Goal: Information Seeking & Learning: Check status

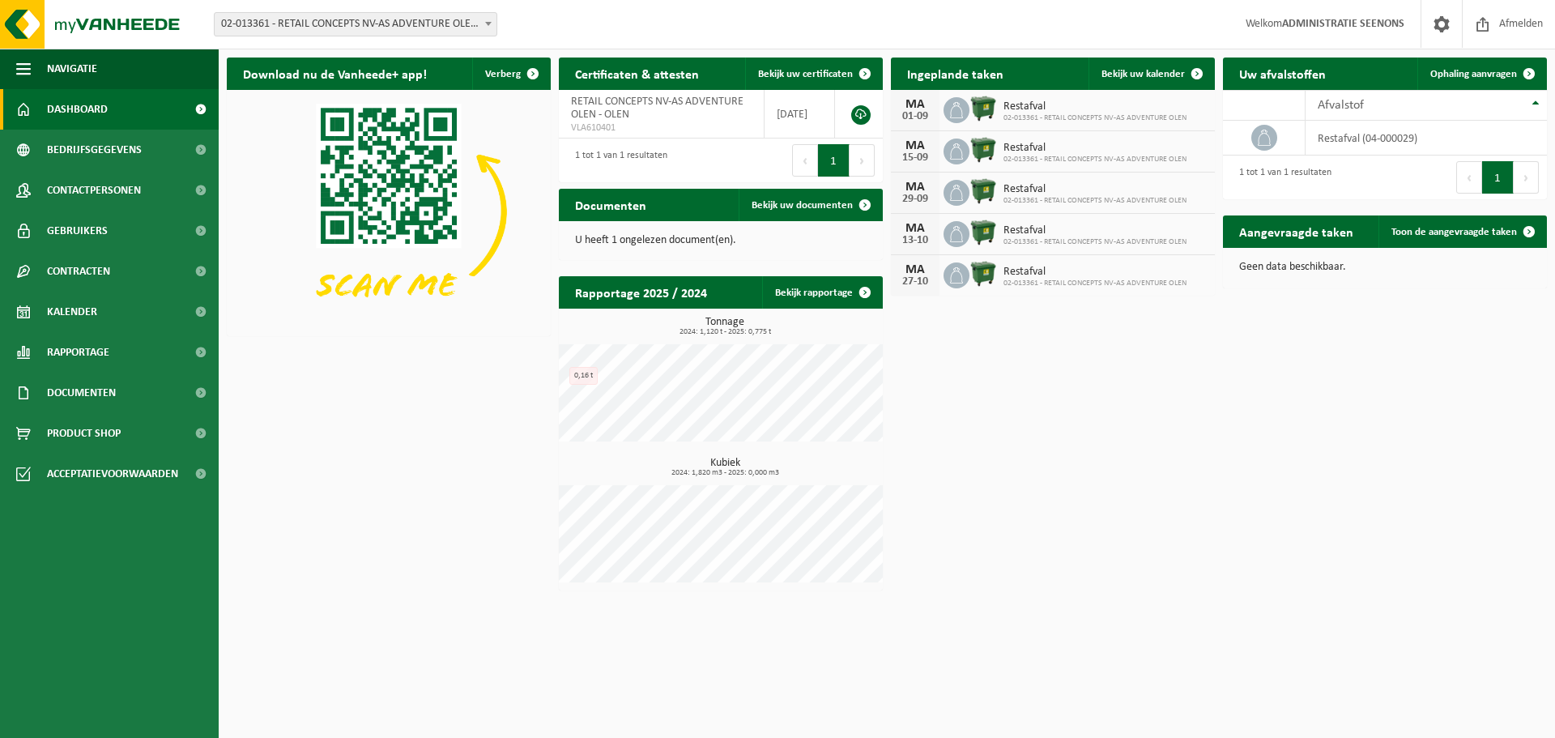
click at [385, 18] on span "02-013361 - RETAIL CONCEPTS NV-AS ADVENTURE OLEN - OLEN" at bounding box center [356, 24] width 282 height 23
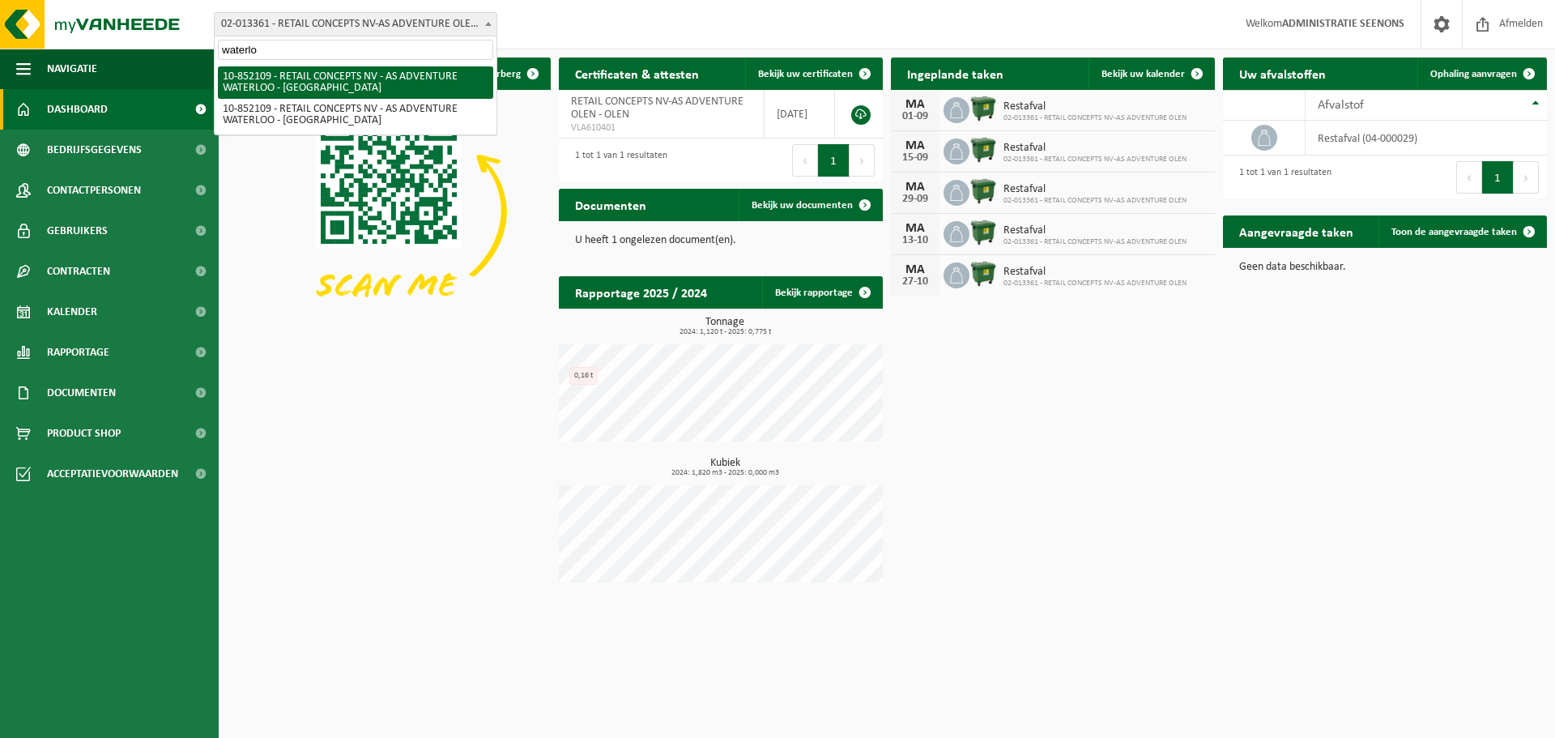
type input "waterlo"
select select "96950"
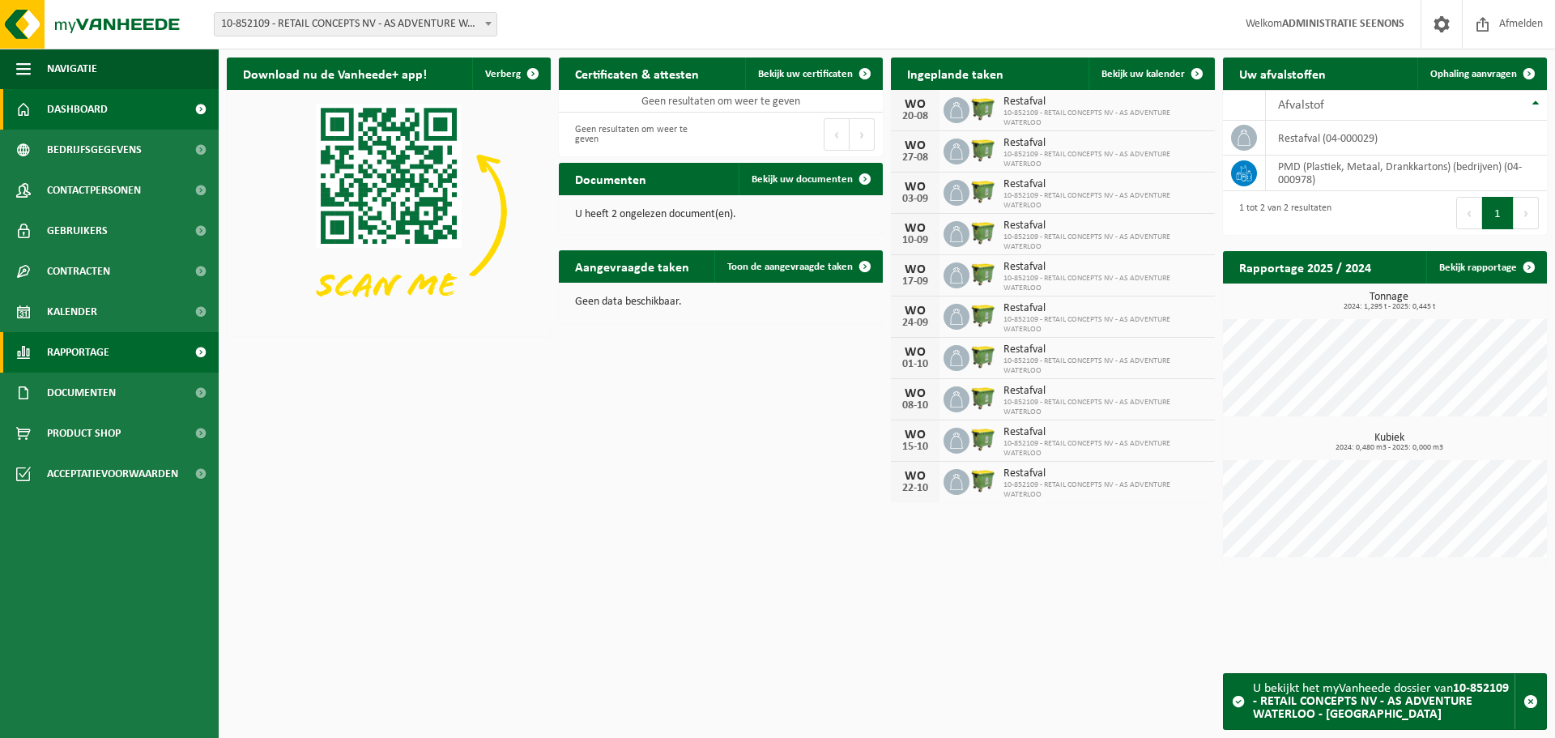
click at [96, 353] on span "Rapportage" at bounding box center [78, 352] width 62 height 40
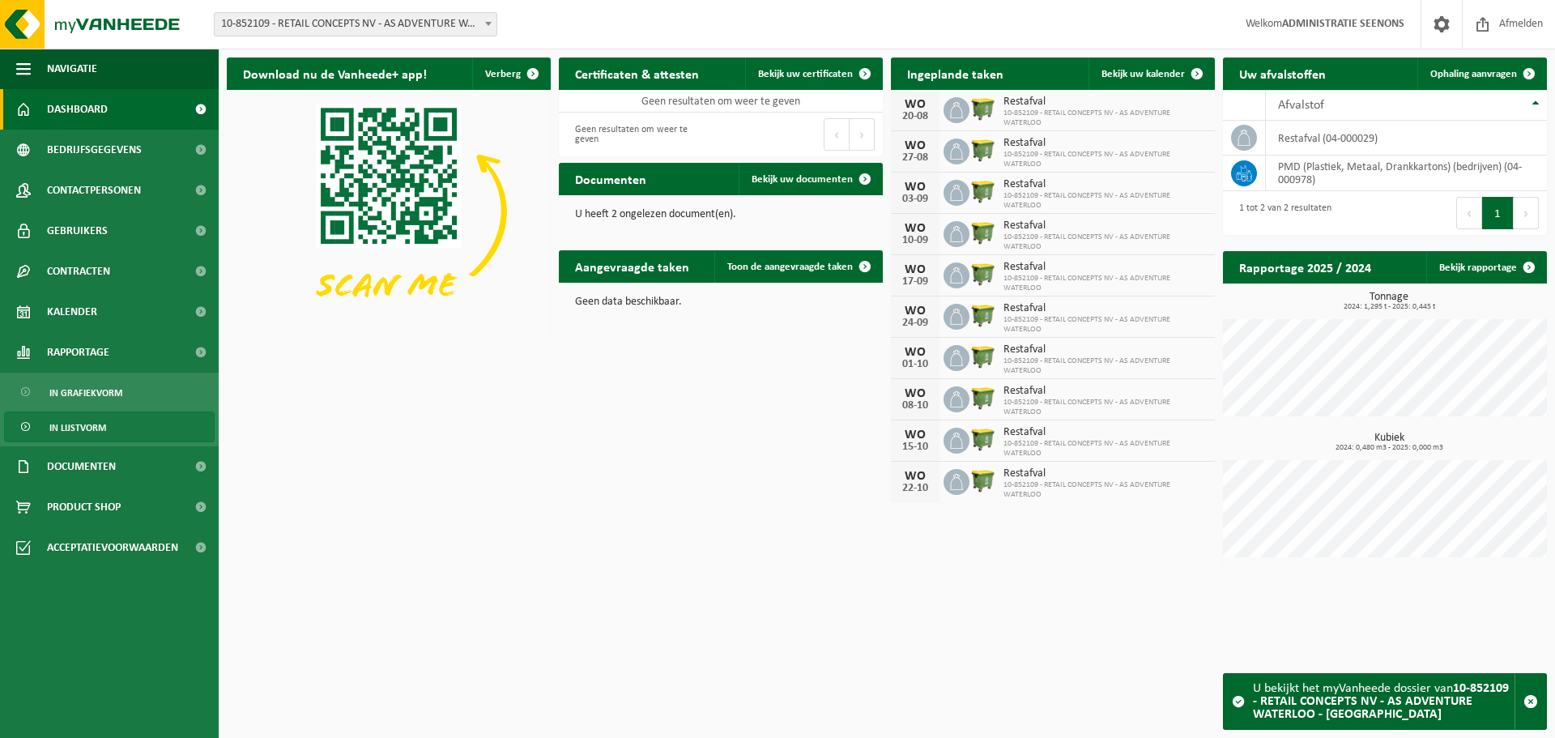
click at [91, 423] on span "In lijstvorm" at bounding box center [77, 427] width 57 height 31
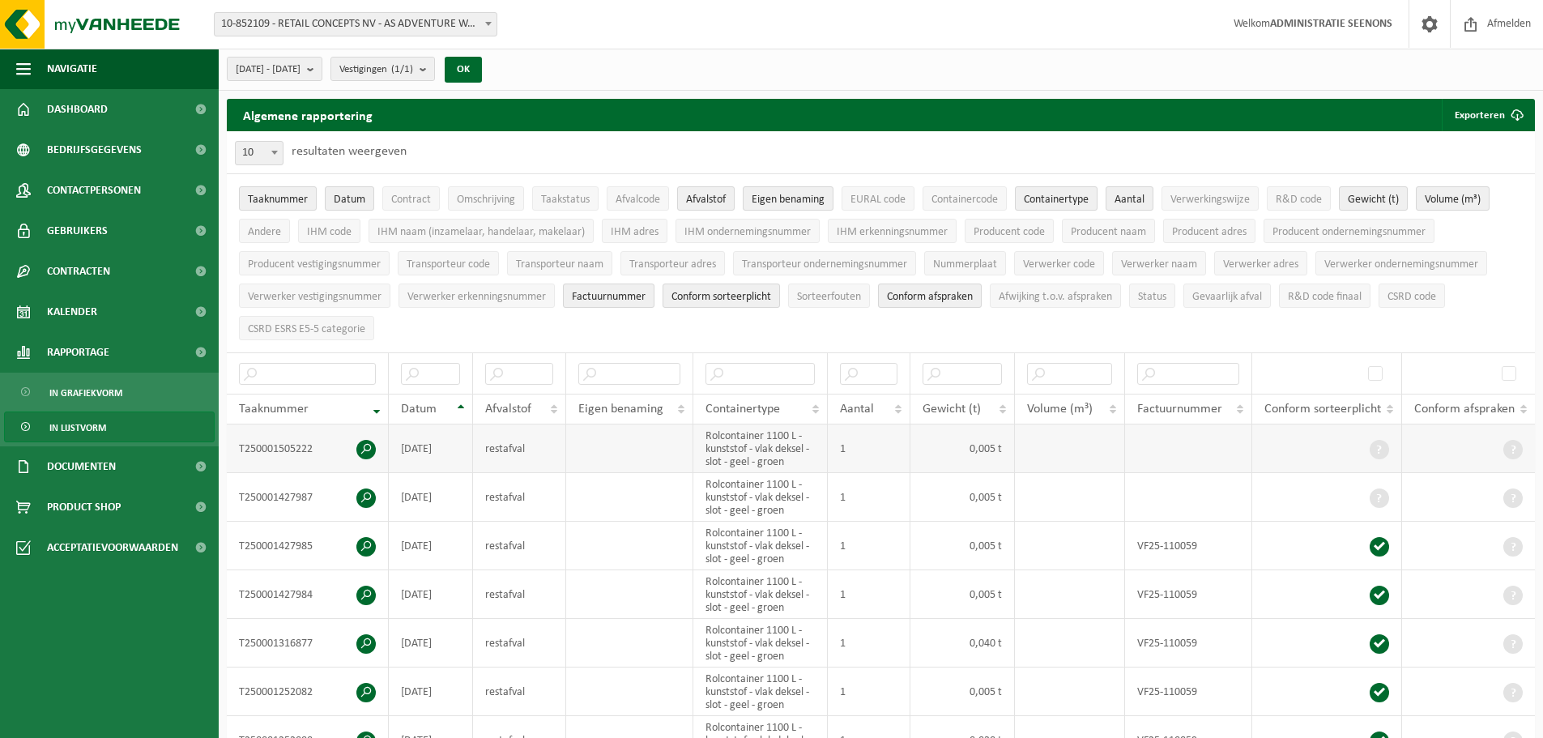
click at [275, 446] on td "T250001505222" at bounding box center [308, 448] width 162 height 49
click at [287, 445] on td "T250001505222" at bounding box center [308, 448] width 162 height 49
click at [290, 445] on td "T250001505222" at bounding box center [308, 448] width 162 height 49
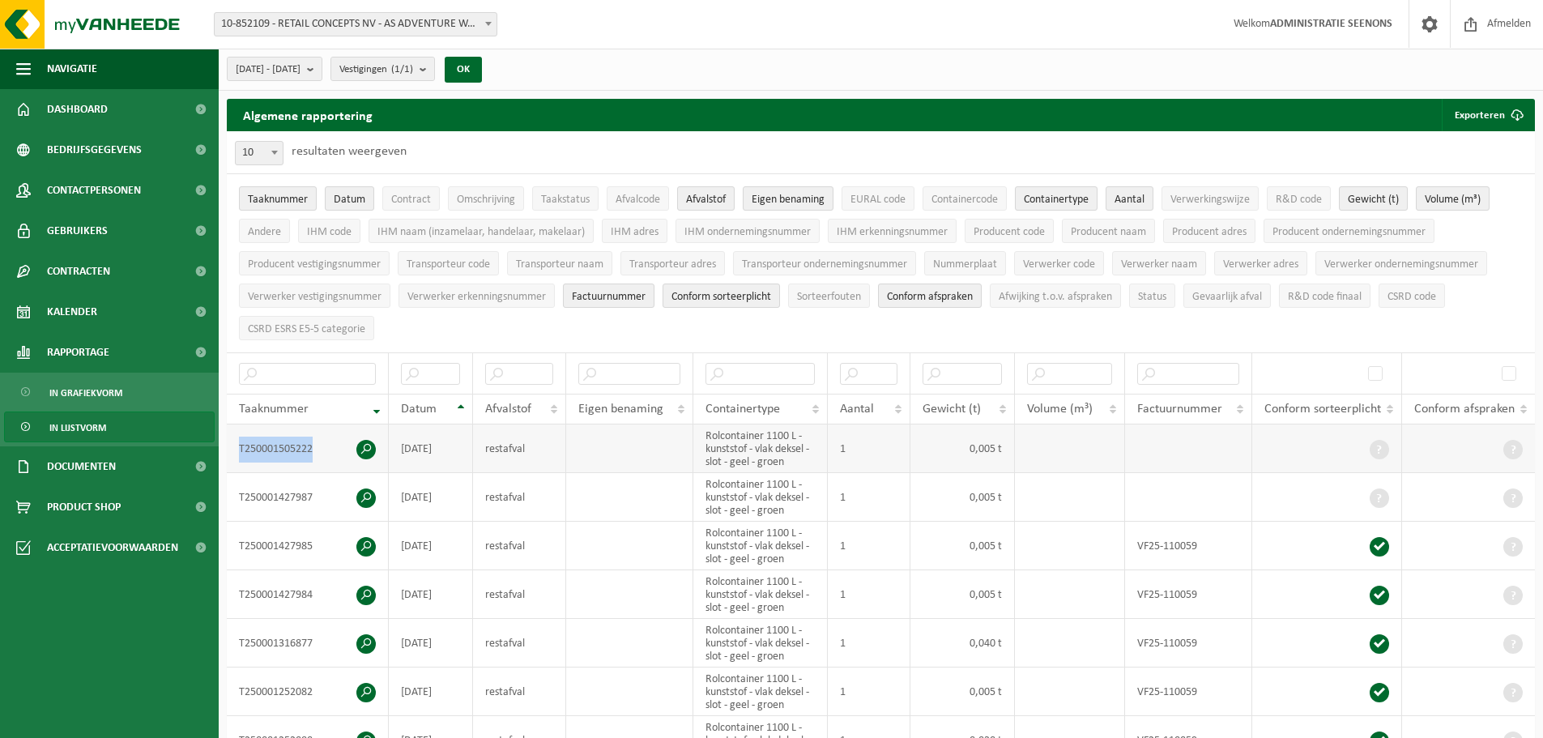
click at [290, 445] on td "T250001505222" at bounding box center [308, 448] width 162 height 49
click at [286, 473] on td "T250001427987" at bounding box center [308, 497] width 162 height 49
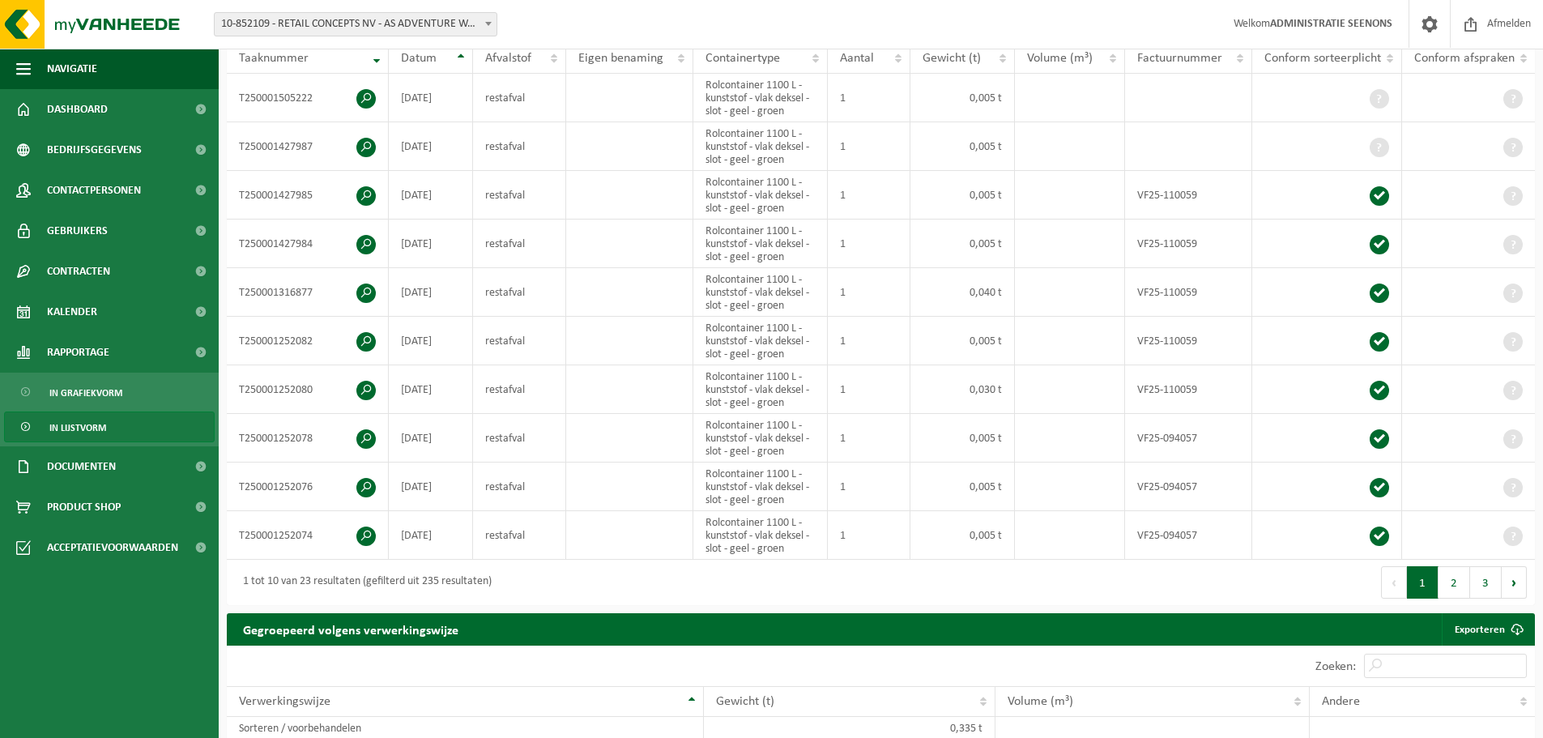
scroll to position [405, 0]
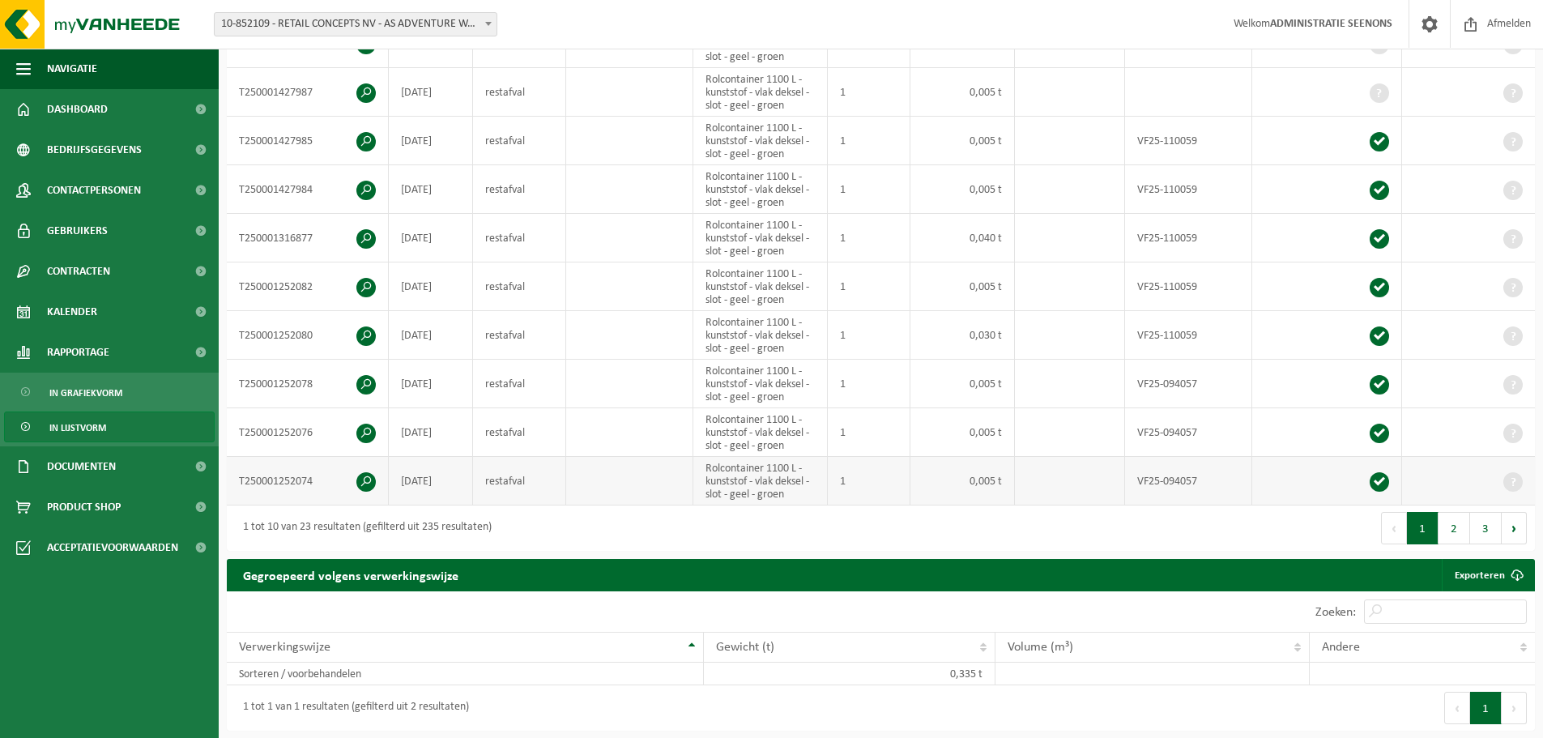
click at [365, 479] on span at bounding box center [365, 481] width 19 height 19
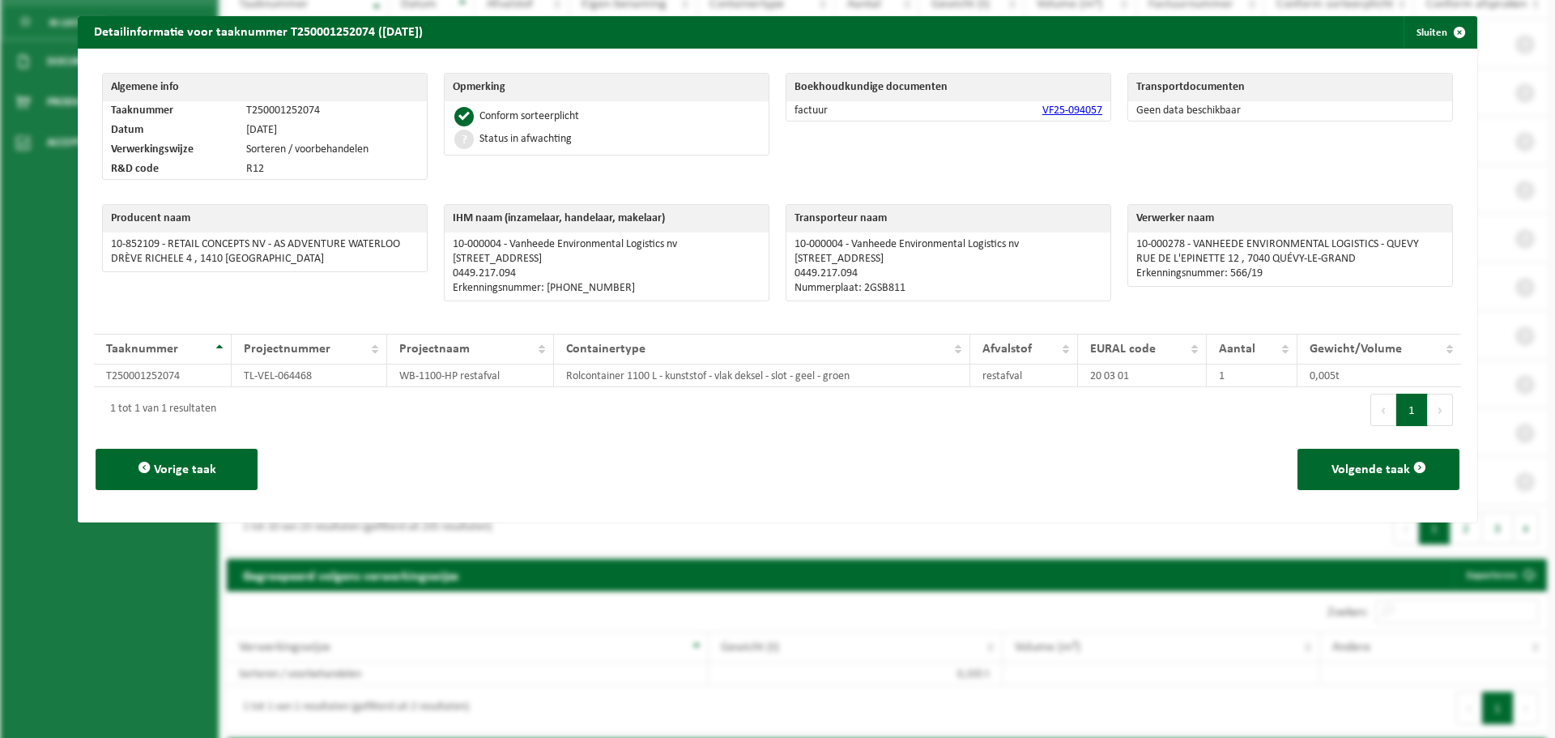
click at [440, 460] on div "Vorige taak Volgende taak" at bounding box center [777, 469] width 1367 height 74
click at [1270, 278] on p "Erkenningsnummer: 566/19" at bounding box center [1290, 273] width 308 height 13
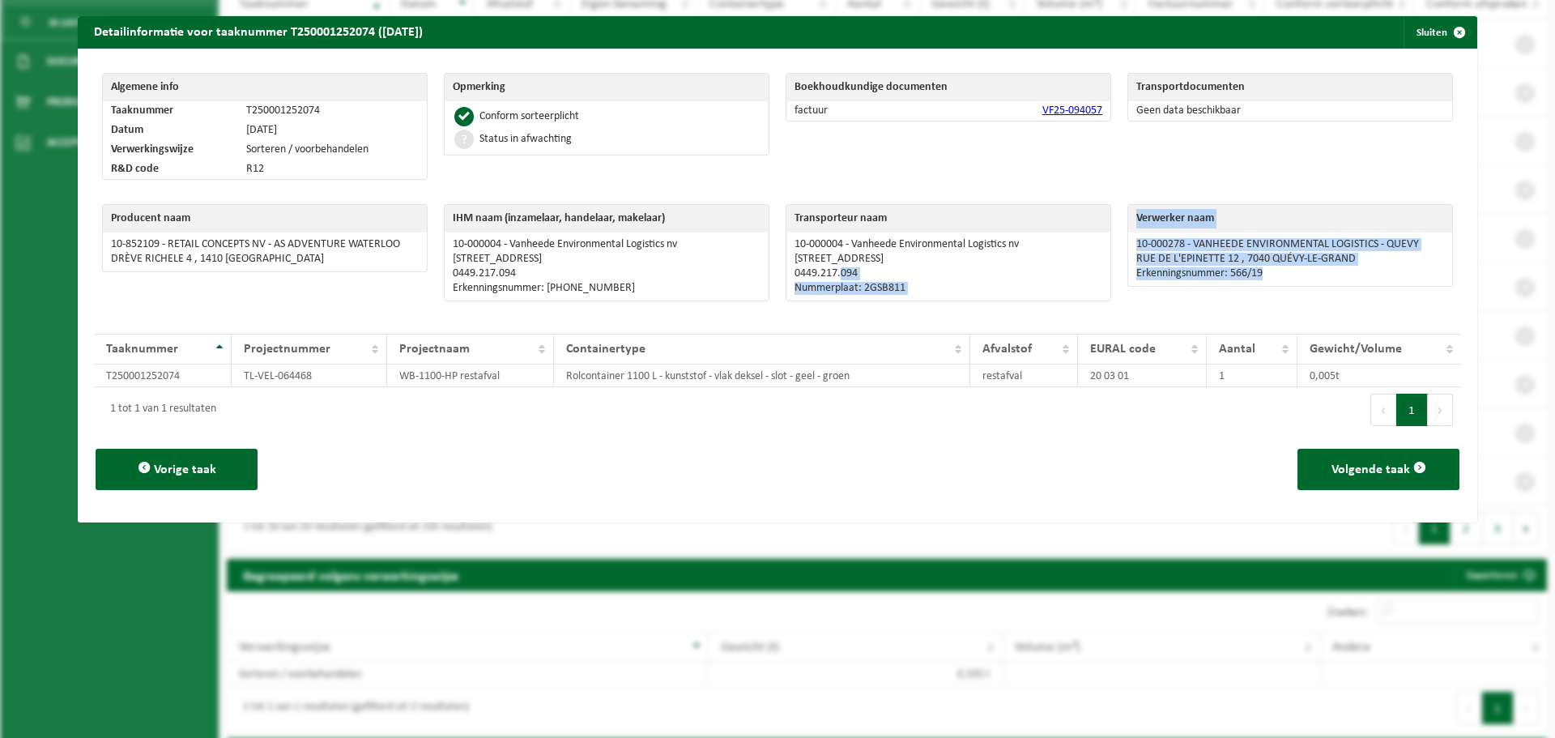
drag, startPoint x: 1273, startPoint y: 277, endPoint x: 834, endPoint y: 277, distance: 438.9
click at [834, 277] on div "Producent naam 10-852109 - RETAIL CONCEPTS NV - AS ADVENTURE WATERLOO DRÈVE RIC…" at bounding box center [777, 256] width 1367 height 121
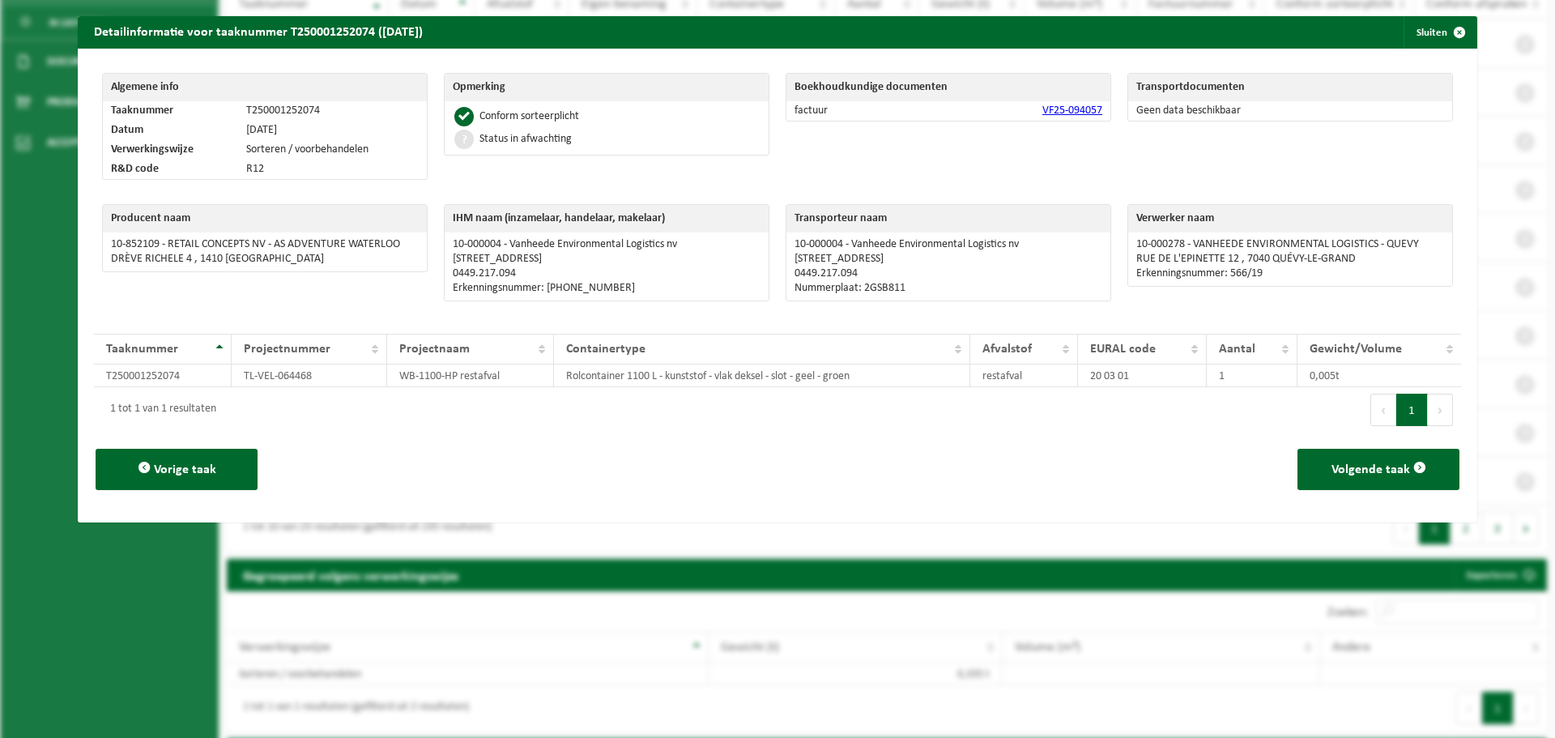
click at [832, 276] on p "0449.217.094" at bounding box center [948, 273] width 308 height 13
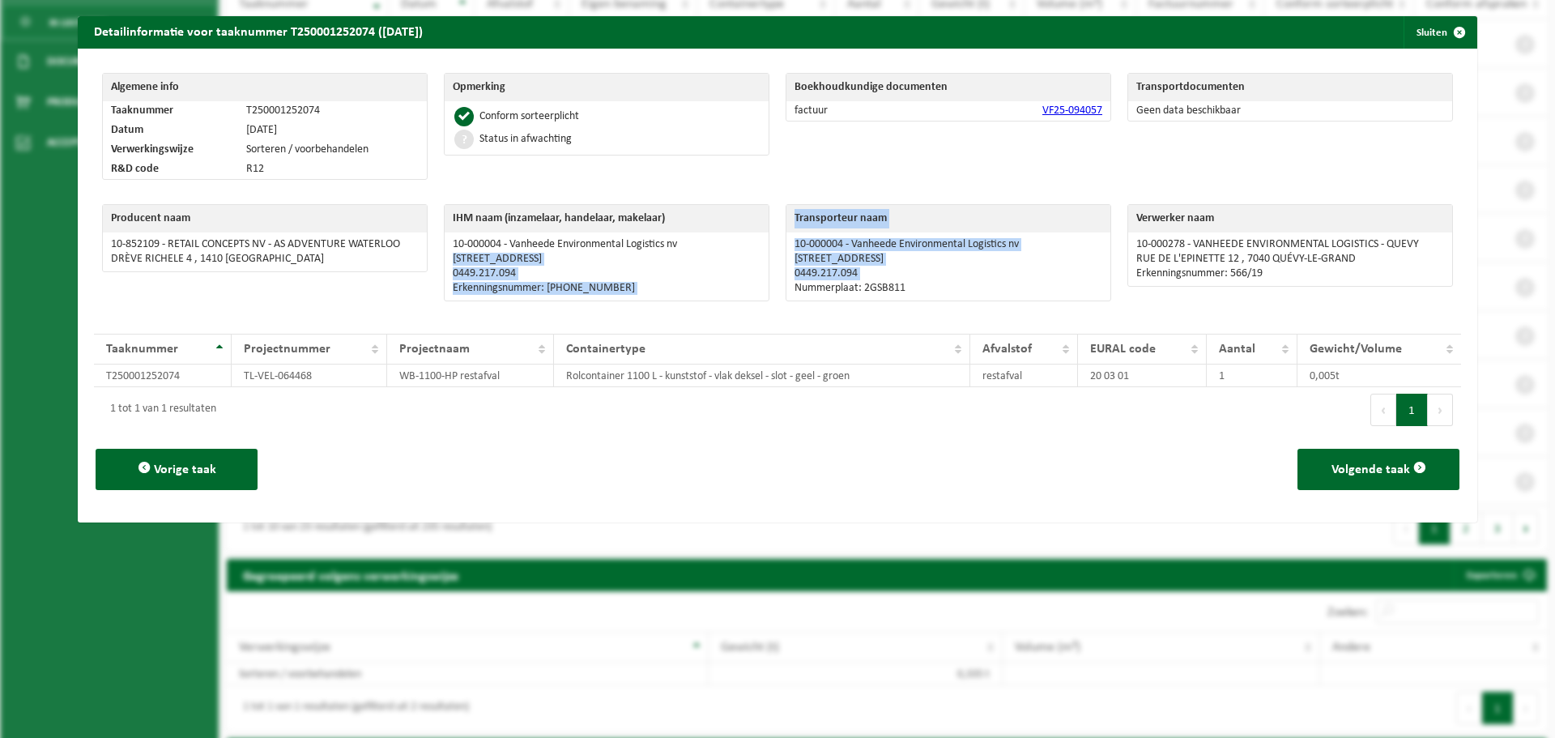
drag, startPoint x: 832, startPoint y: 276, endPoint x: 501, endPoint y: 255, distance: 331.9
click at [501, 255] on div "Producent naam 10-852109 - RETAIL CONCEPTS NV - AS ADVENTURE WATERLOO DRÈVE RIC…" at bounding box center [777, 256] width 1367 height 121
click at [500, 253] on p "DULLAARDSTRAAT 11 , 8940 GELUWE" at bounding box center [607, 259] width 308 height 13
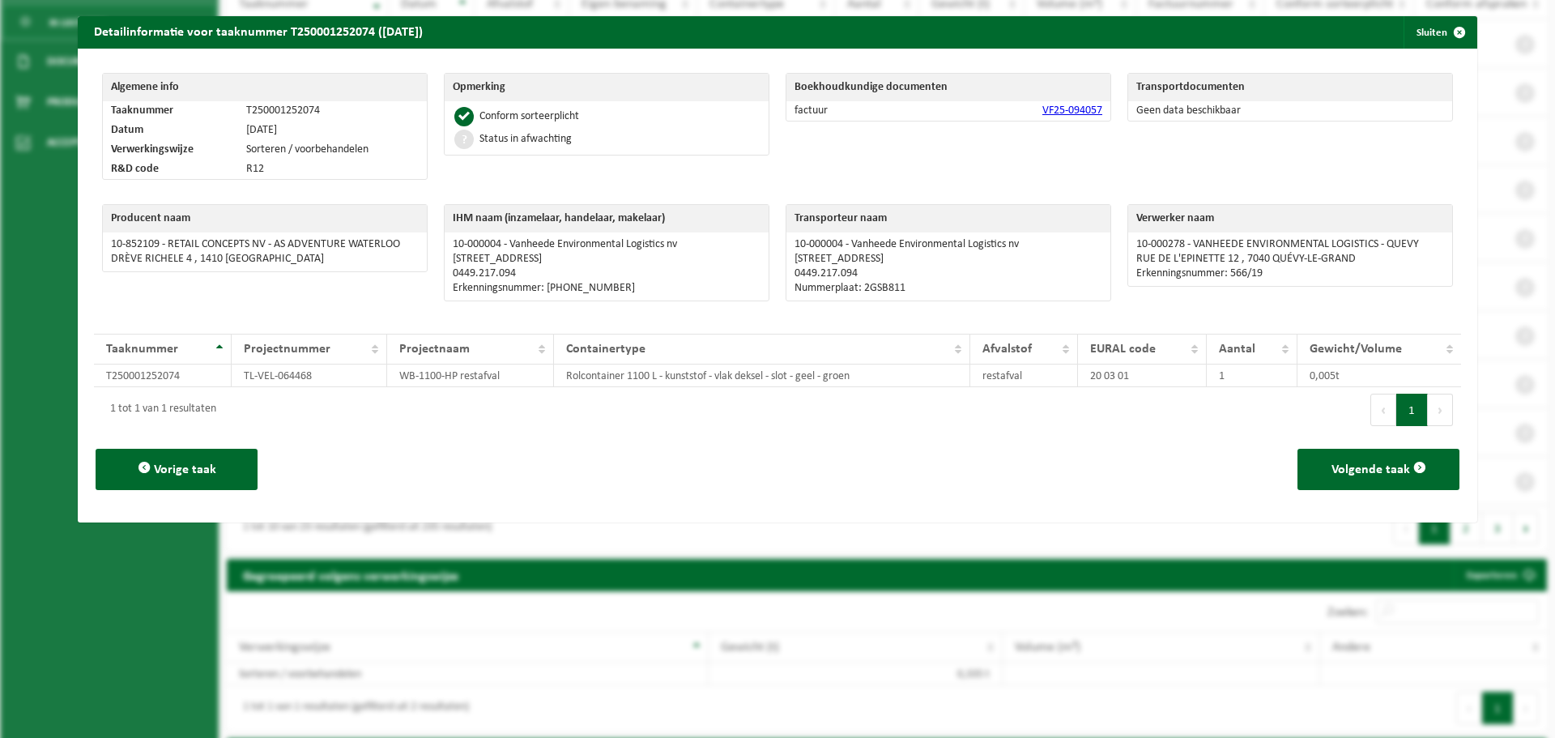
click at [279, 238] on p "10-852109 - RETAIL CONCEPTS NV - AS ADVENTURE WATERLOO" at bounding box center [265, 244] width 308 height 13
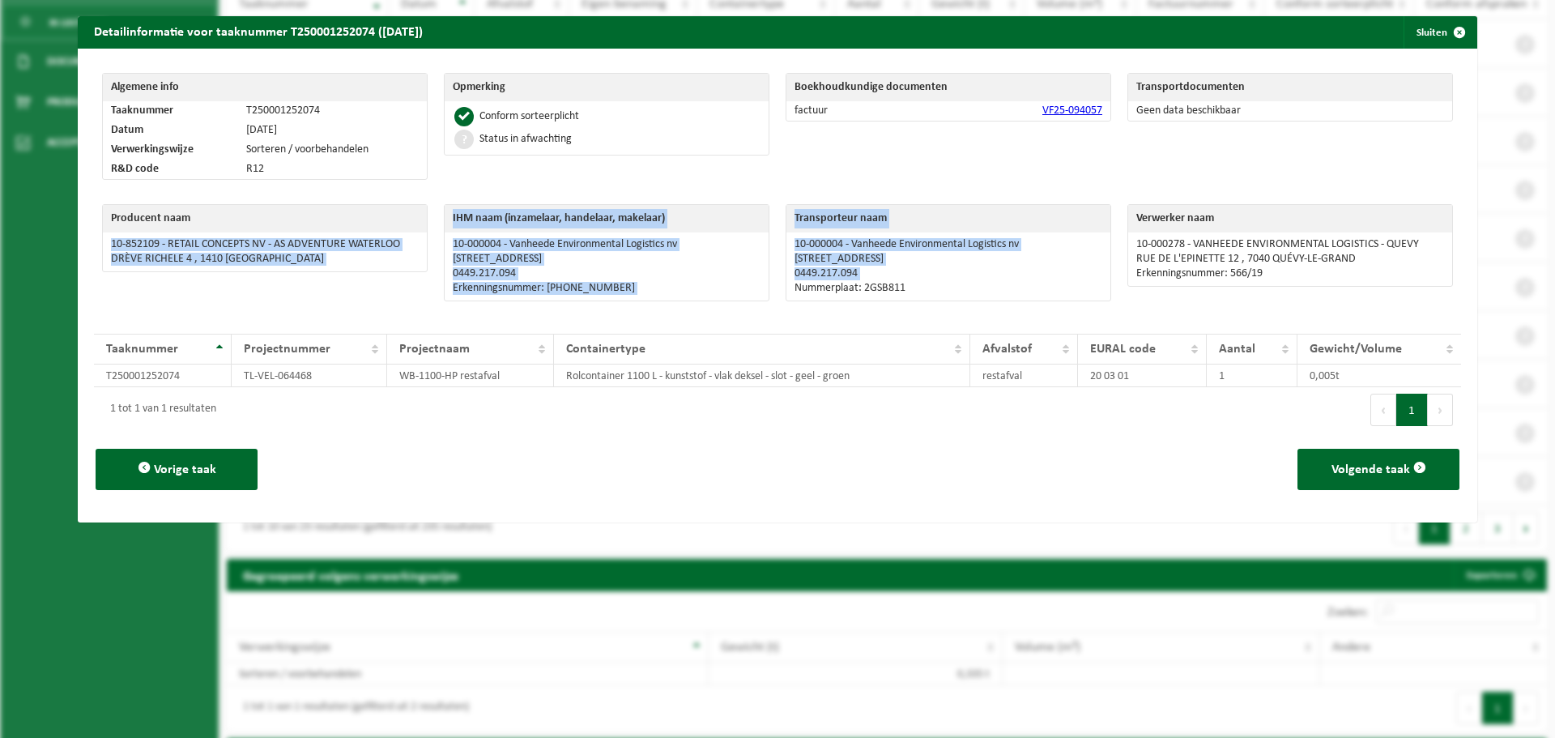
drag, startPoint x: 279, startPoint y: 237, endPoint x: 788, endPoint y: 272, distance: 510.5
click at [788, 272] on div "Producent naam 10-852109 - RETAIL CONCEPTS NV - AS ADVENTURE WATERLOO DRÈVE RIC…" at bounding box center [777, 256] width 1367 height 121
click at [675, 267] on p "0449.217.094" at bounding box center [607, 273] width 308 height 13
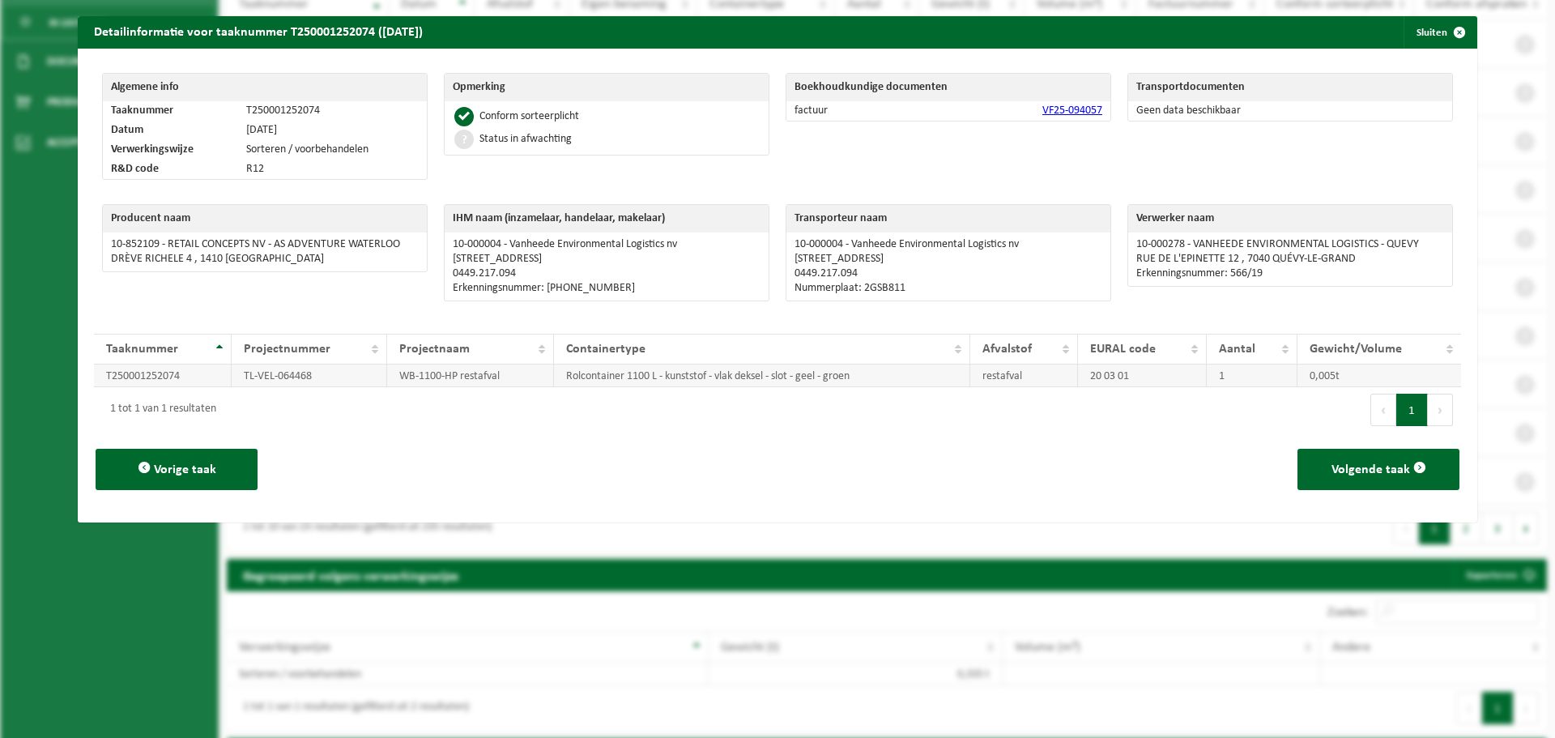
click at [151, 372] on td "T250001252074" at bounding box center [163, 375] width 138 height 23
drag, startPoint x: 151, startPoint y: 372, endPoint x: 675, endPoint y: 390, distance: 524.2
click at [675, 390] on div "10 25 50 100 resultaten weergeven Taaknummer Projectnummer Projectnaam Containe…" at bounding box center [777, 374] width 1367 height 115
click at [675, 389] on div "1 tot 1 van 1 resultaten" at bounding box center [435, 409] width 683 height 45
click at [1416, 49] on div "Algemene info Taaknummer T250001252074 Datum 12-06-2025 Verwerkingswijze Sorter…" at bounding box center [777, 286] width 1399 height 474
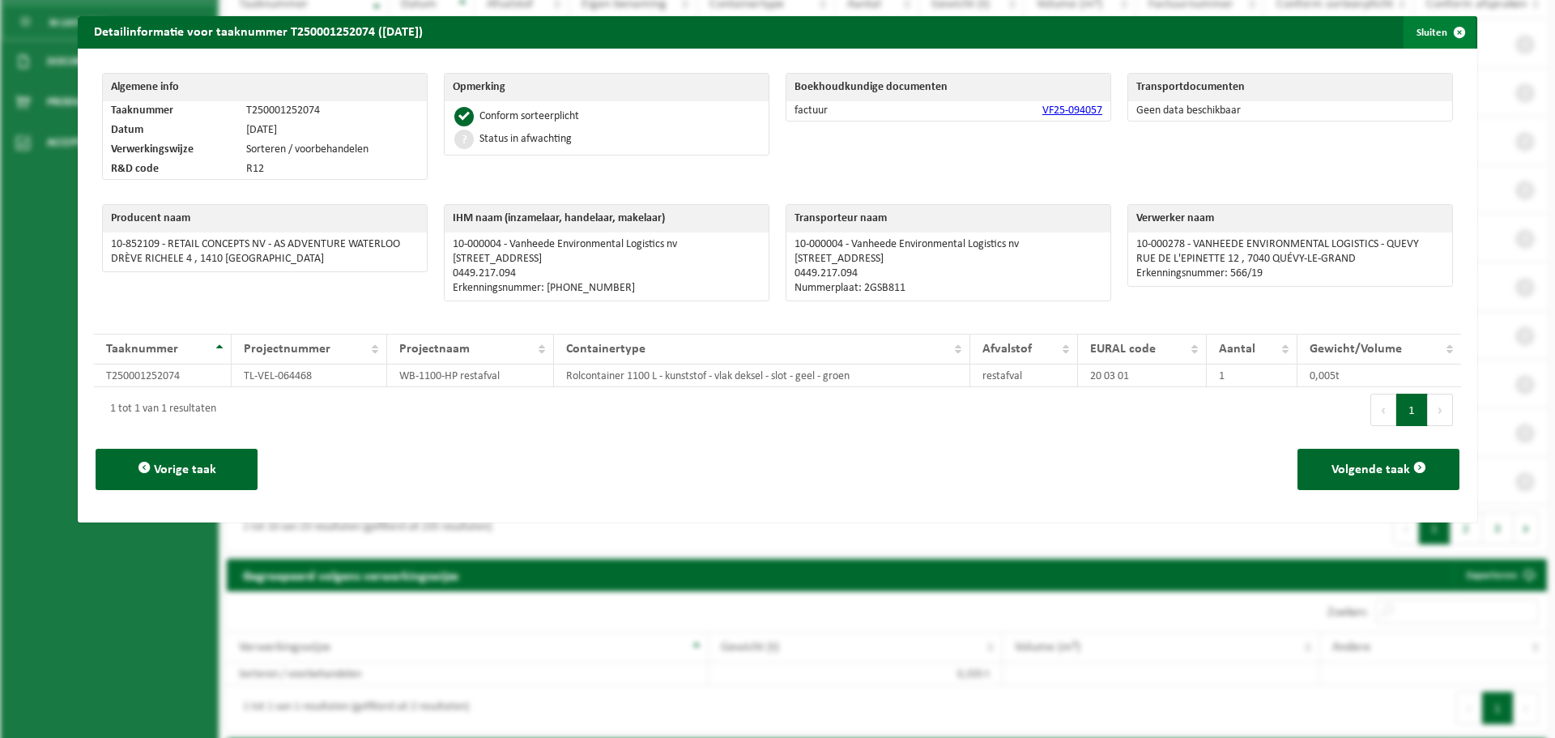
click at [1416, 41] on button "Sluiten" at bounding box center [1439, 32] width 72 height 32
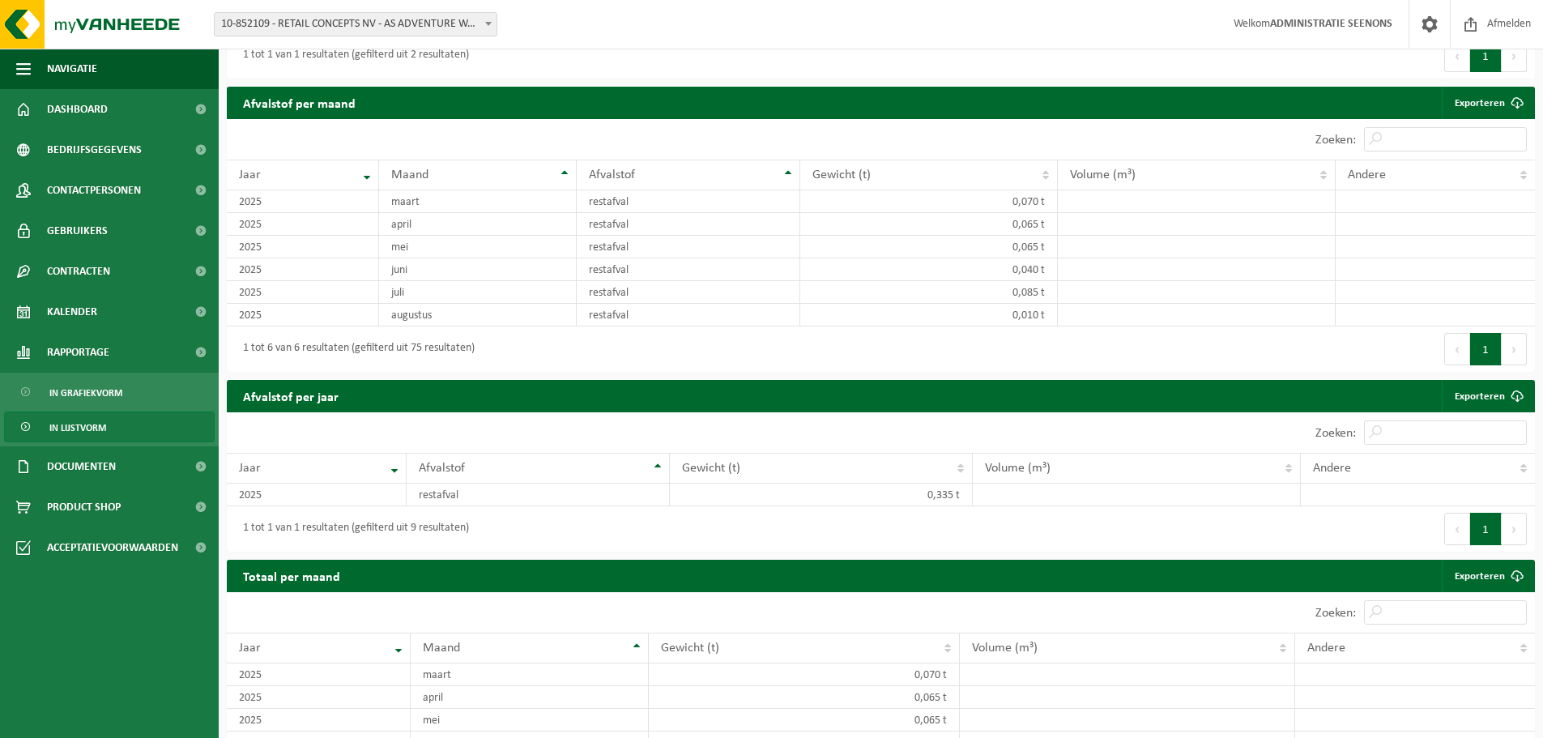
scroll to position [1168, 0]
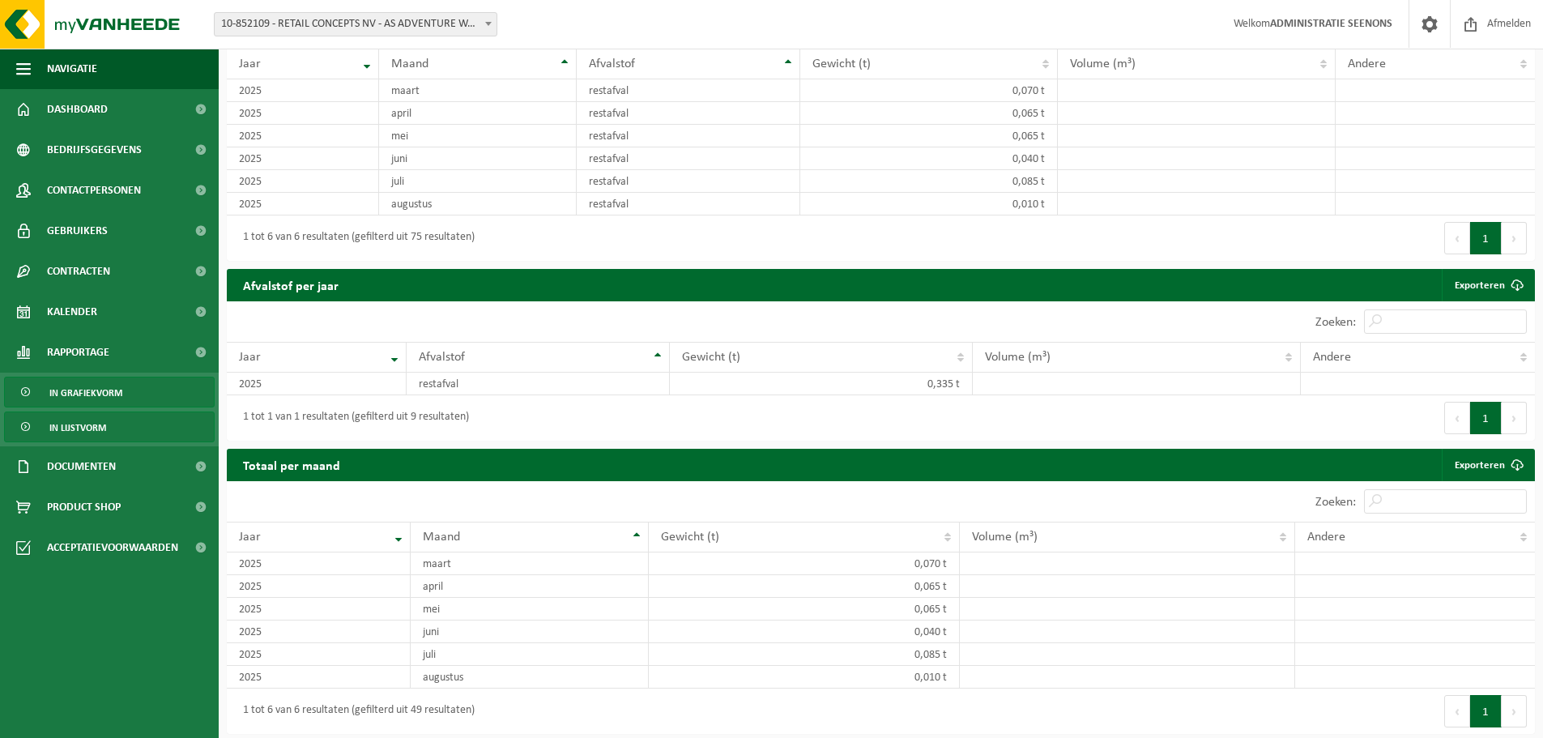
click at [115, 387] on span "In grafiekvorm" at bounding box center [85, 392] width 73 height 31
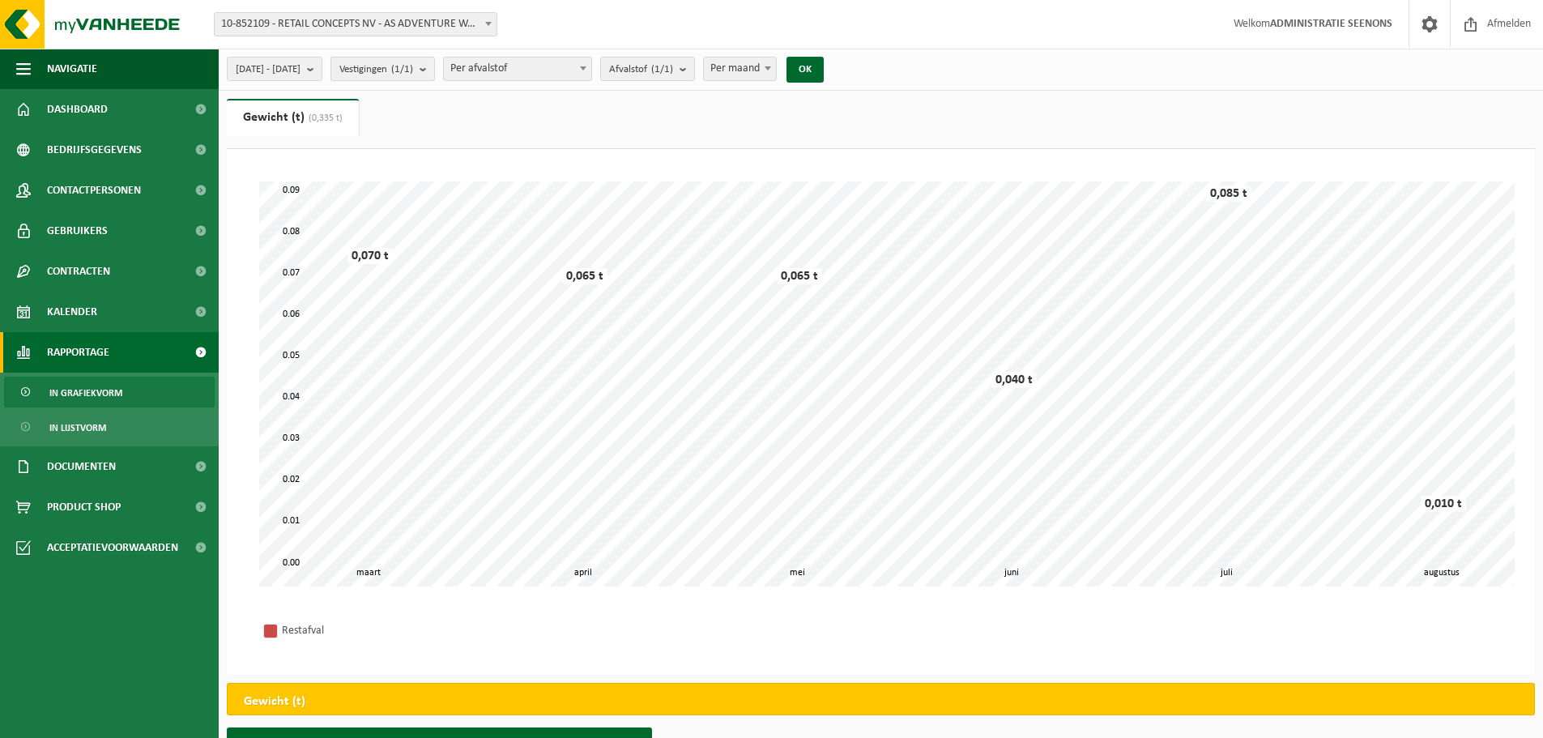
click at [413, 66] on span "Vestigingen (1/1)" at bounding box center [376, 69] width 74 height 24
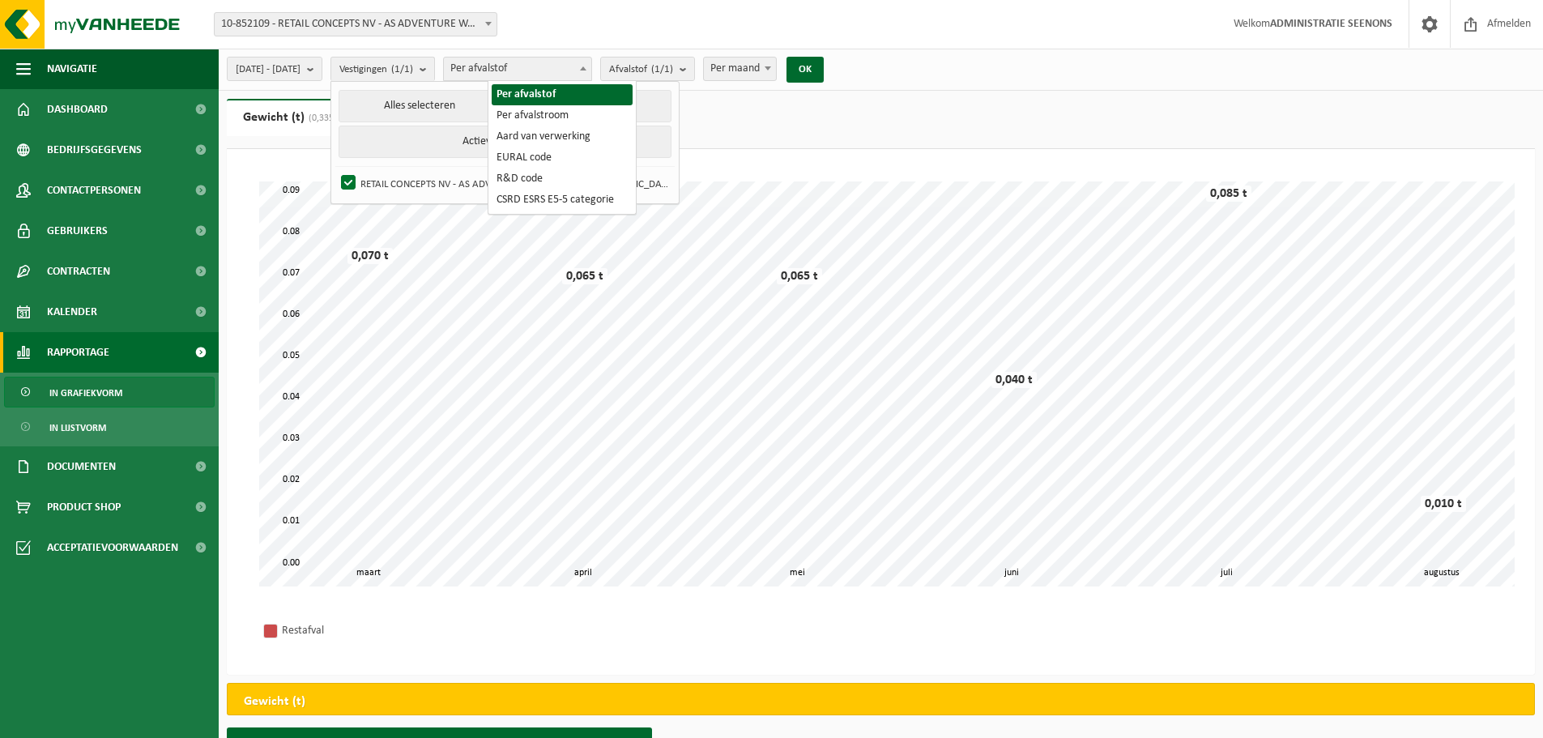
click at [568, 79] on span "Per afvalstof" at bounding box center [517, 68] width 147 height 23
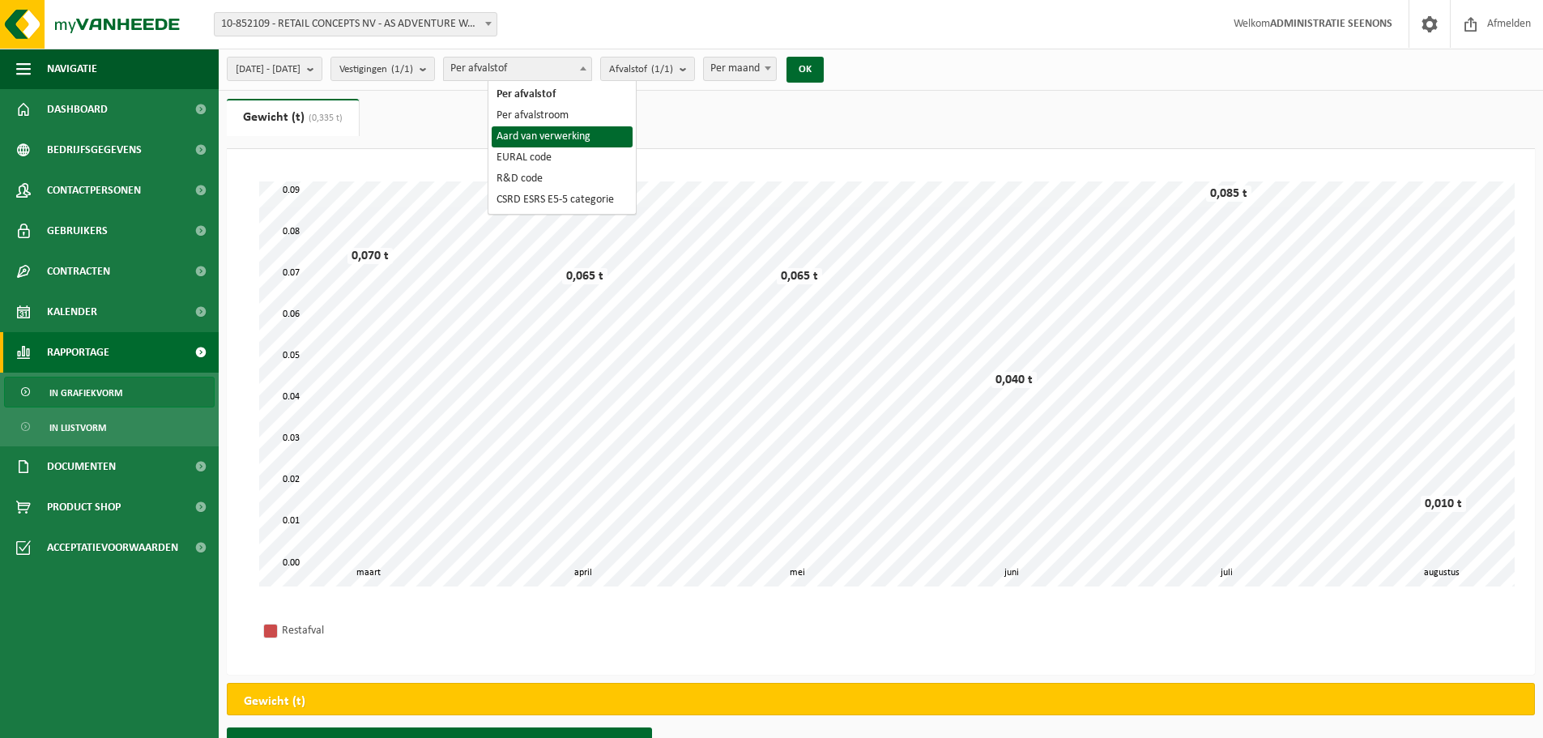
click at [755, 115] on ul "Gewicht (t) (0,335 t) Volume (m³)" at bounding box center [881, 124] width 1308 height 50
click at [644, 66] on button "Afvalstof (1/1)" at bounding box center [647, 69] width 95 height 24
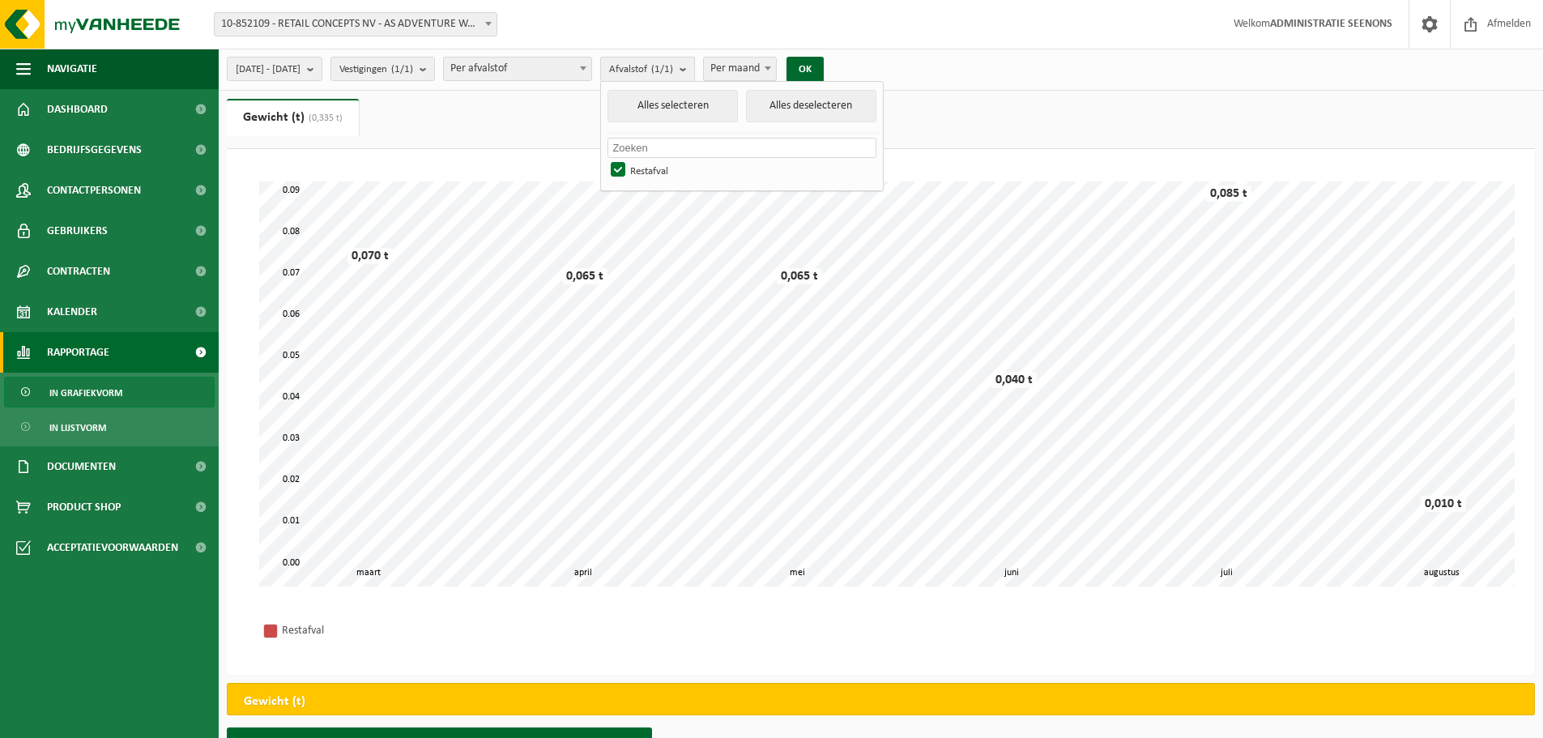
click at [662, 63] on span "Afvalstof (1/1)" at bounding box center [641, 69] width 64 height 24
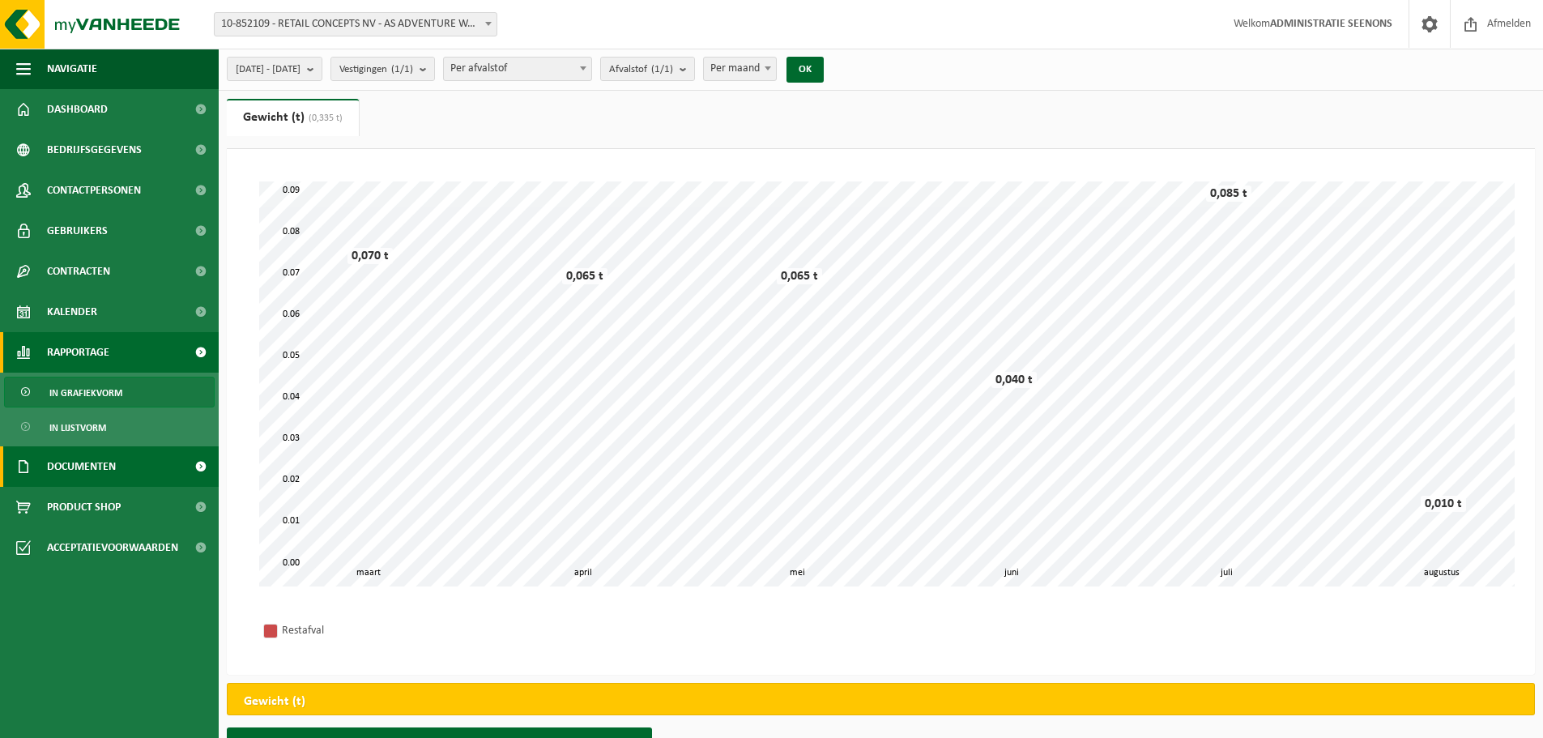
click at [89, 468] on span "Documenten" at bounding box center [81, 466] width 69 height 40
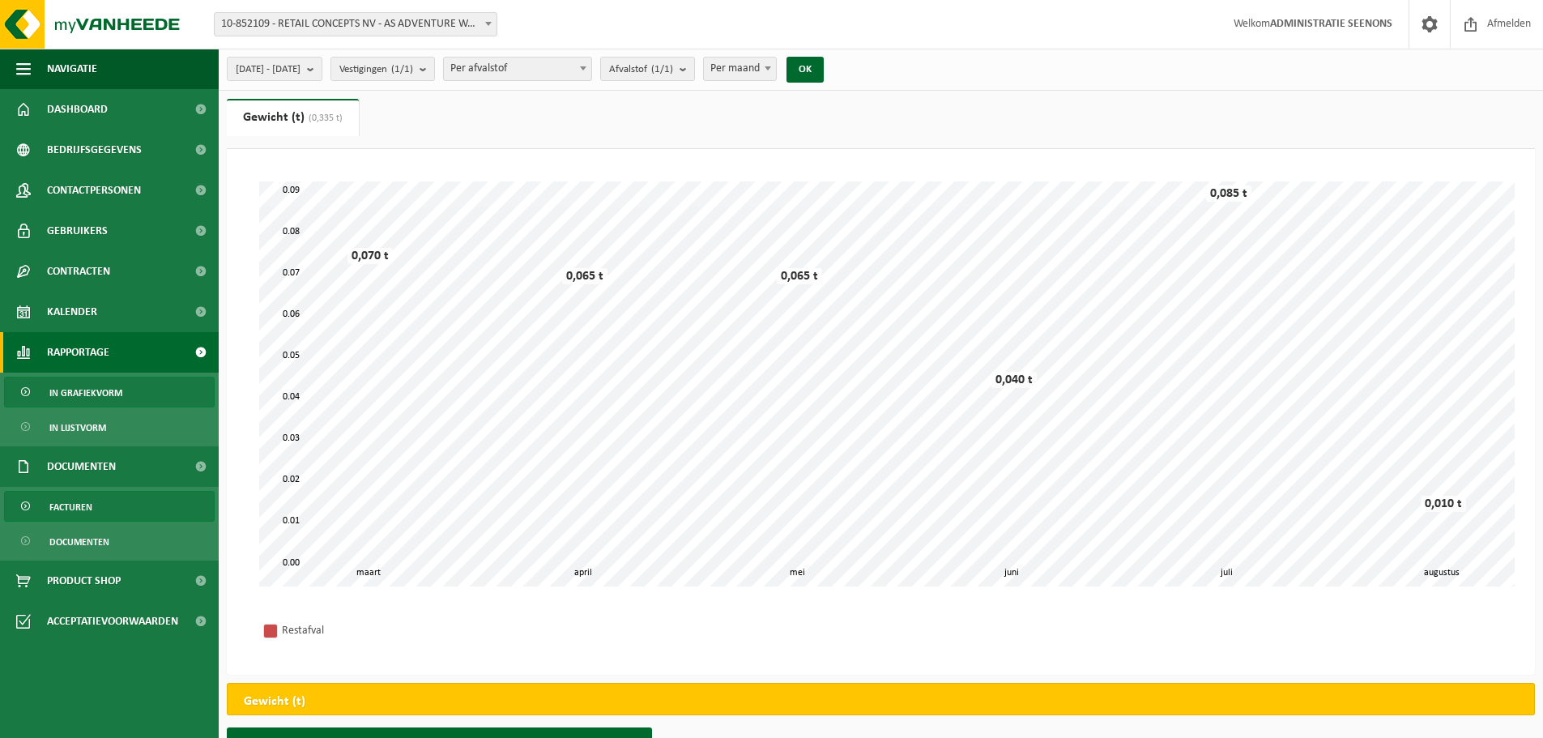
click at [95, 503] on link "Facturen" at bounding box center [109, 506] width 211 height 31
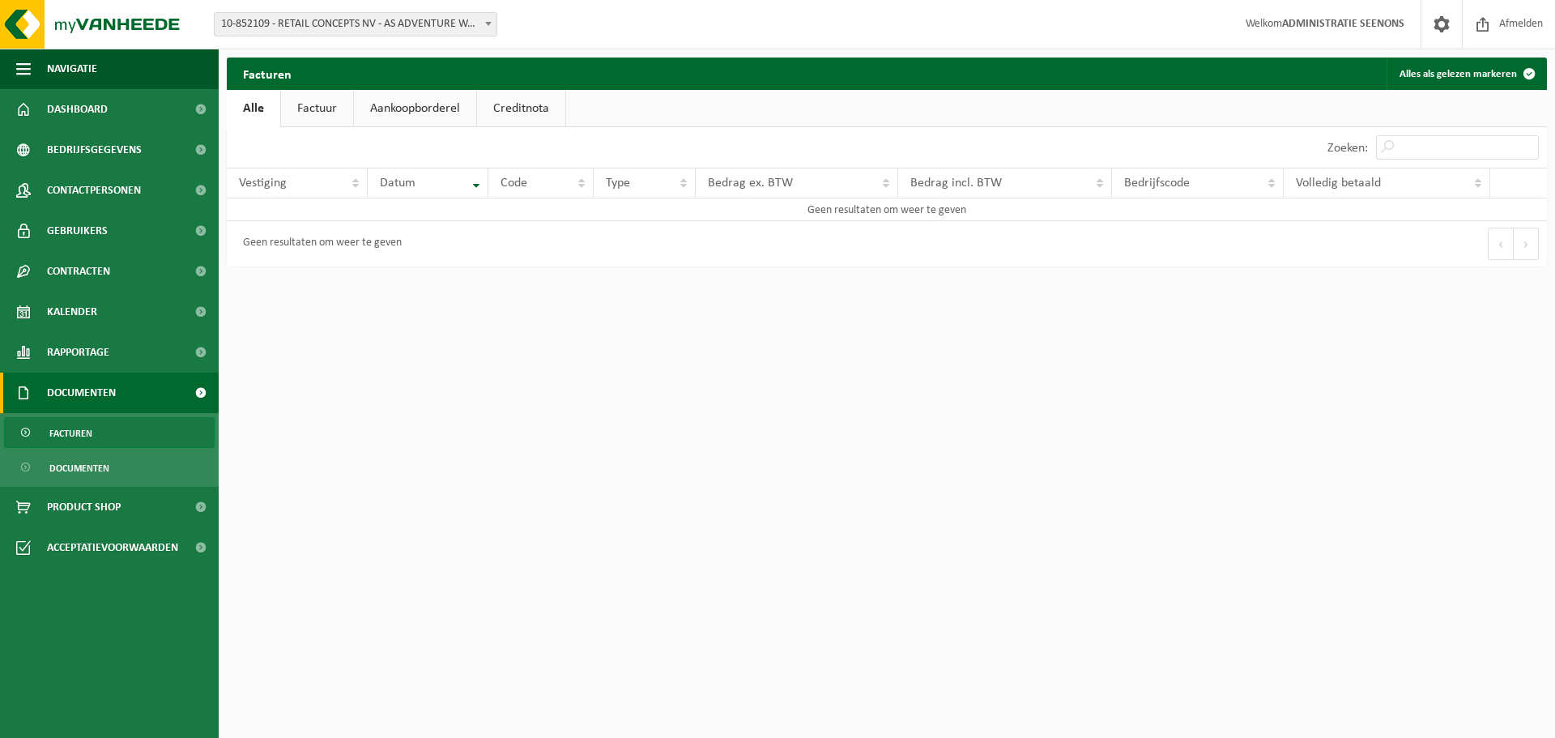
click at [308, 97] on link "Factuur" at bounding box center [317, 108] width 72 height 37
click at [247, 108] on link "Alle" at bounding box center [253, 108] width 53 height 37
click at [124, 466] on link "Documenten" at bounding box center [109, 467] width 211 height 31
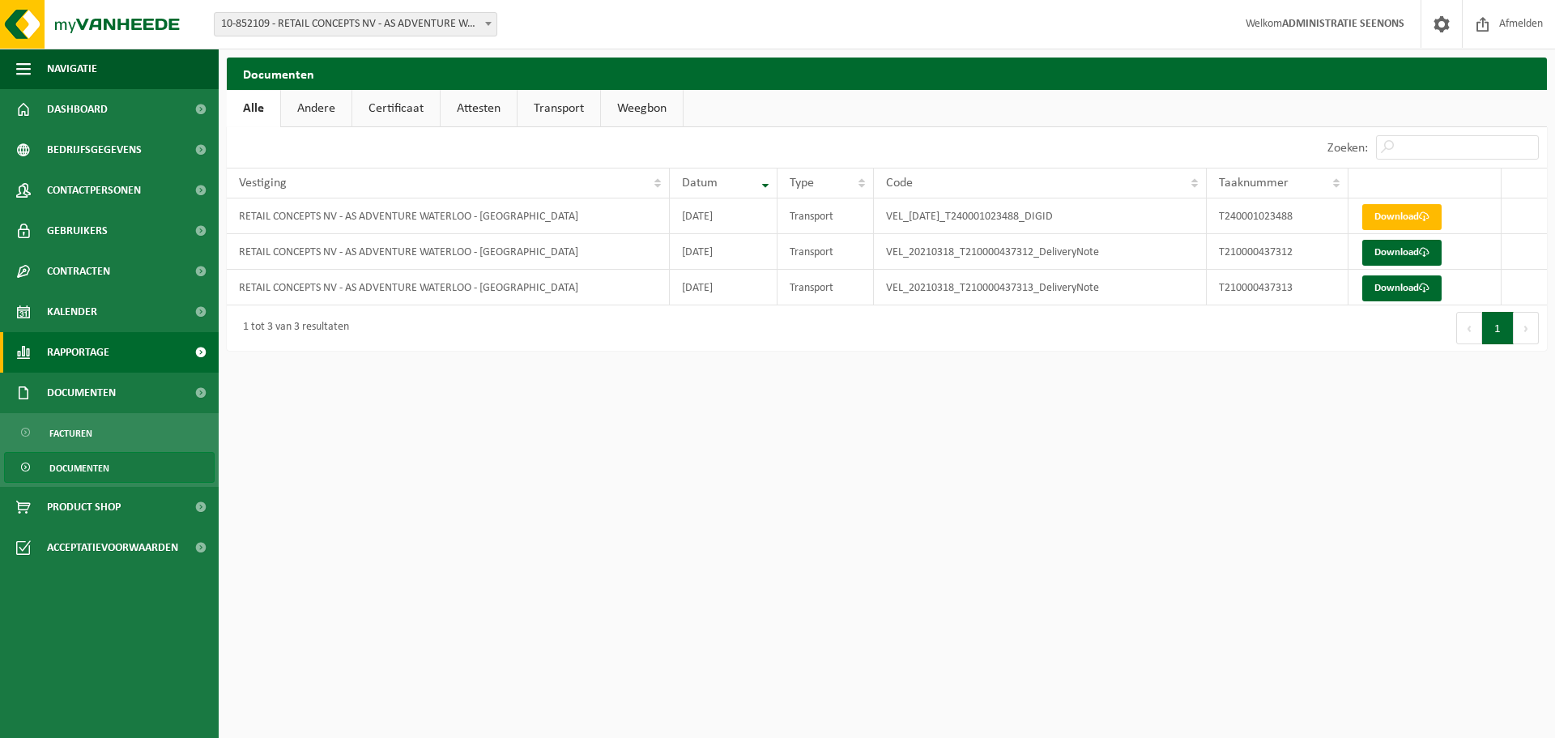
click at [174, 350] on link "Rapportage" at bounding box center [109, 352] width 219 height 40
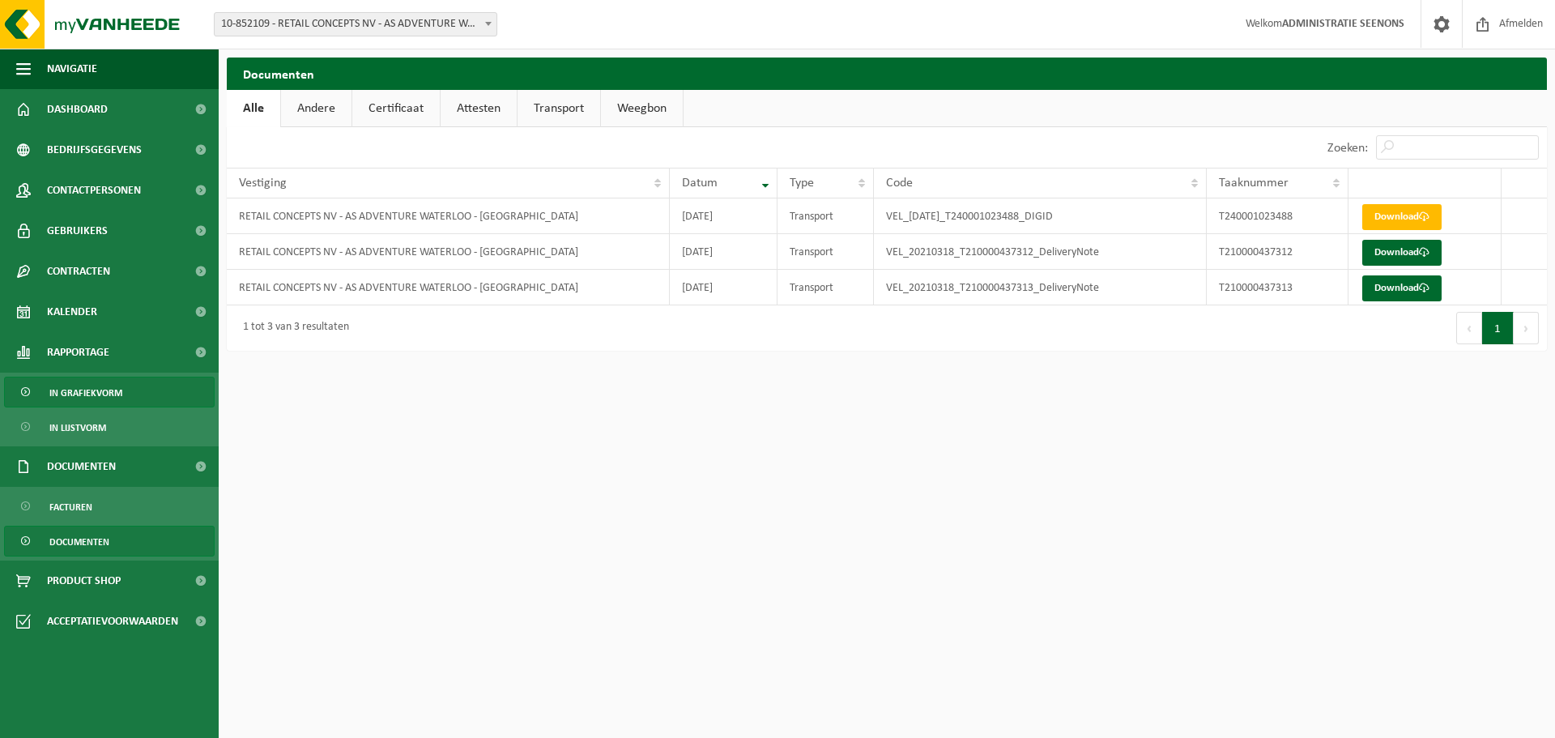
click at [84, 393] on span "In grafiekvorm" at bounding box center [85, 392] width 73 height 31
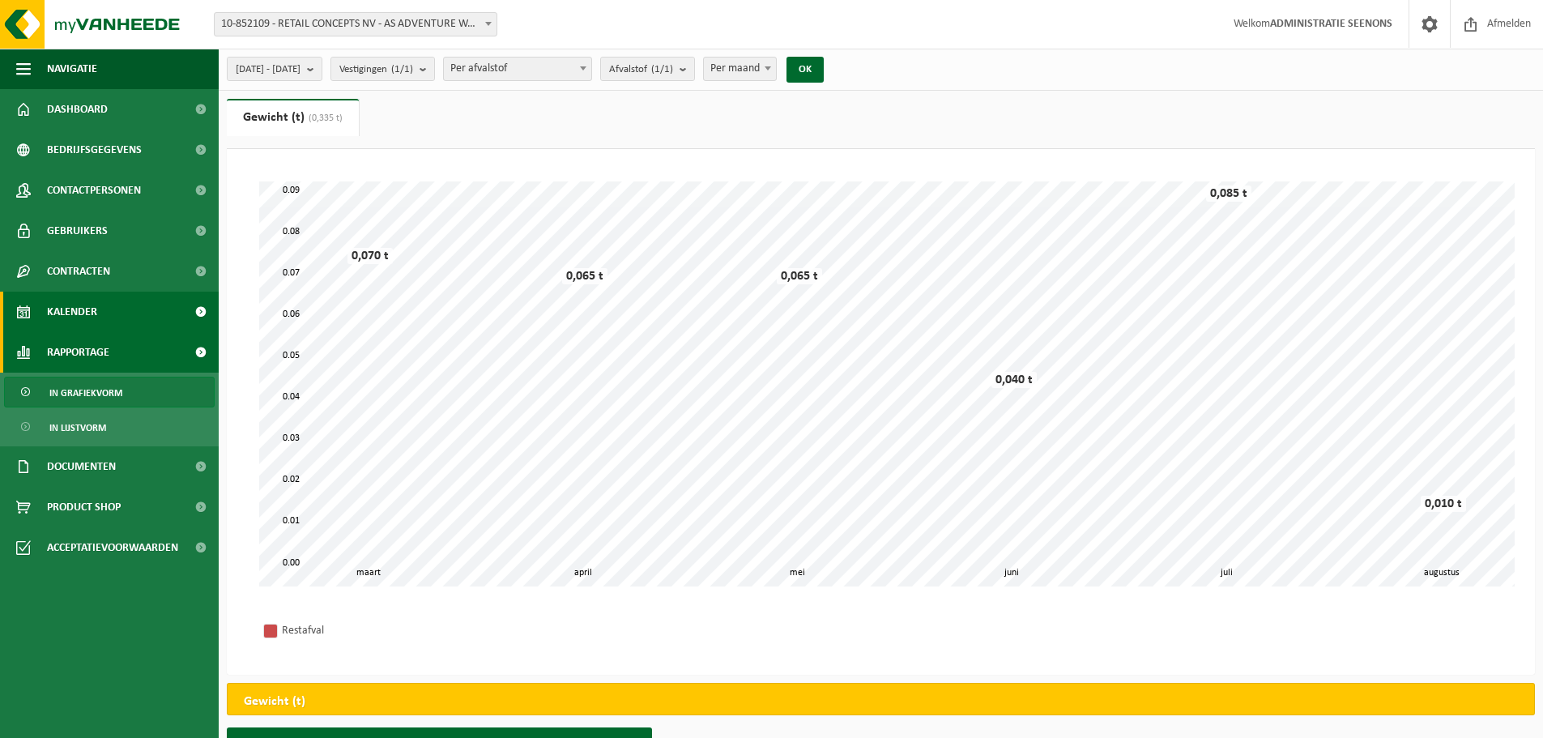
click at [155, 319] on link "Kalender" at bounding box center [109, 312] width 219 height 40
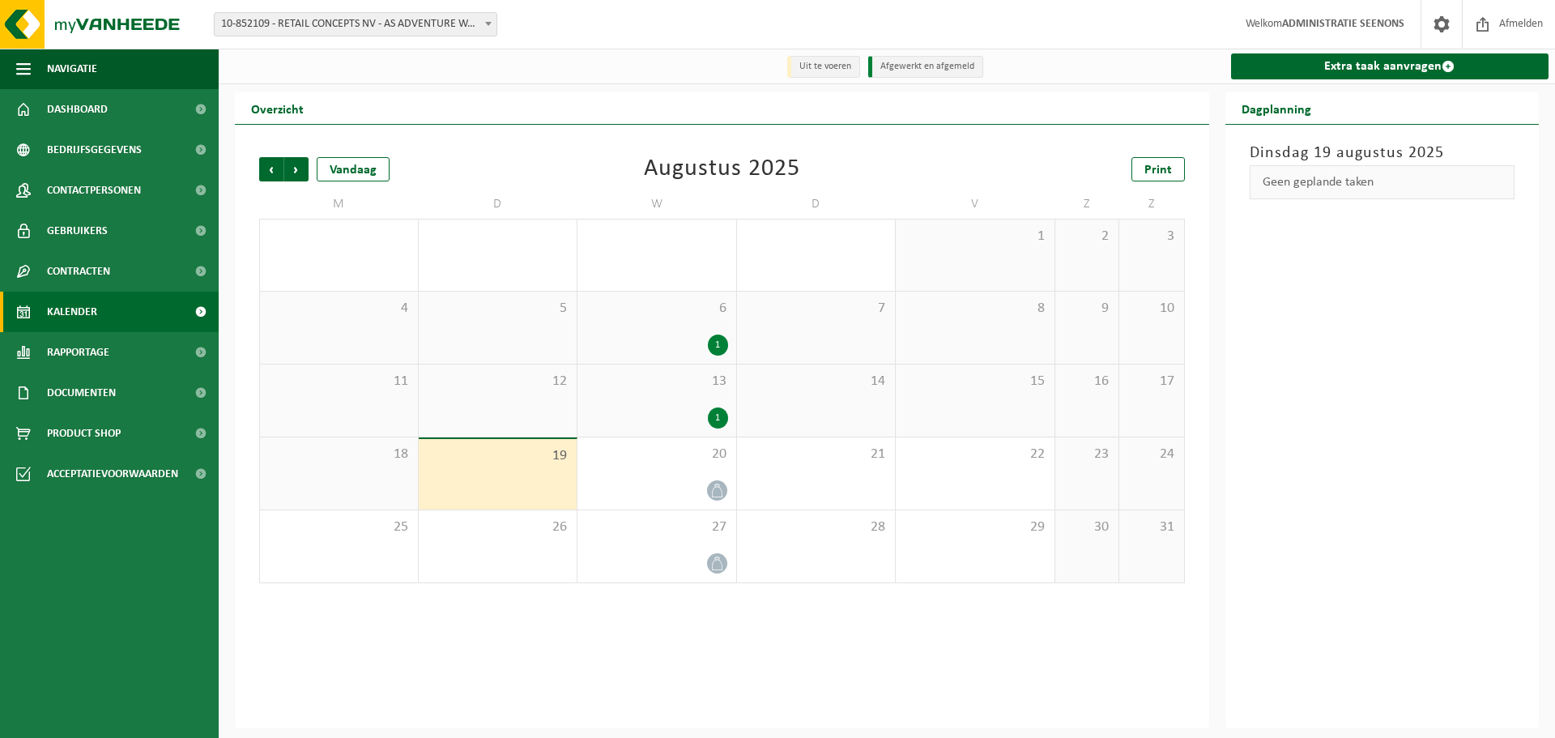
click at [695, 428] on div "1" at bounding box center [656, 417] width 143 height 21
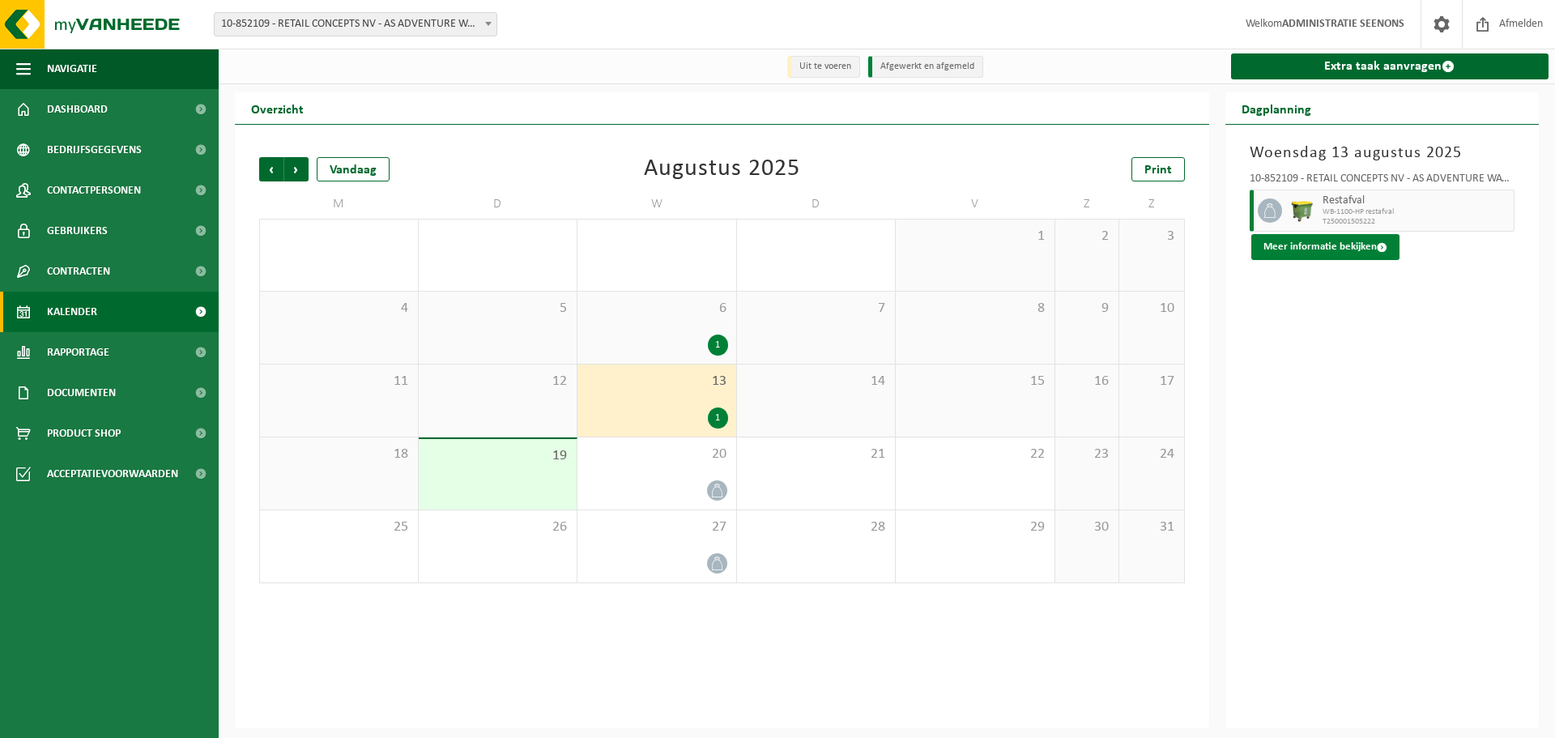
click at [1359, 257] on button "Meer informatie bekijken" at bounding box center [1325, 247] width 148 height 26
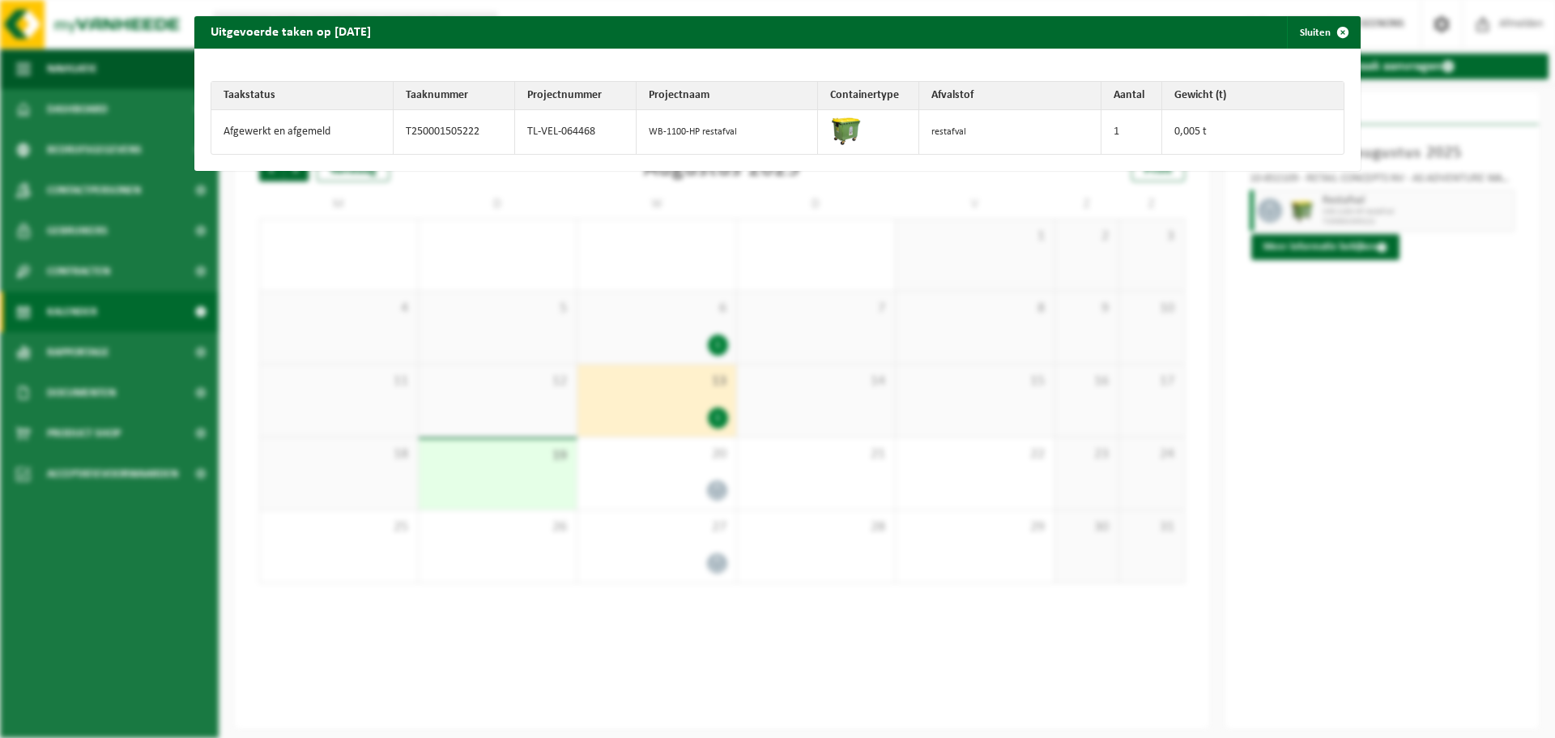
click at [534, 386] on div "Uitgevoerde taken op 2025-08-13 Sluiten Taakstatus Taaknummer Projectnummer Pro…" at bounding box center [777, 369] width 1555 height 738
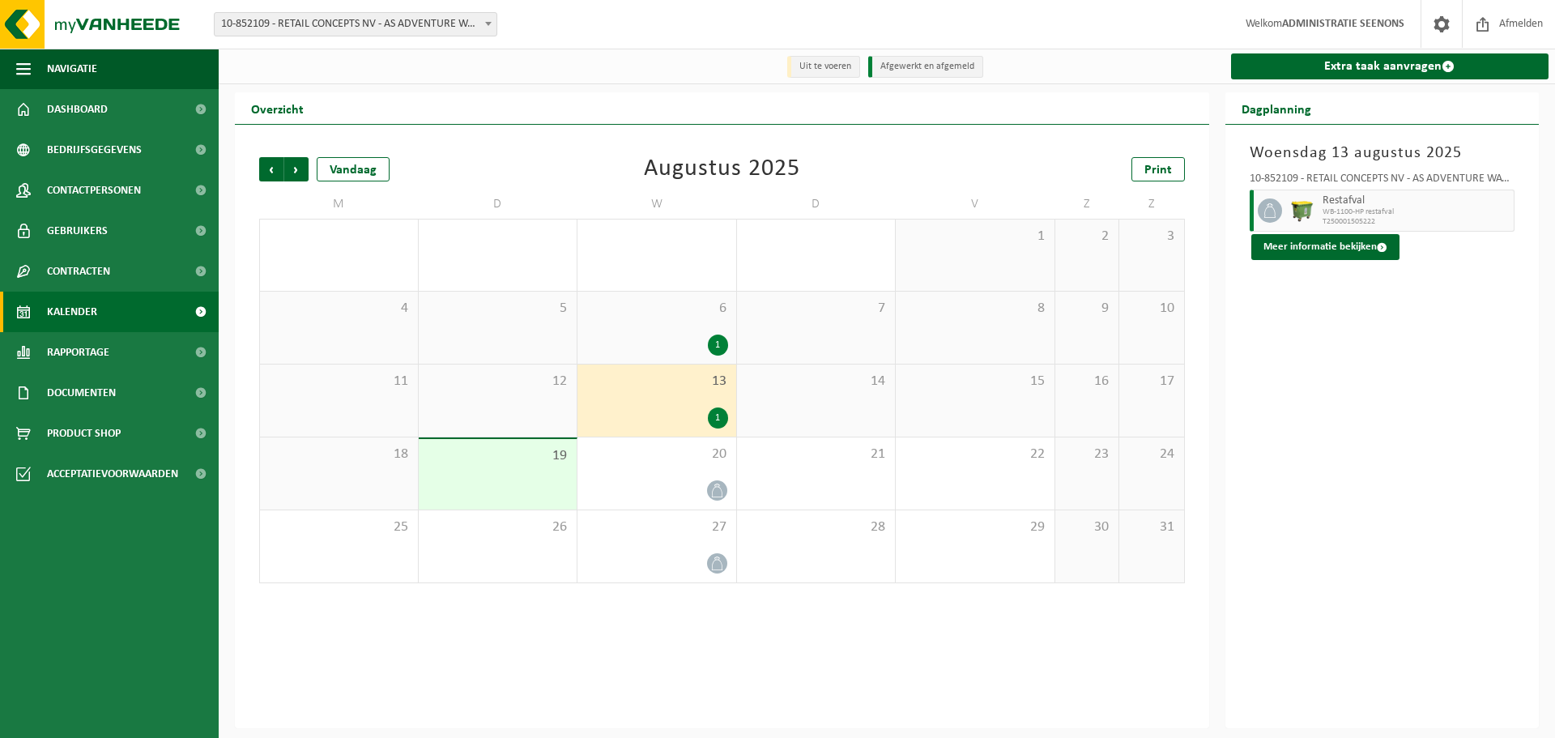
click at [679, 326] on div "6 1" at bounding box center [656, 328] width 159 height 72
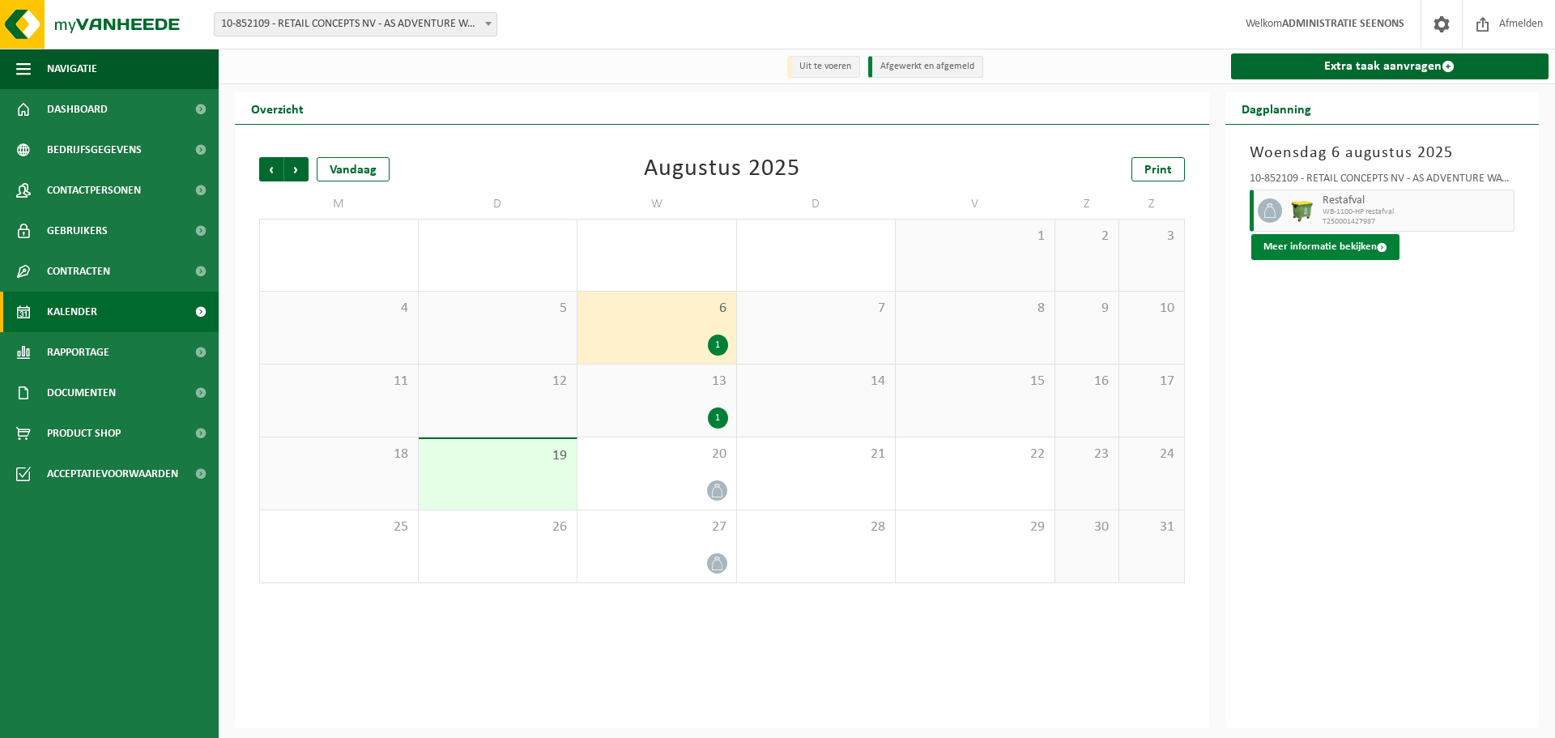
click at [1373, 245] on button "Meer informatie bekijken" at bounding box center [1325, 247] width 148 height 26
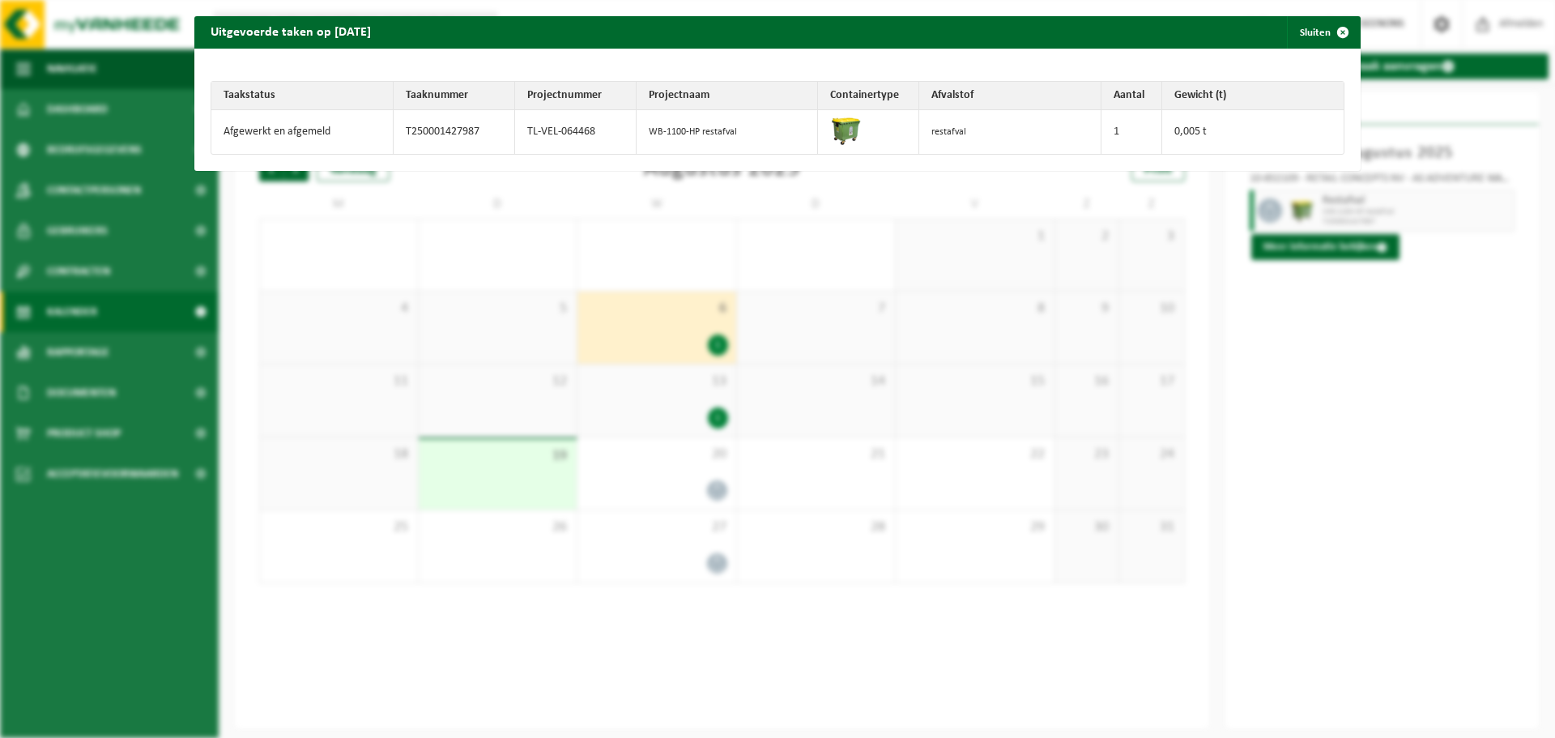
click at [1349, 249] on div "Uitgevoerde taken op 2025-08-06 Sluiten Taakstatus Taaknummer Projectnummer Pro…" at bounding box center [777, 369] width 1555 height 738
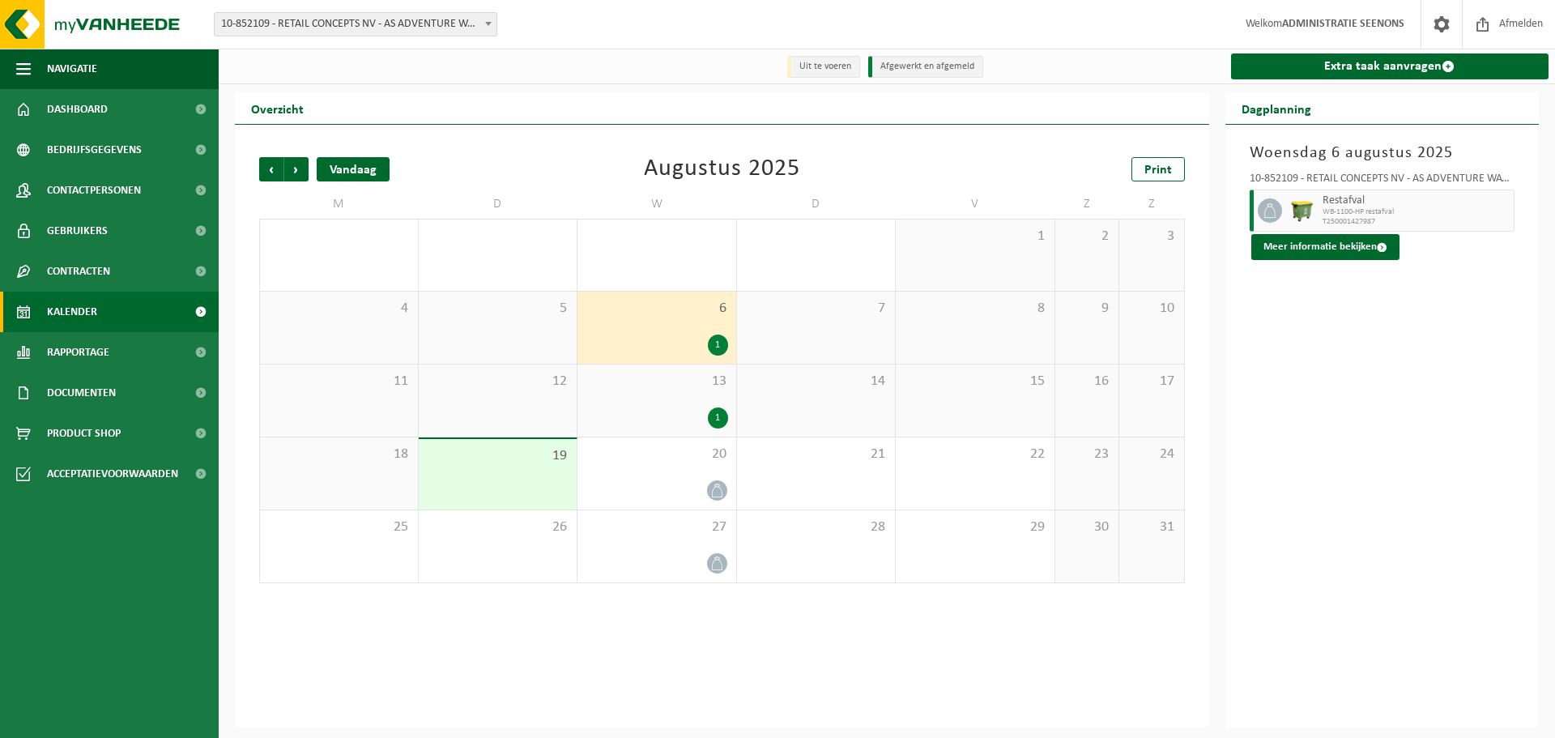
click at [347, 168] on div "Vandaag" at bounding box center [353, 169] width 73 height 24
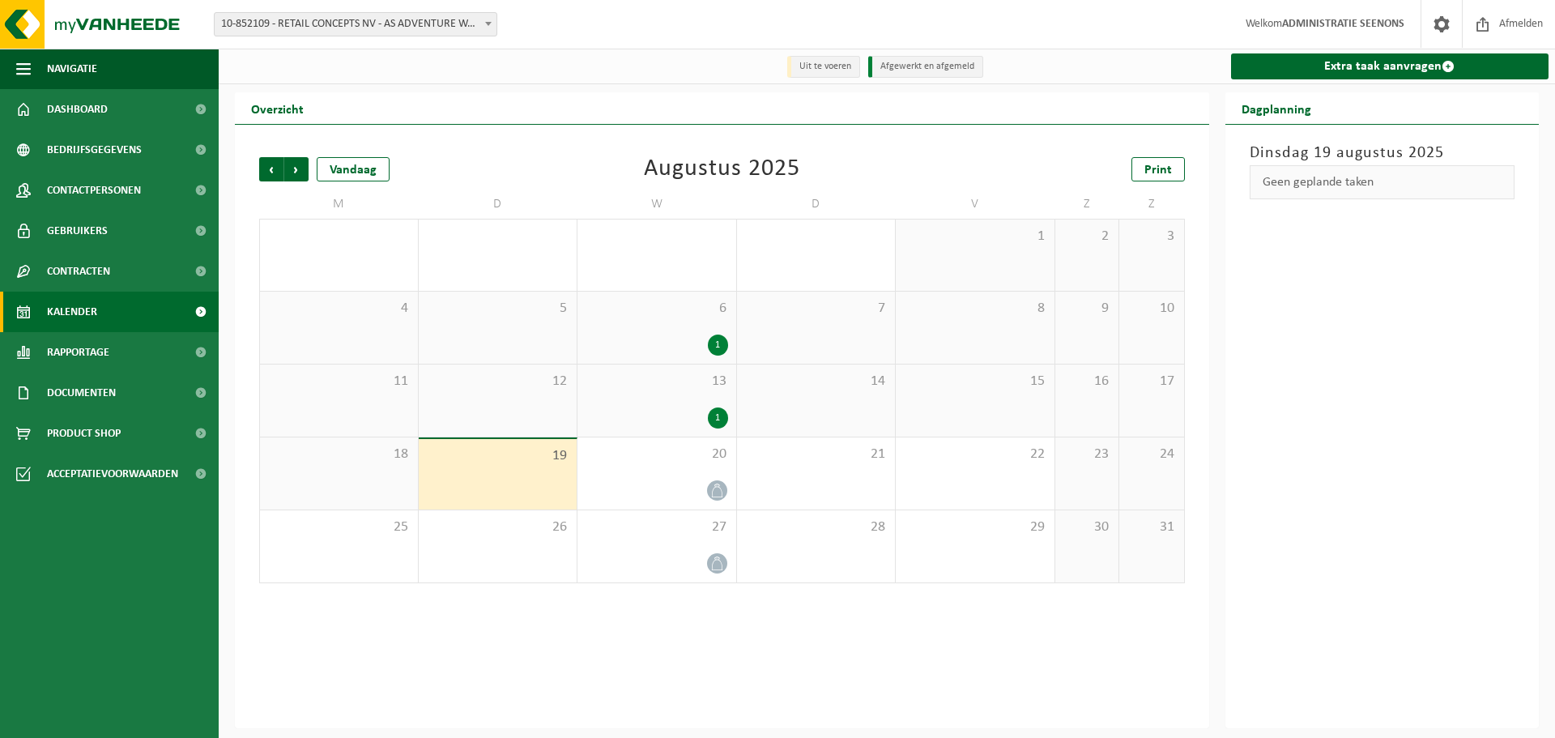
click at [646, 423] on div "1" at bounding box center [656, 417] width 143 height 21
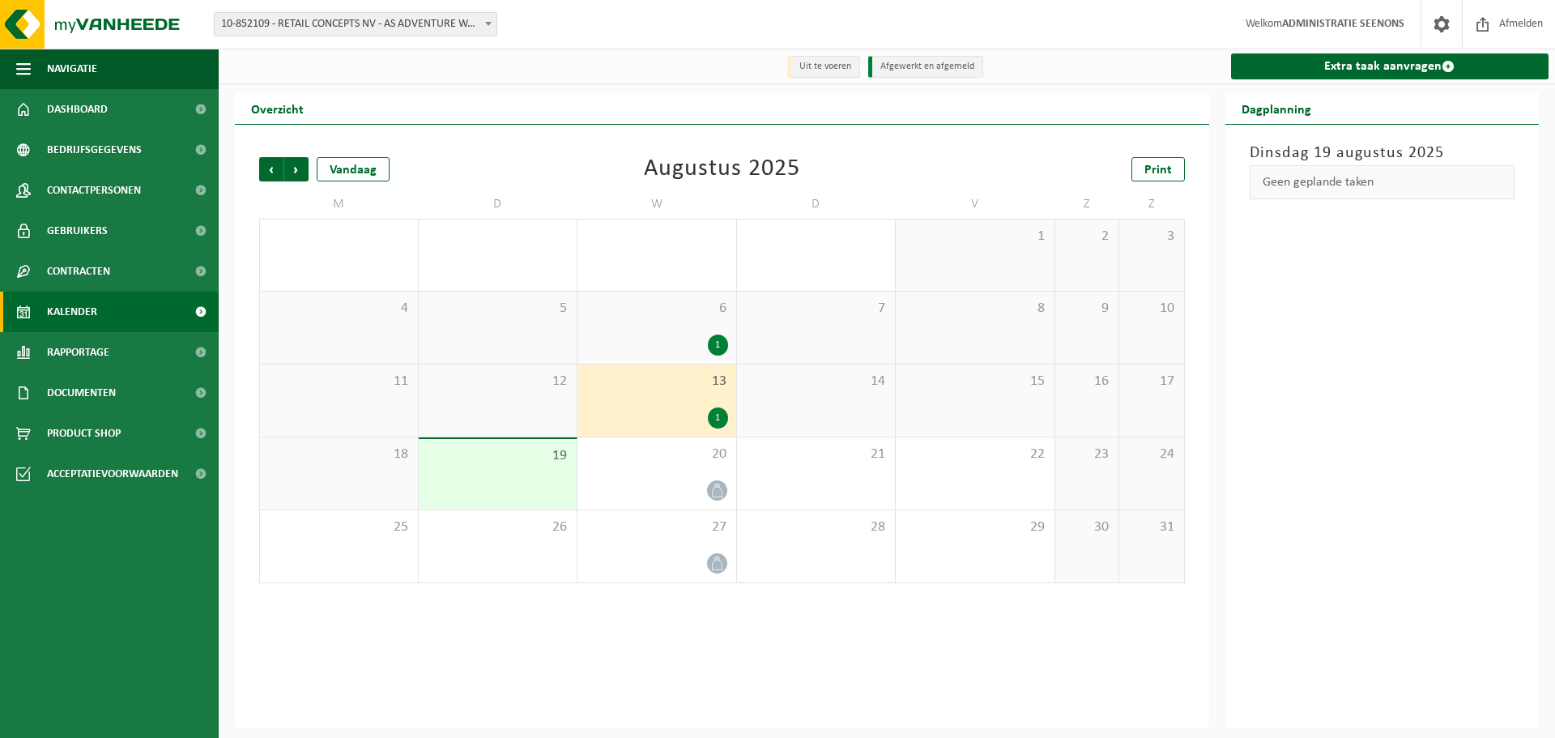
click at [670, 355] on div "1" at bounding box center [656, 344] width 143 height 21
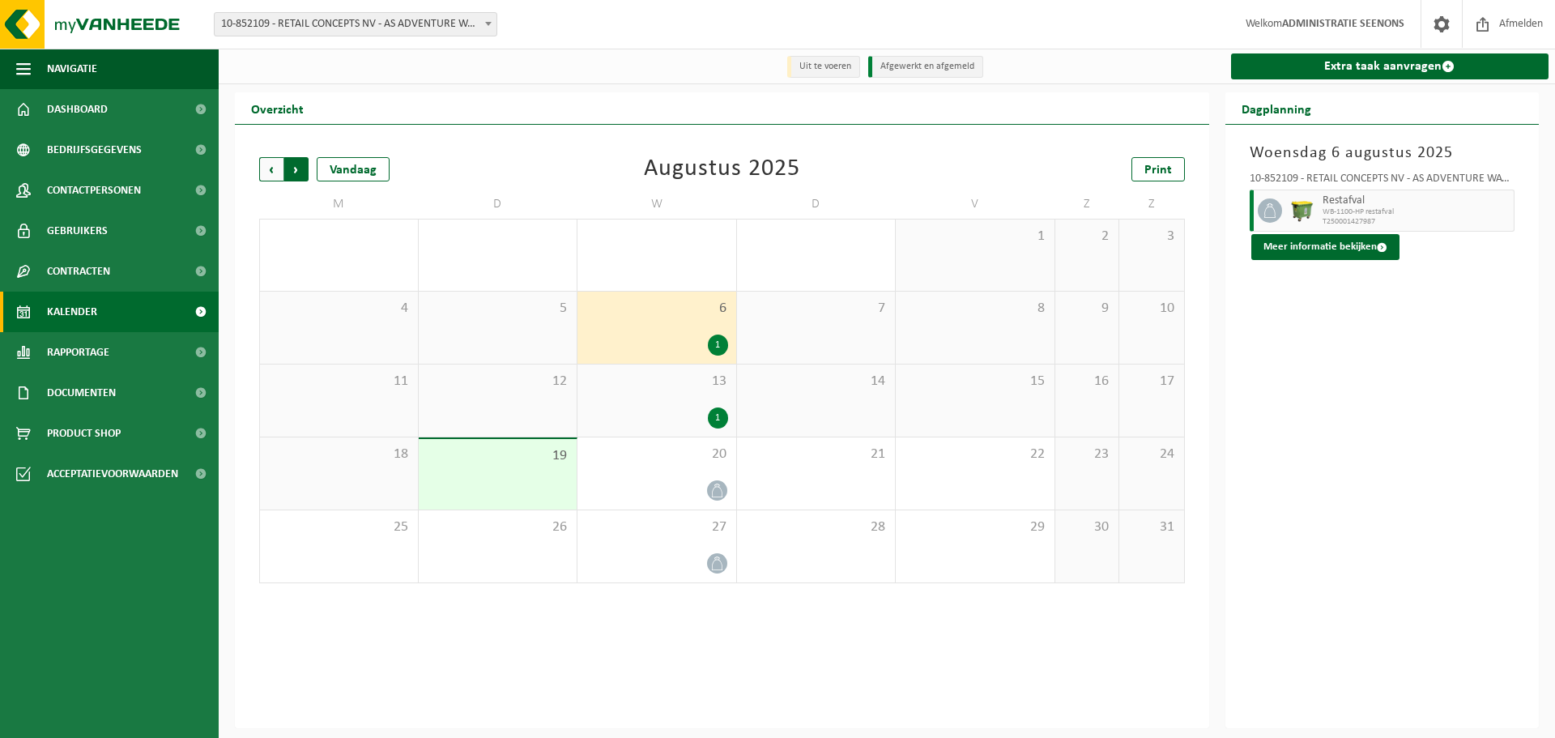
click at [277, 166] on span "Vorige" at bounding box center [271, 169] width 24 height 24
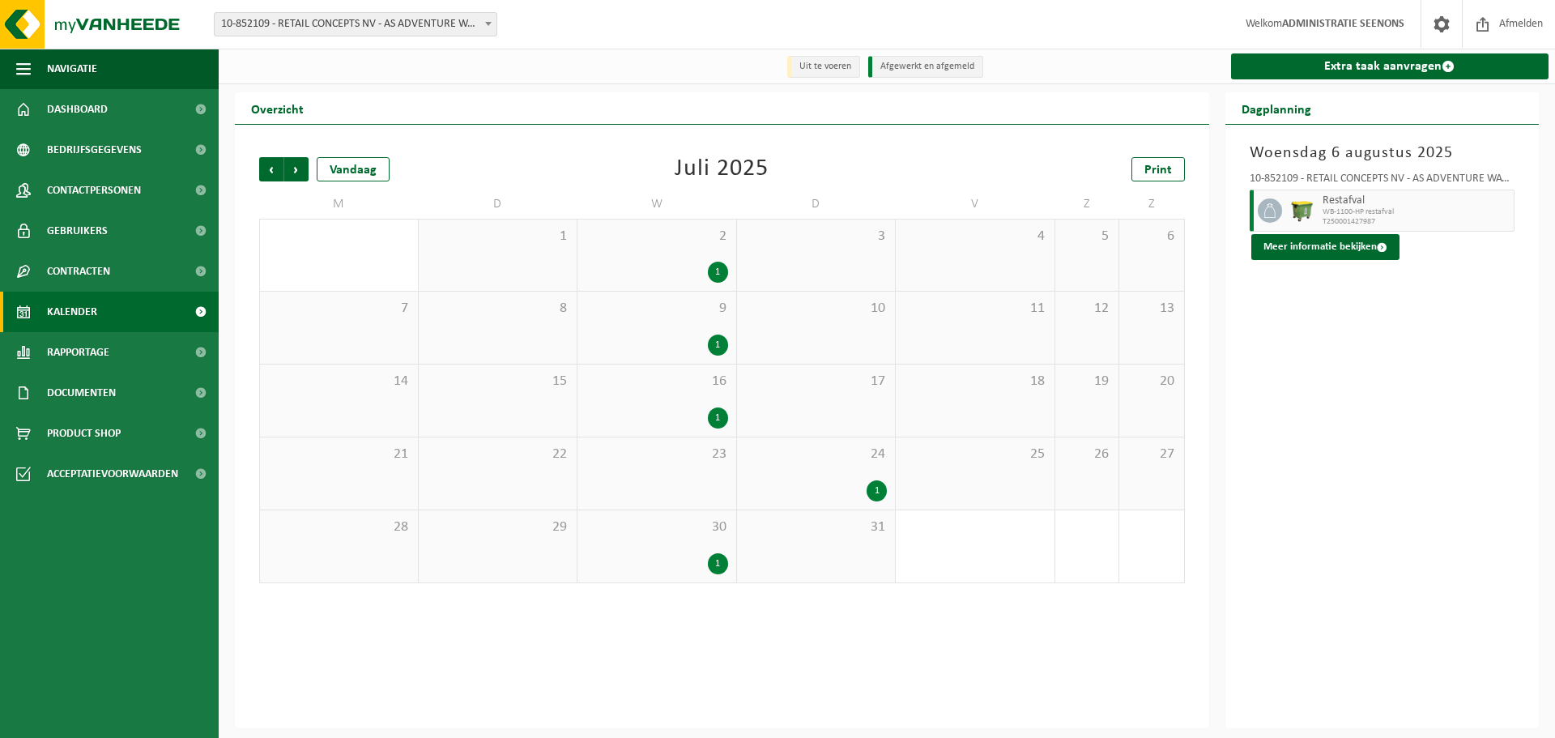
click at [700, 432] on div "16 1" at bounding box center [656, 400] width 159 height 72
click at [847, 490] on div "1" at bounding box center [816, 490] width 143 height 21
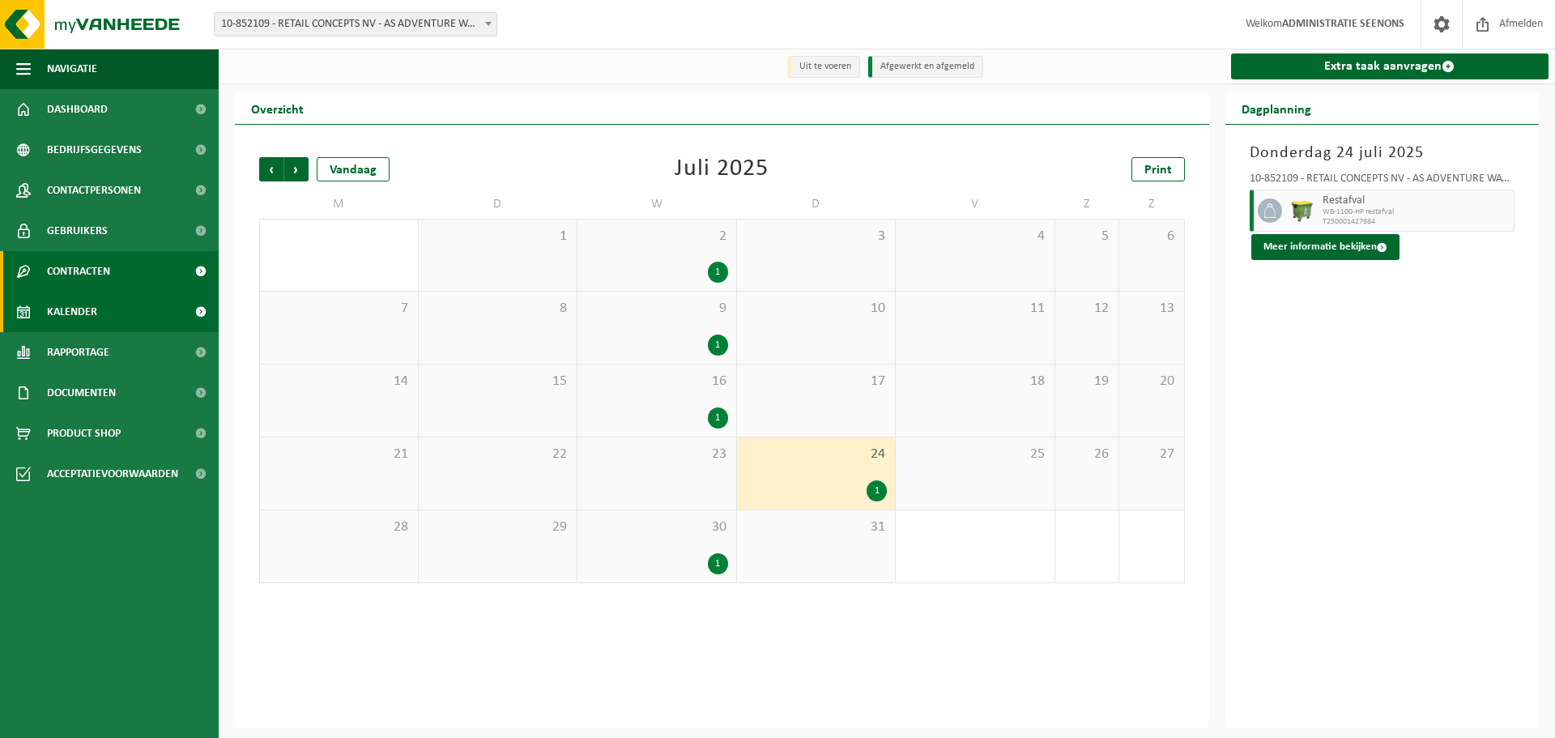
click at [121, 282] on link "Contracten" at bounding box center [109, 271] width 219 height 40
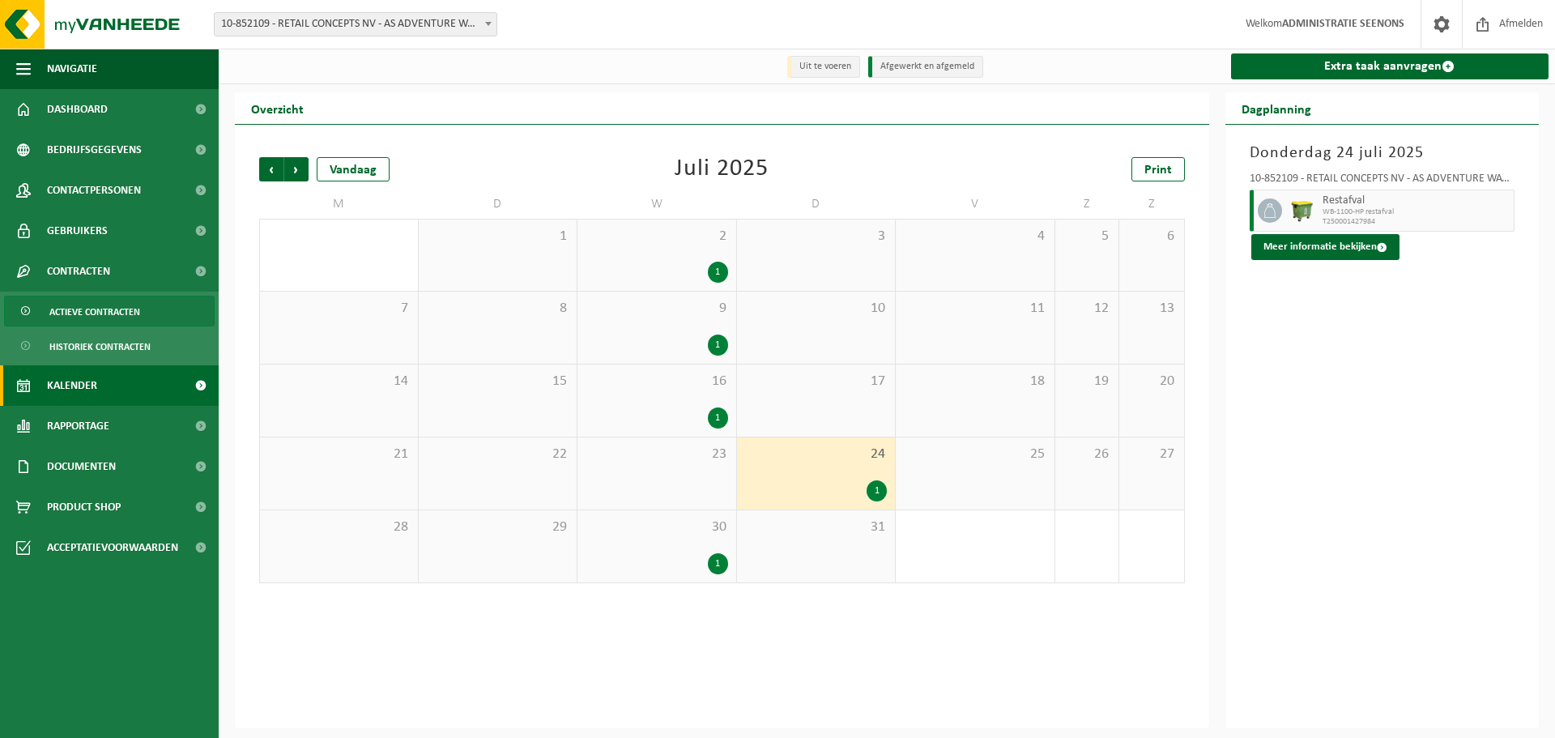
click at [132, 320] on span "Actieve contracten" at bounding box center [94, 311] width 91 height 31
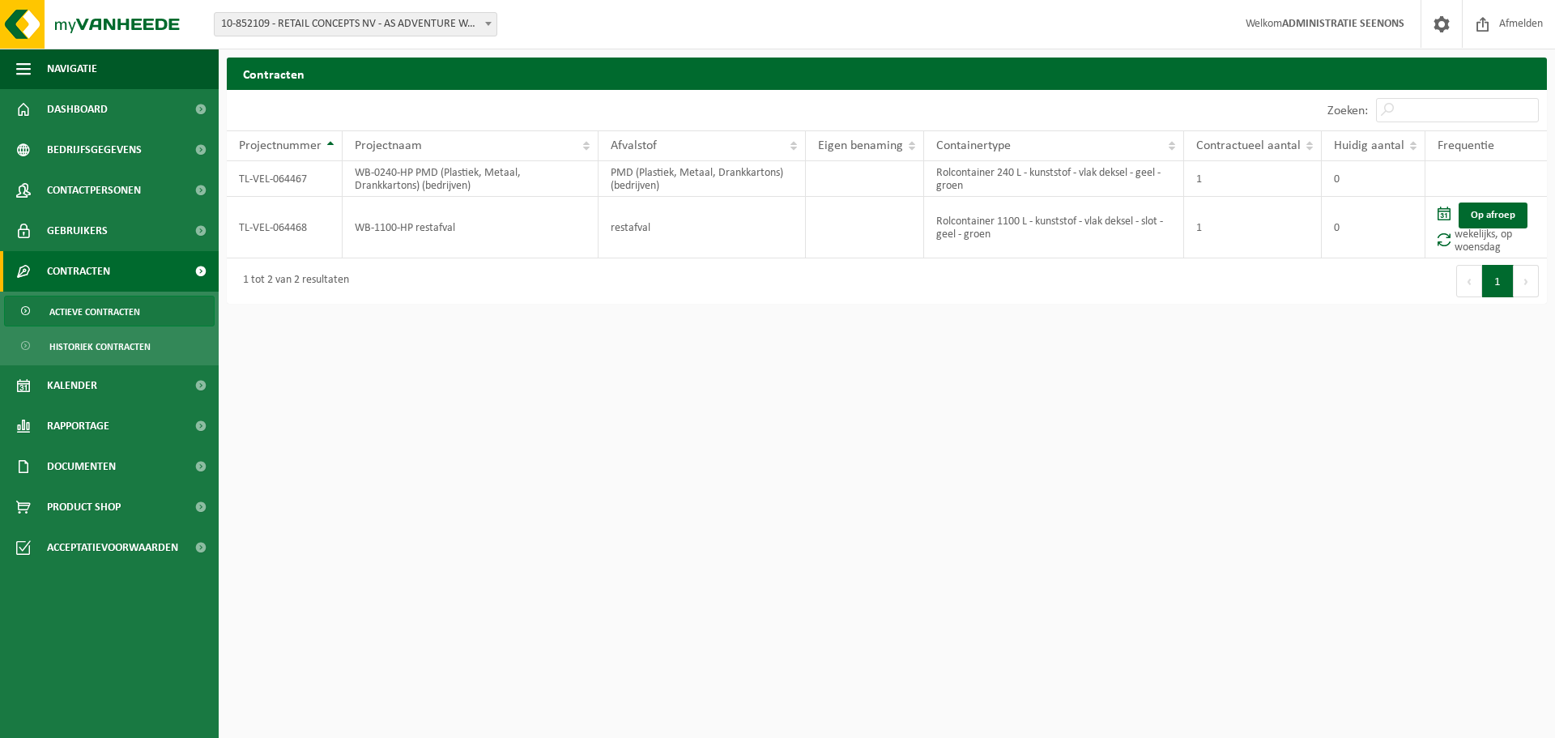
click at [615, 265] on div "1 tot 2 van 2 resultaten" at bounding box center [557, 280] width 660 height 45
click at [1071, 241] on td "Rolcontainer 1100 L - kunststof - vlak deksel - slot - geel - groen" at bounding box center [1054, 228] width 260 height 62
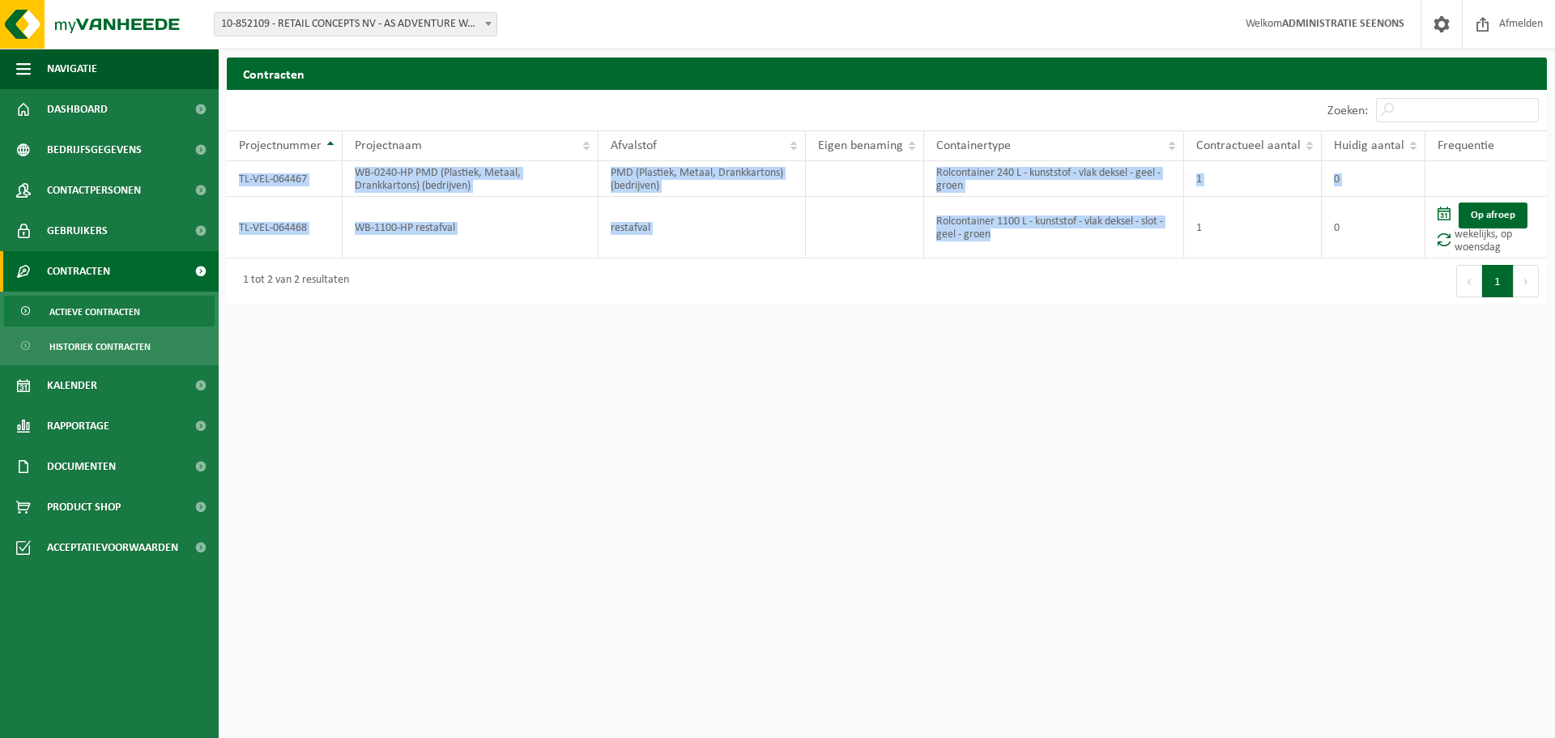
drag, startPoint x: 1071, startPoint y: 241, endPoint x: 219, endPoint y: 222, distance: 852.9
click at [219, 222] on div "Contracten Even geduld. Door de grote hoeveelheid gegevens duurt het laden even…" at bounding box center [887, 184] width 1336 height 254
click at [247, 223] on td "TL-VEL-064468" at bounding box center [285, 228] width 116 height 62
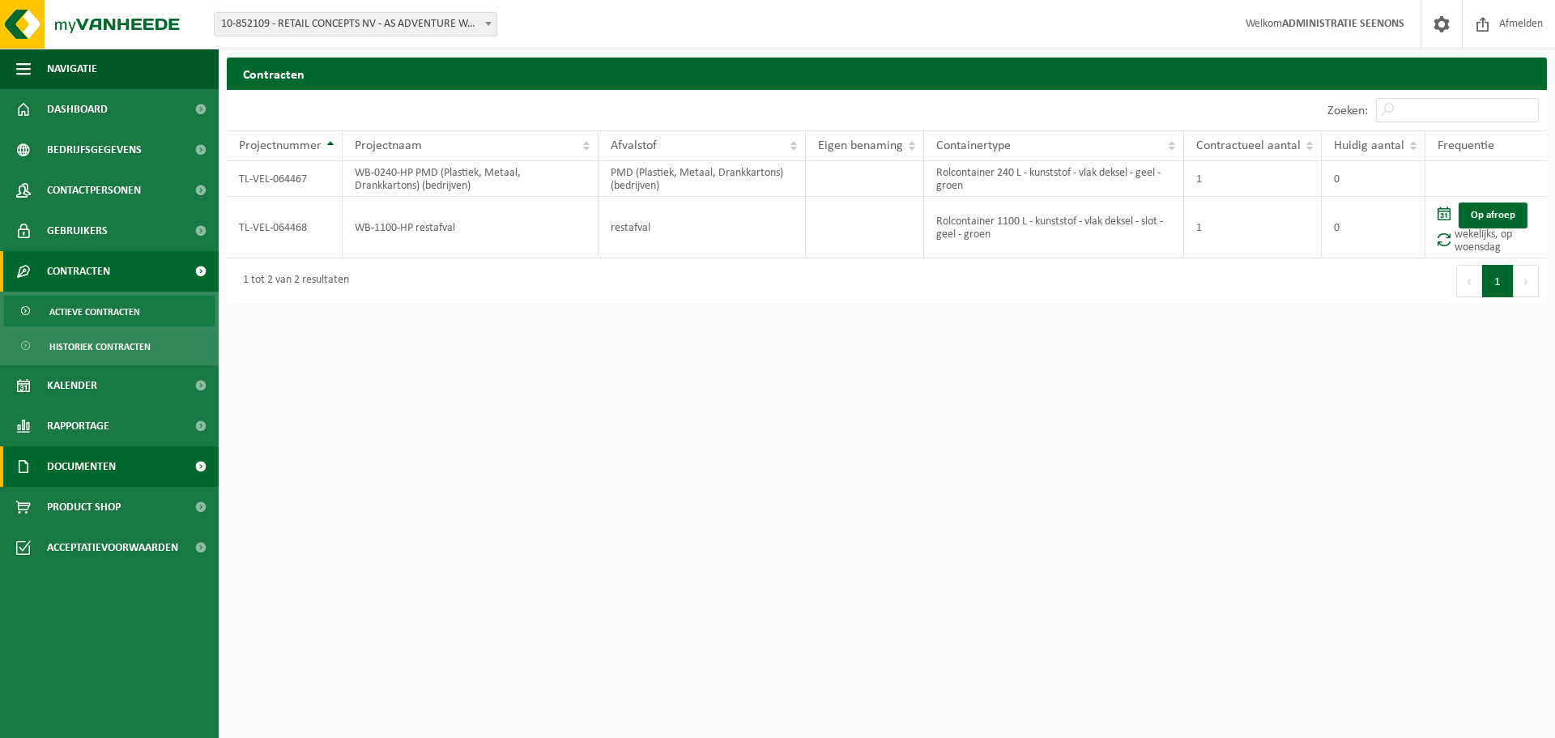
click at [100, 459] on span "Documenten" at bounding box center [81, 466] width 69 height 40
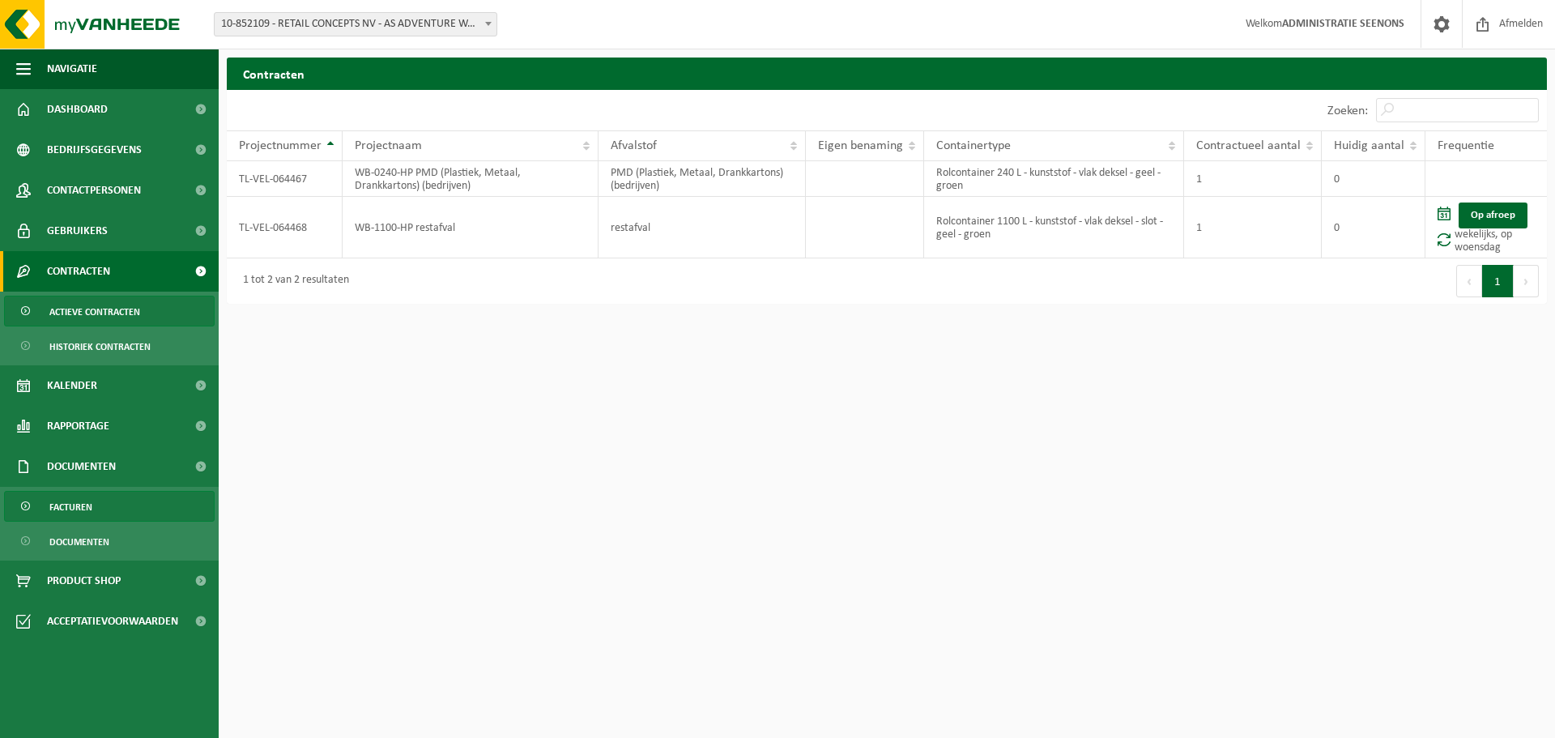
click at [92, 509] on link "Facturen" at bounding box center [109, 506] width 211 height 31
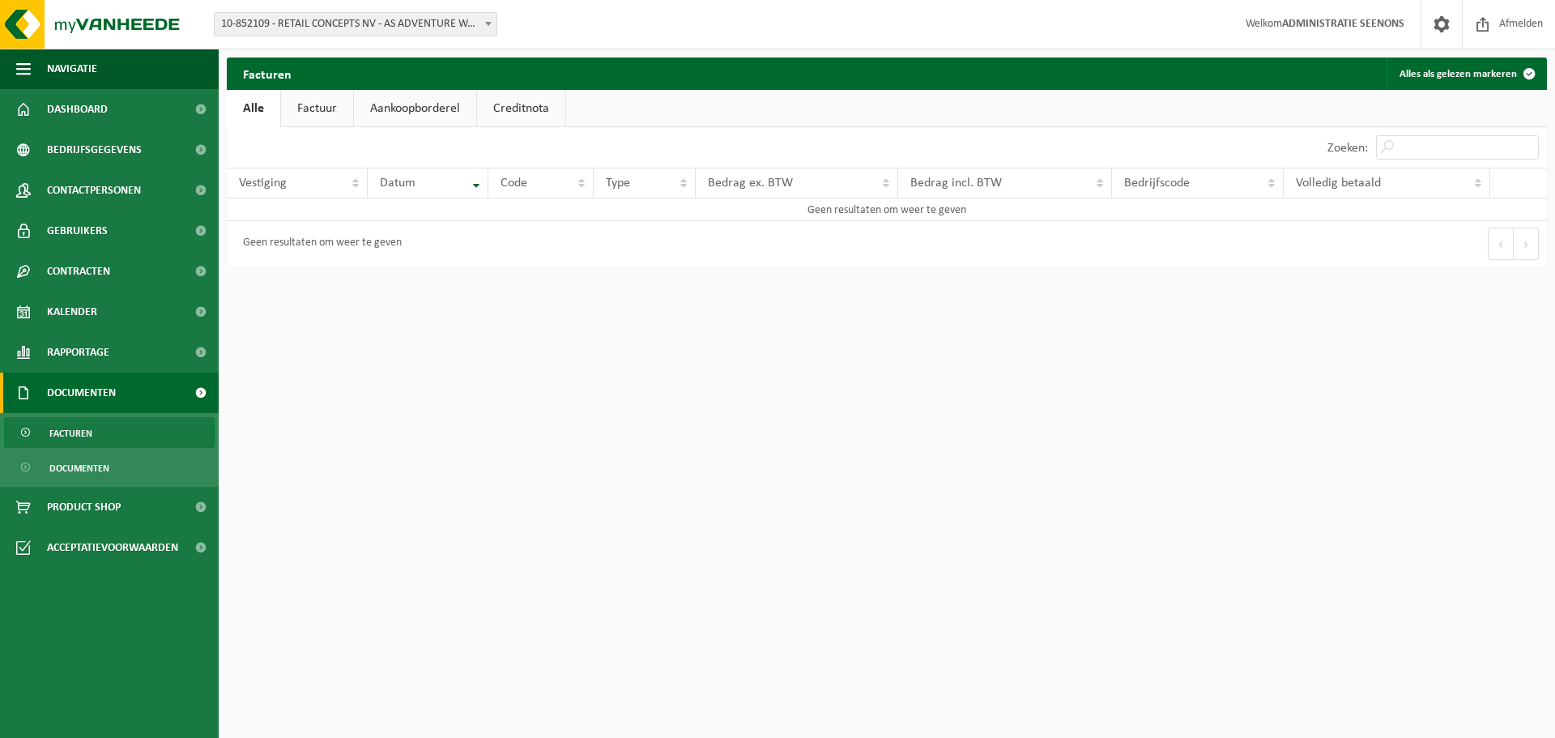
click at [313, 124] on link "Factuur" at bounding box center [317, 108] width 72 height 37
click at [434, 121] on link "Aankoopborderel" at bounding box center [416, 108] width 122 height 37
click at [527, 119] on link "Creditnota" at bounding box center [528, 108] width 88 height 37
click at [153, 509] on link "Product Shop" at bounding box center [109, 507] width 219 height 40
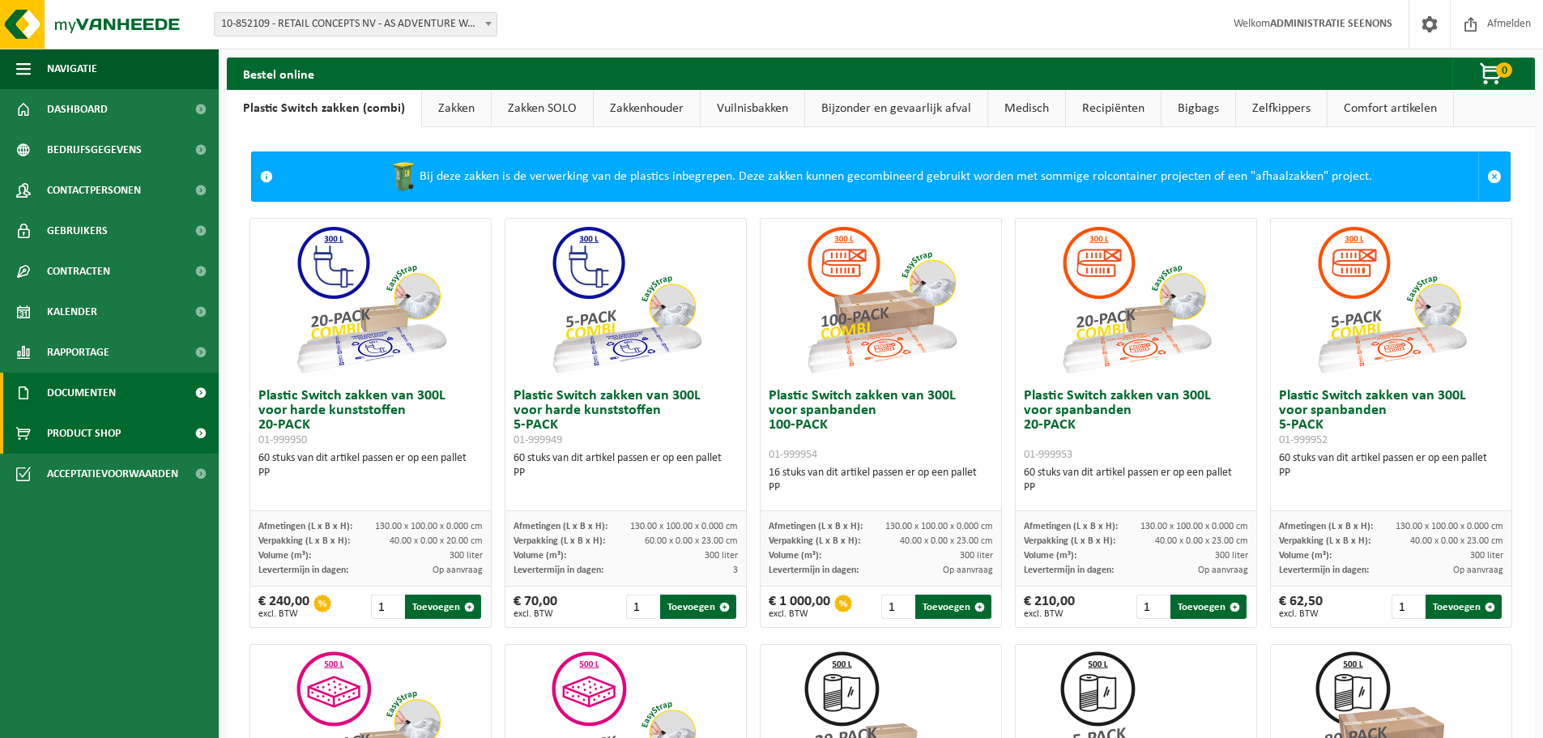
click at [110, 402] on span "Documenten" at bounding box center [81, 392] width 69 height 40
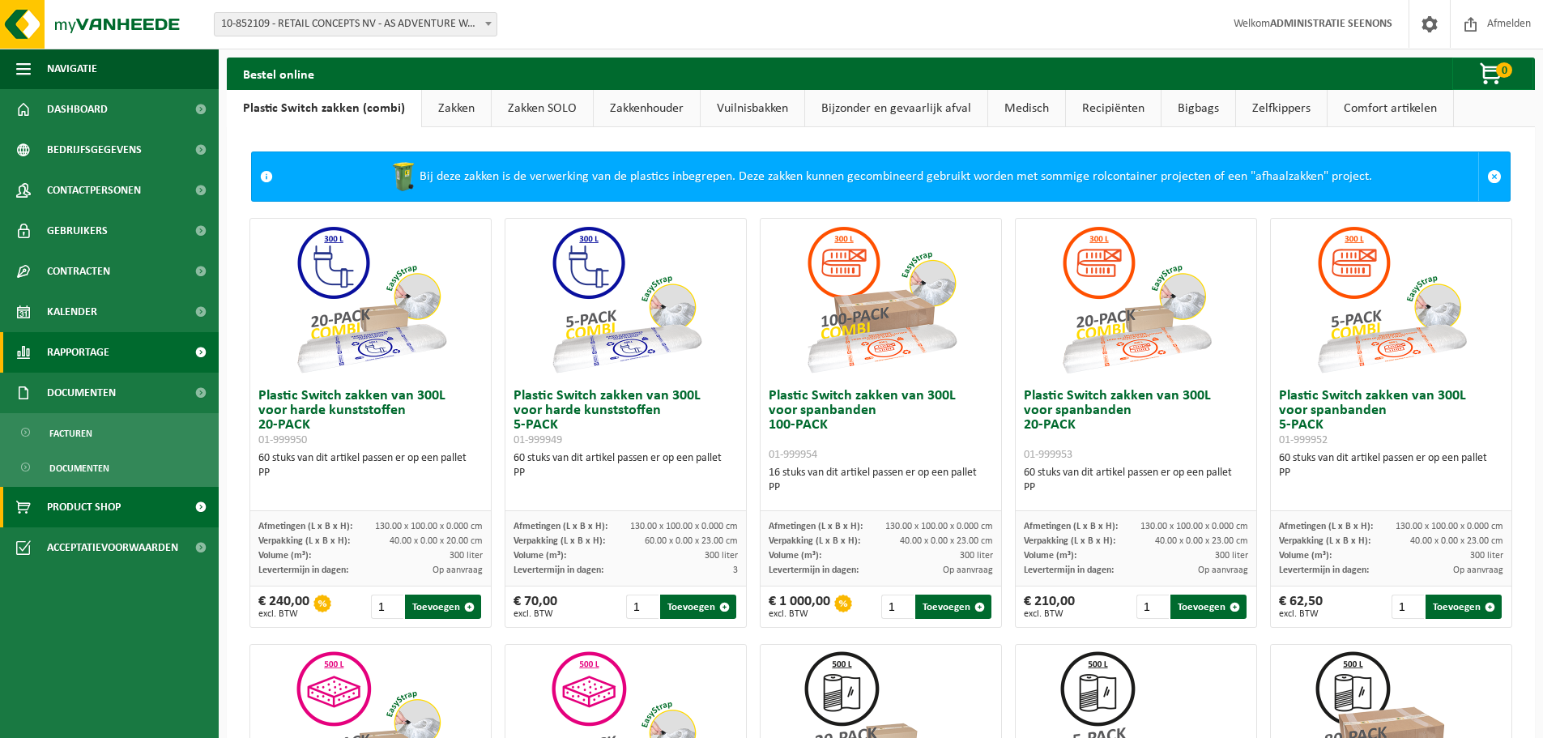
click at [109, 356] on span "Rapportage" at bounding box center [78, 352] width 62 height 40
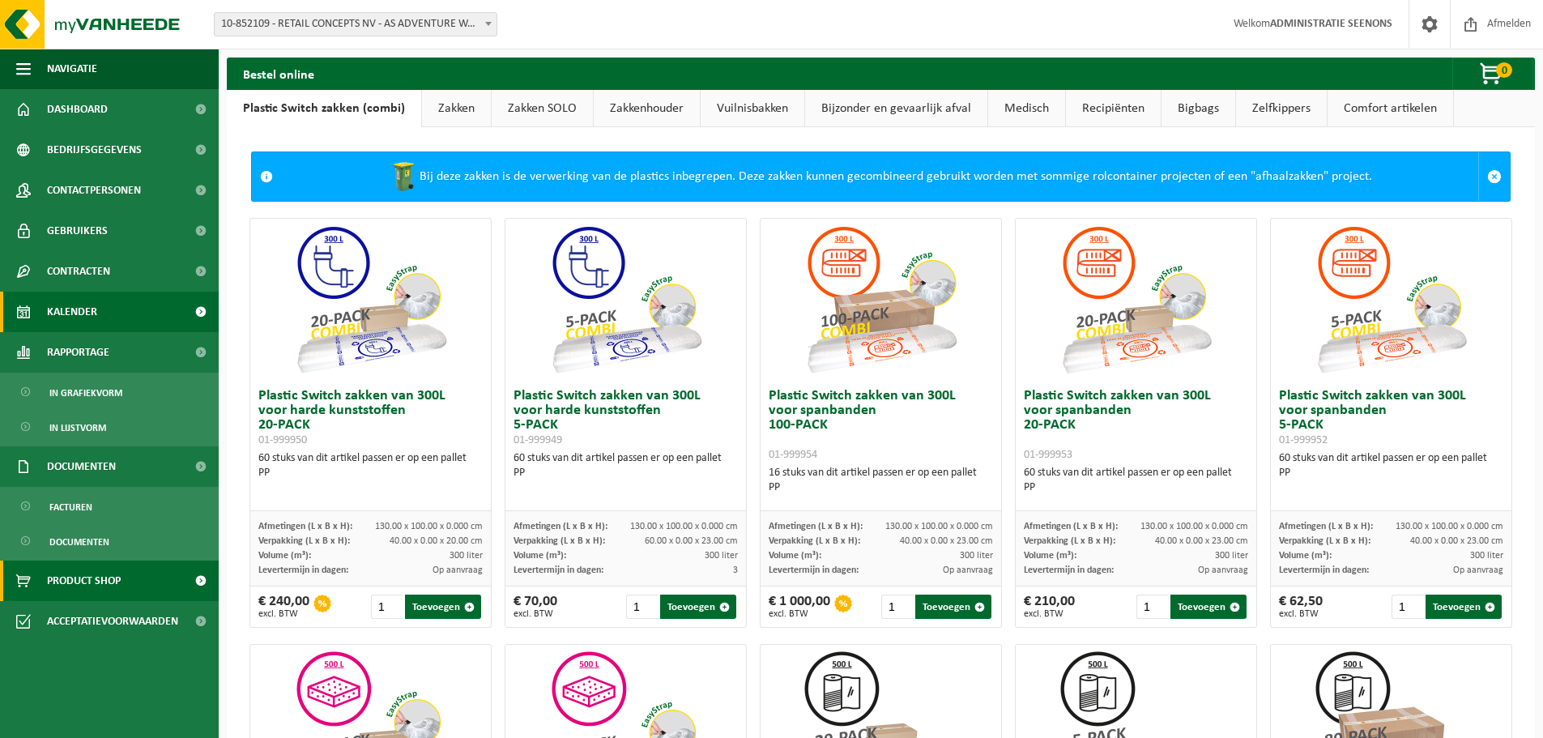
click at [101, 329] on link "Kalender" at bounding box center [109, 312] width 219 height 40
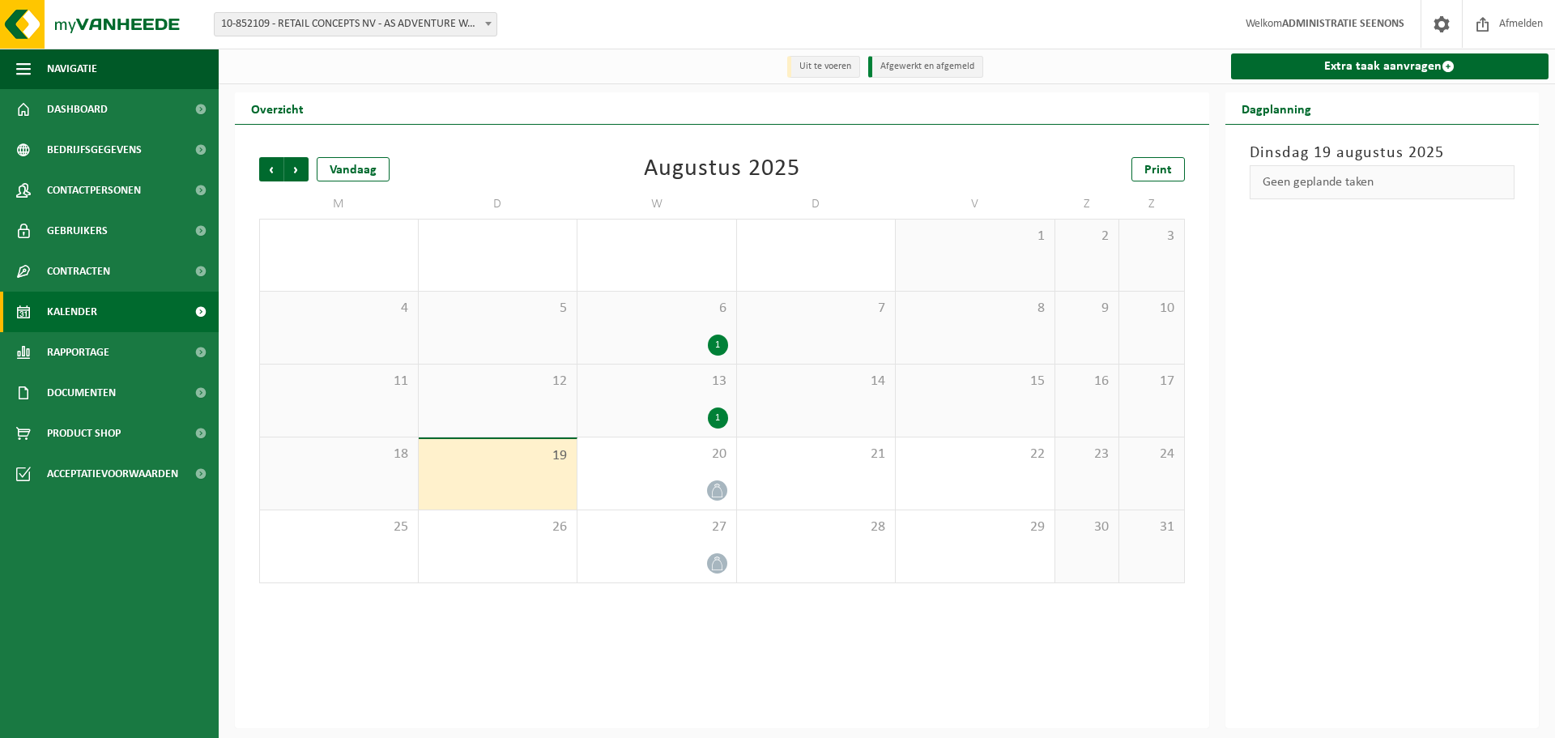
click at [126, 272] on link "Contracten" at bounding box center [109, 271] width 219 height 40
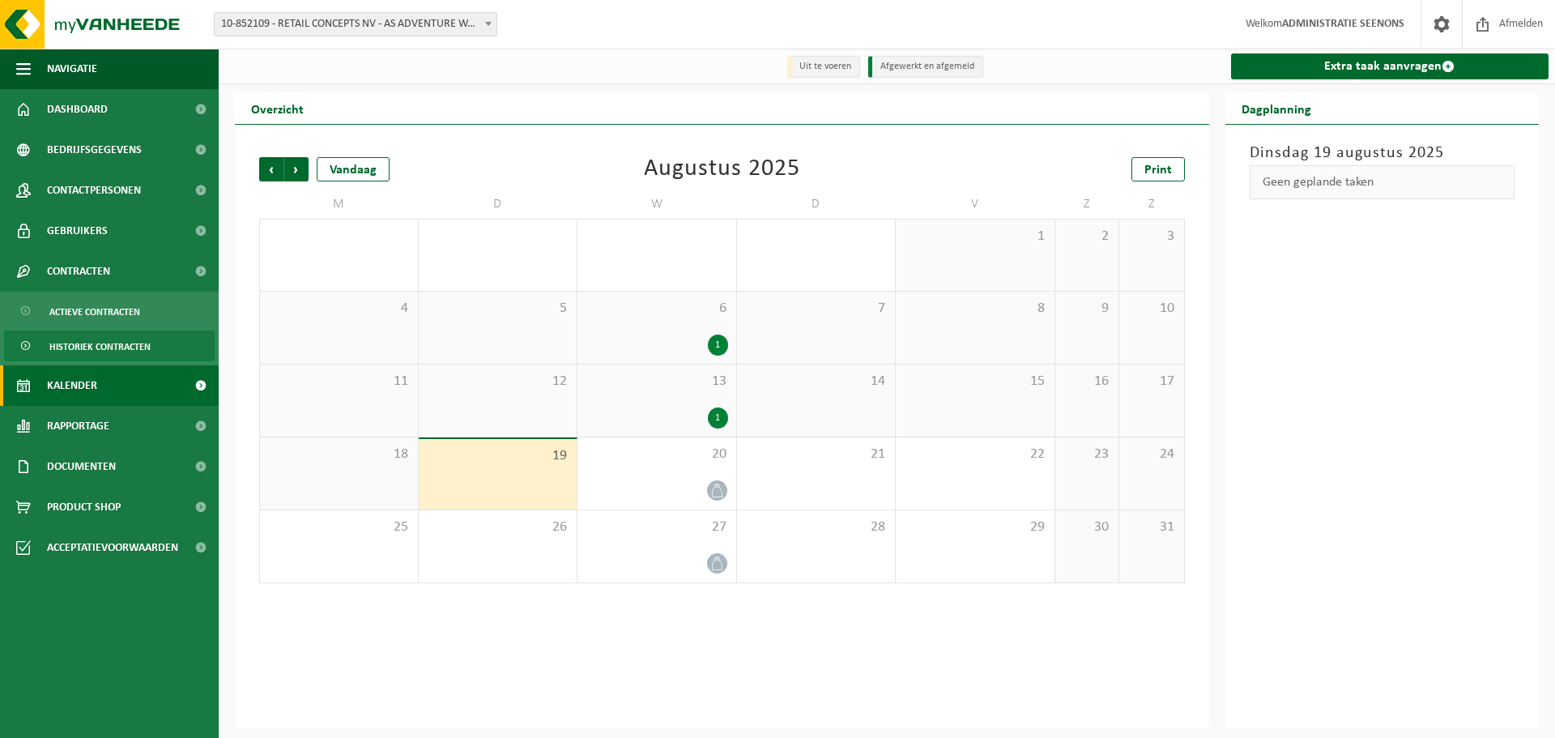
click at [109, 347] on span "Historiek contracten" at bounding box center [99, 346] width 101 height 31
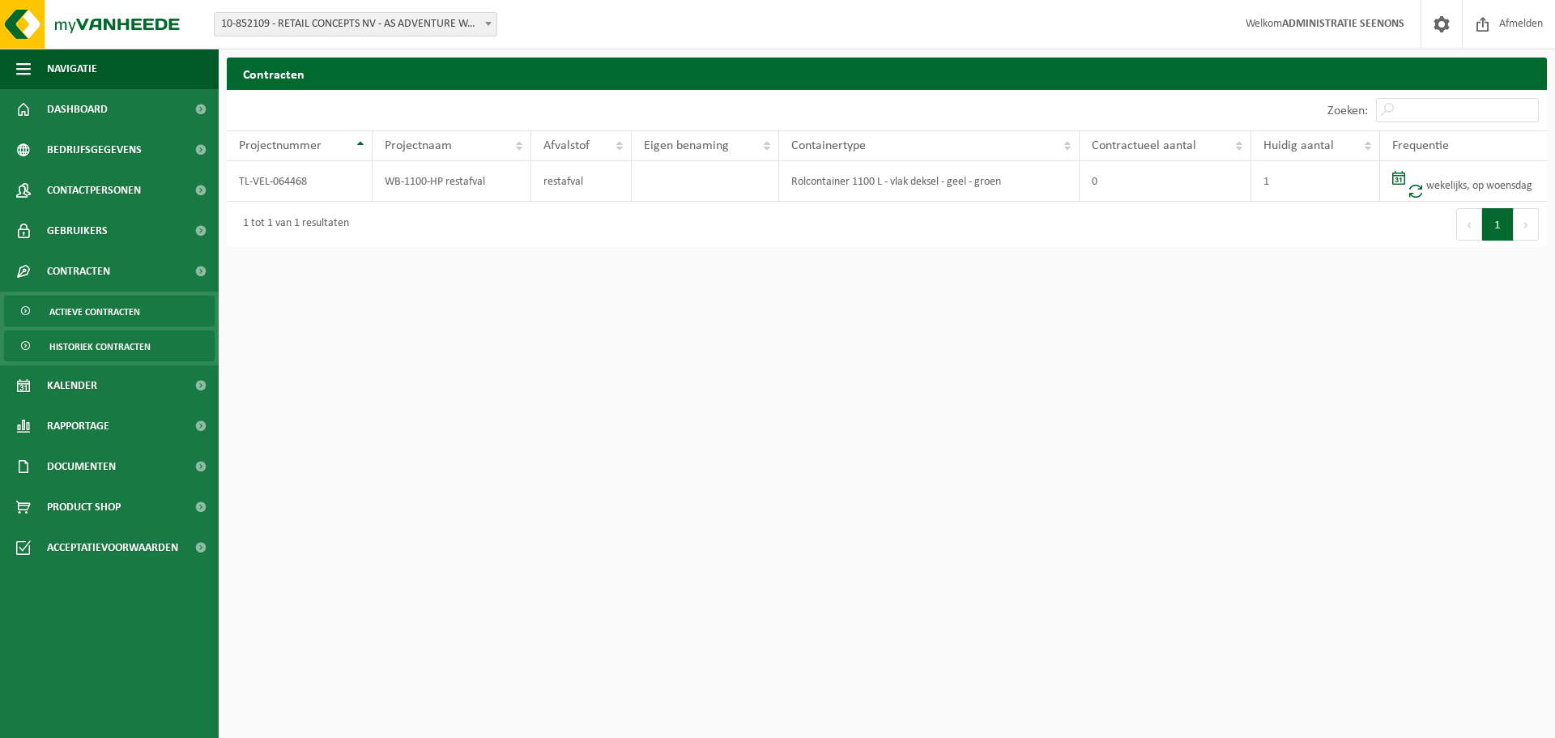
click at [118, 316] on span "Actieve contracten" at bounding box center [94, 311] width 91 height 31
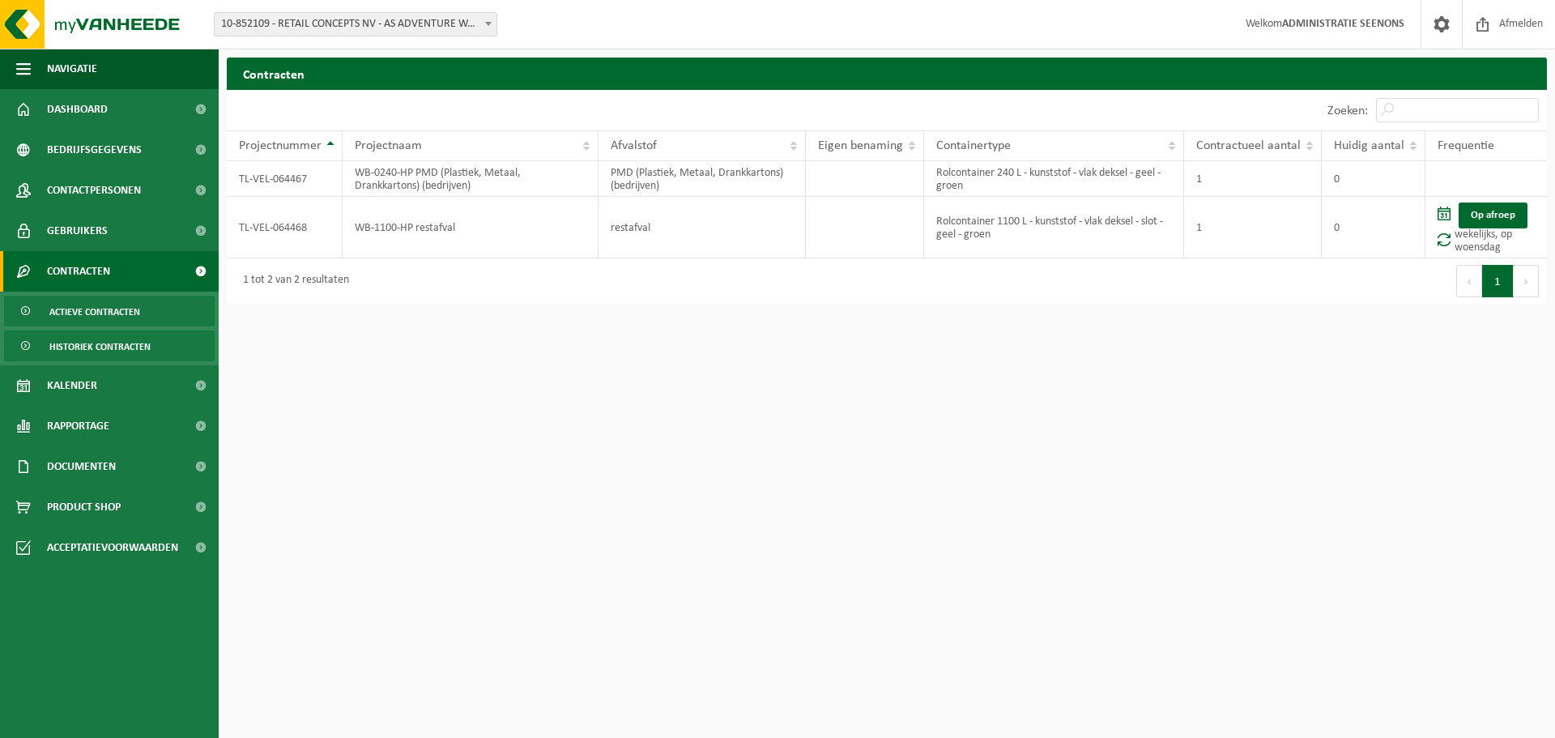
click at [117, 344] on span "Historiek contracten" at bounding box center [99, 346] width 101 height 31
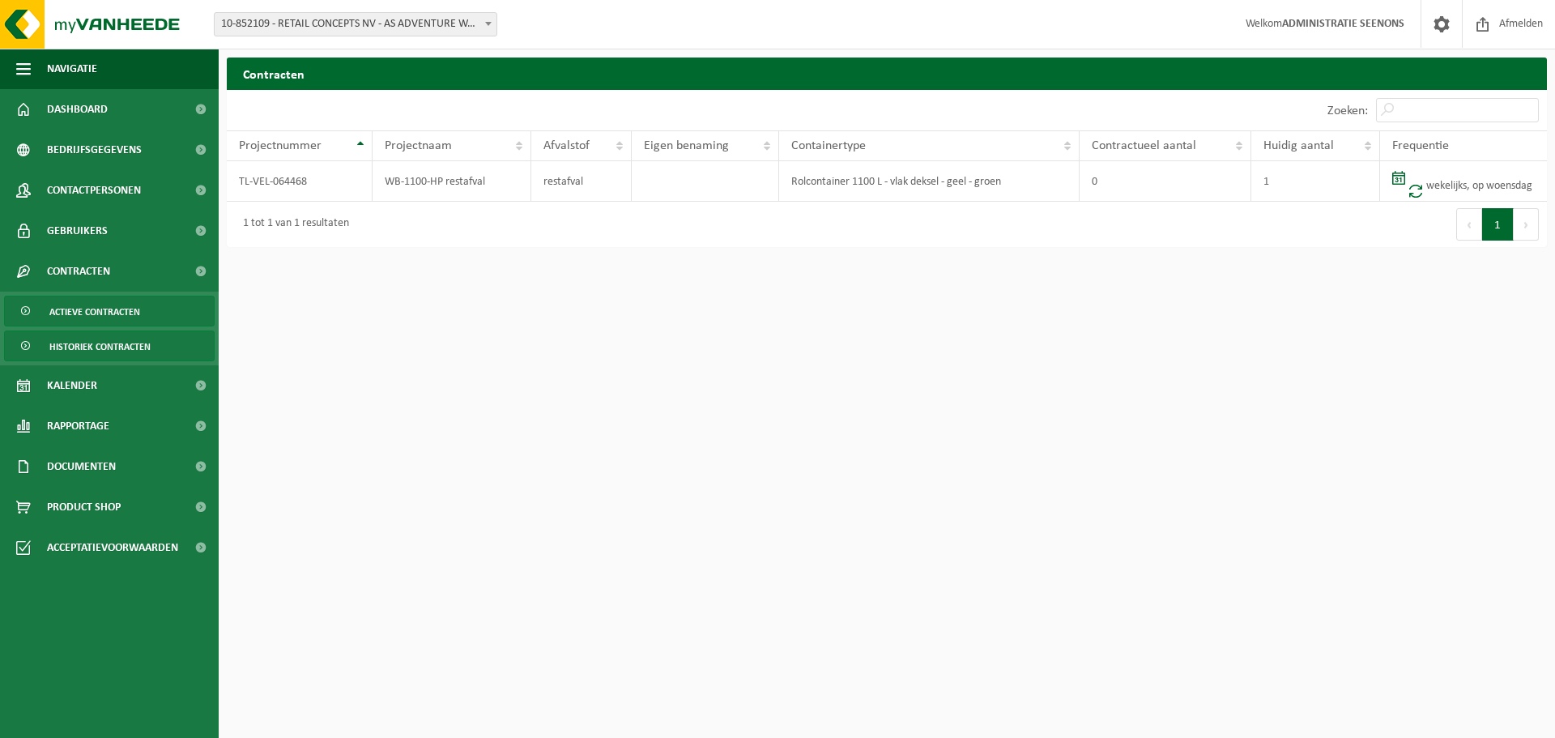
click at [136, 321] on span "Actieve contracten" at bounding box center [94, 311] width 91 height 31
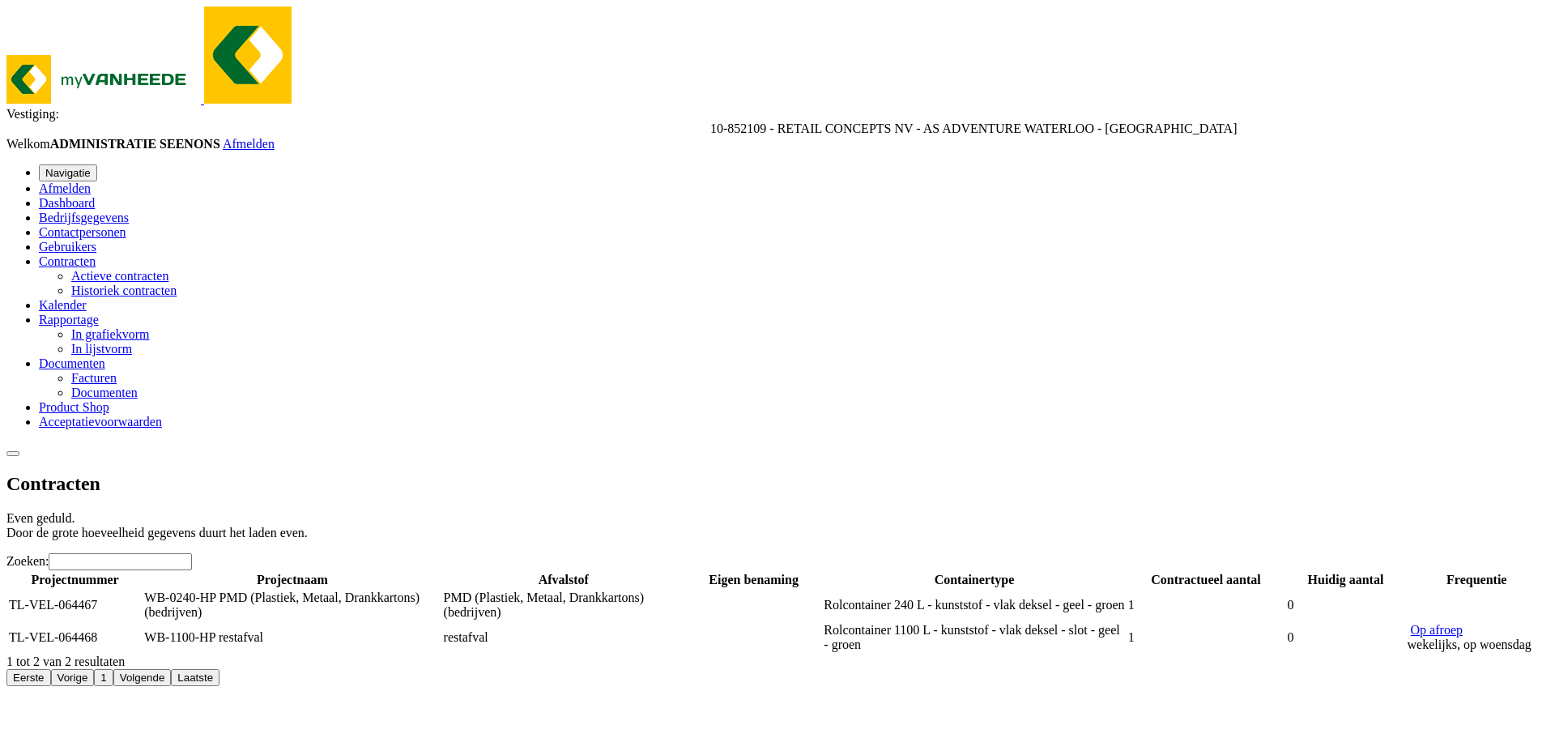
click at [1462, 623] on link "Op afroep" at bounding box center [1437, 630] width 52 height 14
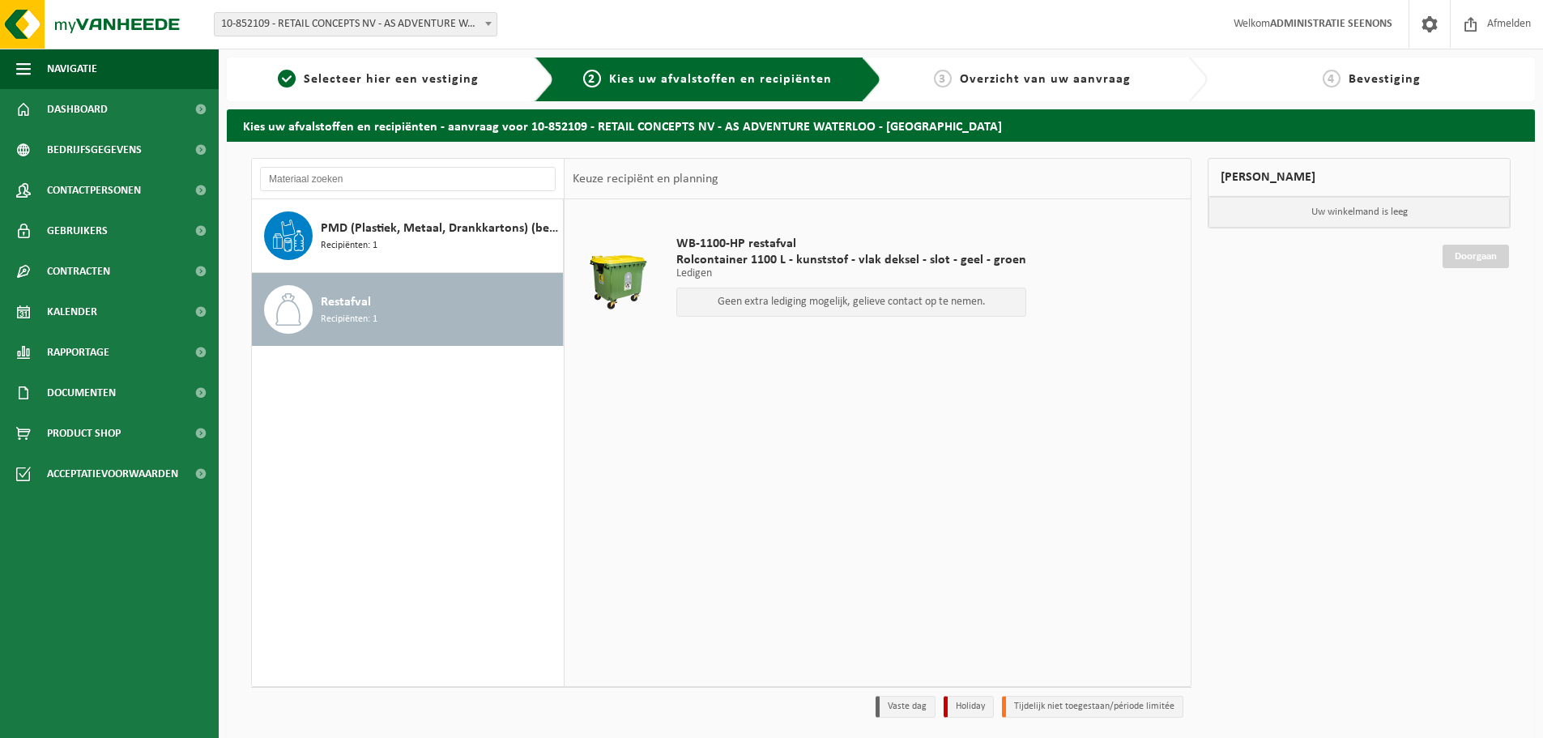
click at [896, 288] on div "Geen extra lediging mogelijk, gelieve contact op te nemen." at bounding box center [851, 301] width 350 height 29
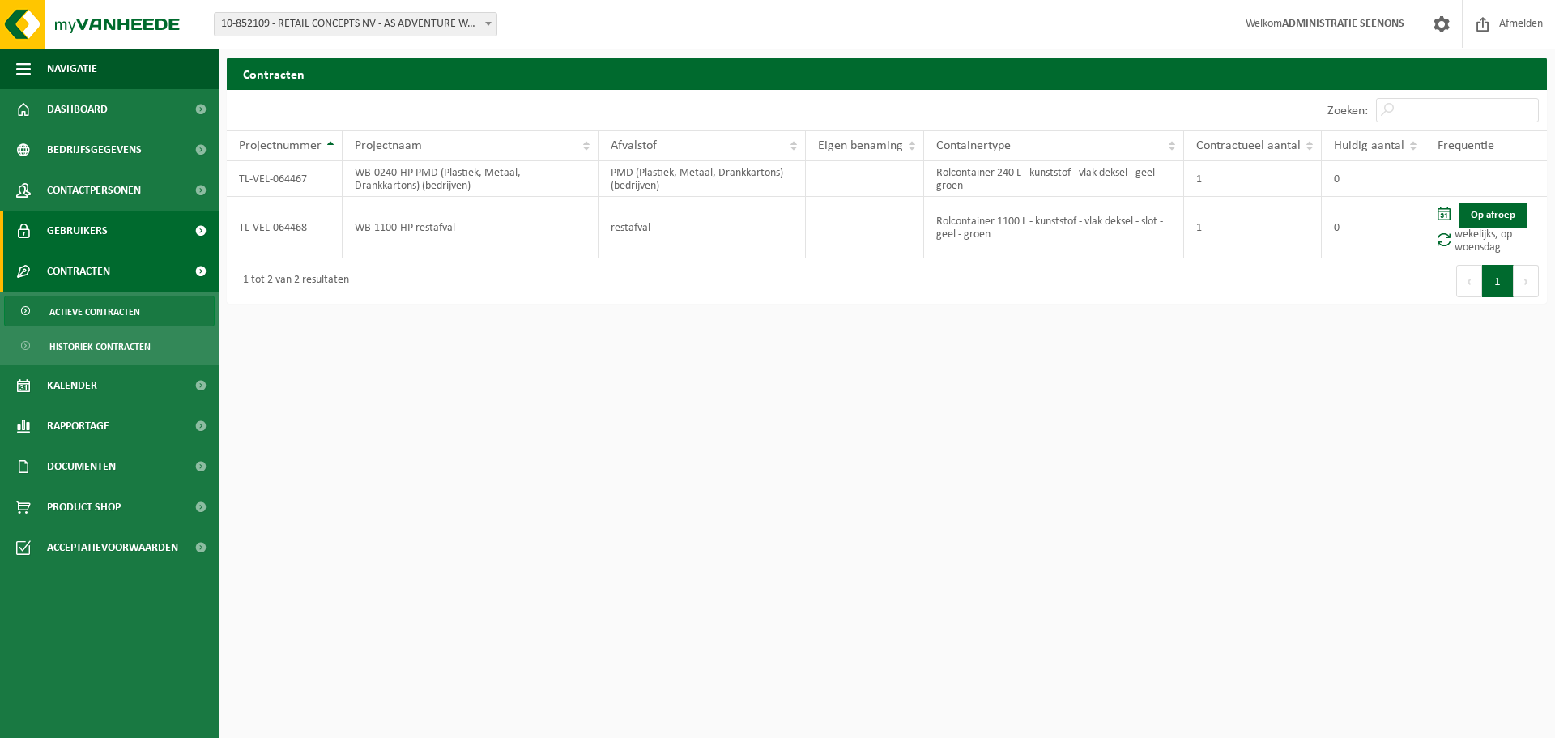
click at [107, 241] on link "Gebruikers" at bounding box center [109, 231] width 219 height 40
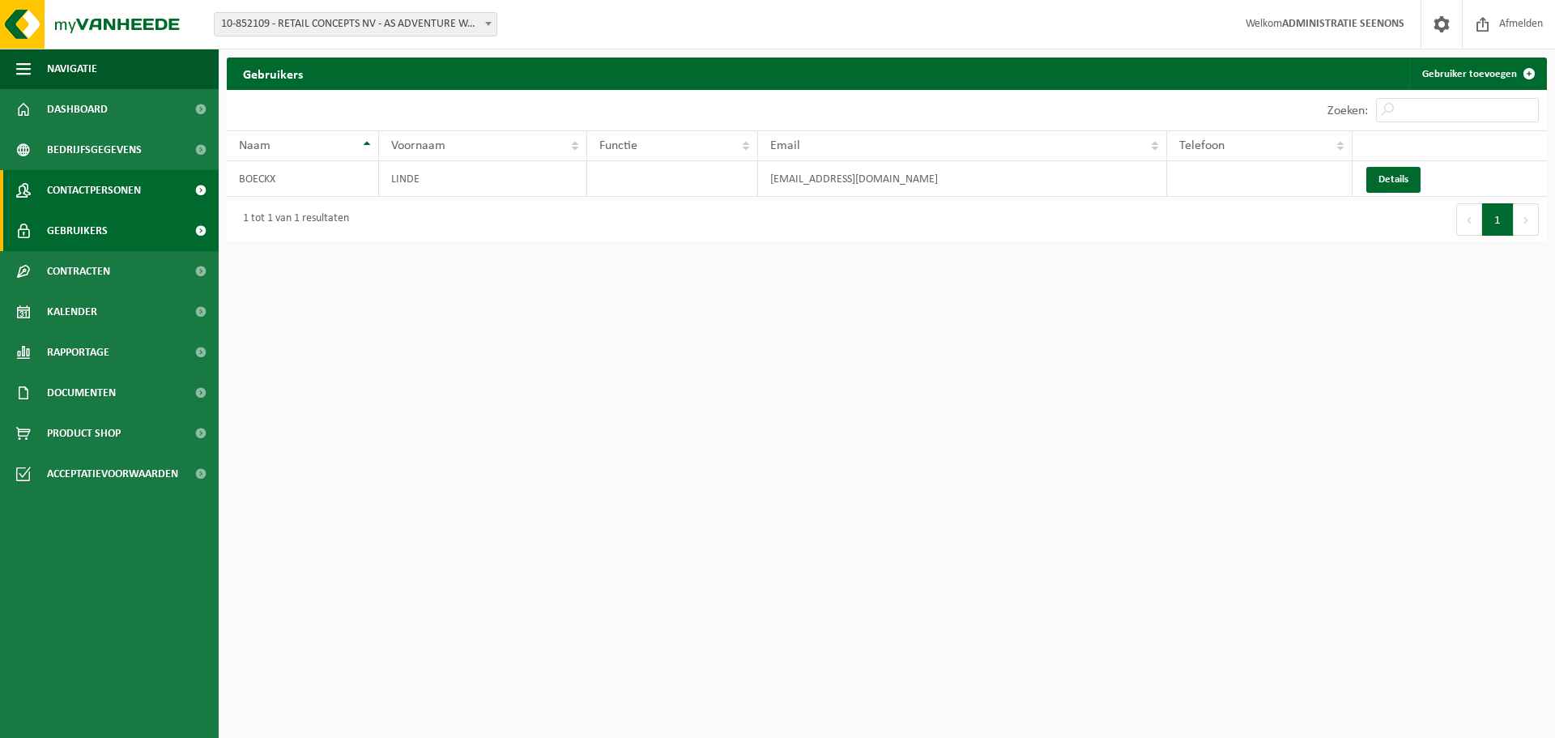
click at [166, 191] on link "Contactpersonen" at bounding box center [109, 190] width 219 height 40
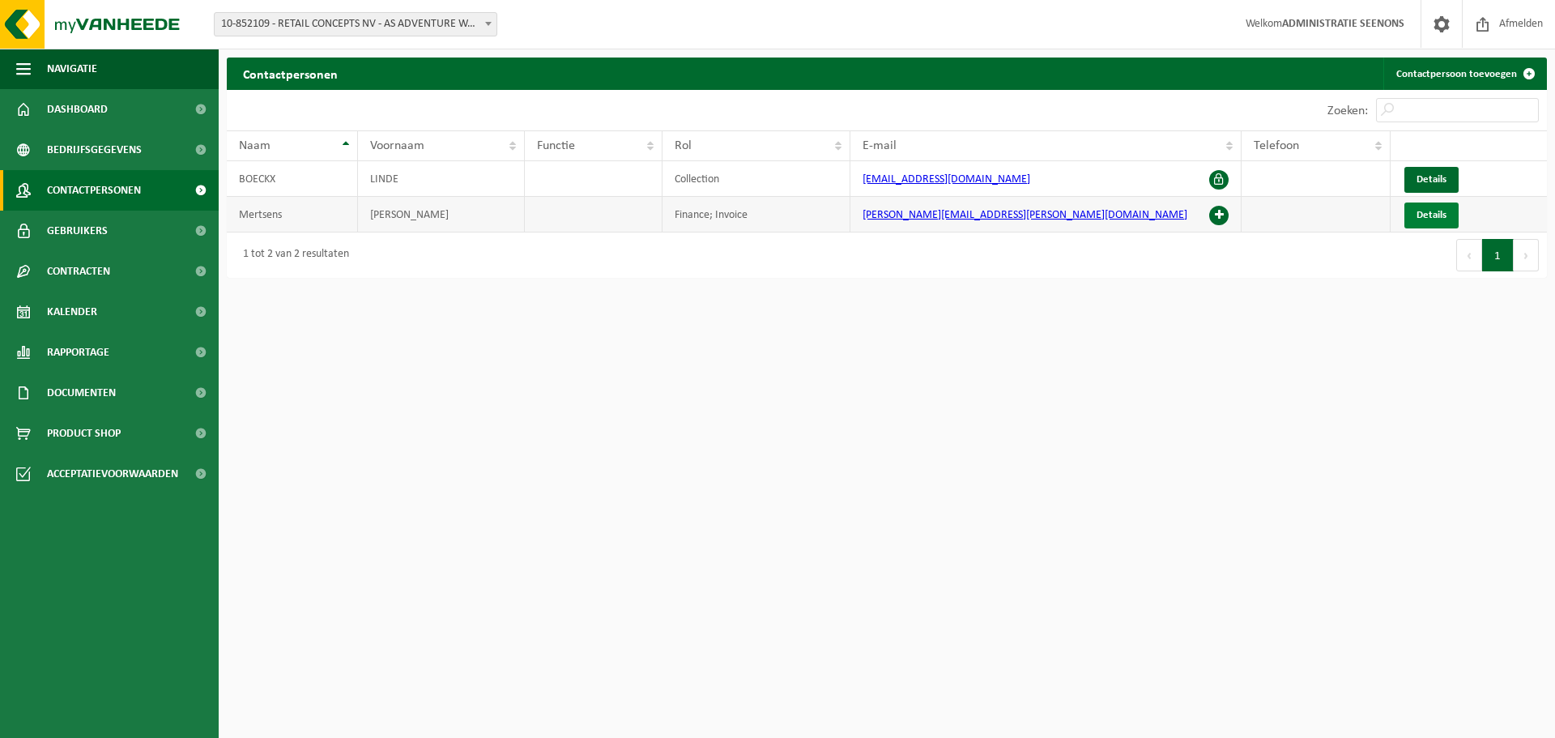
click at [1436, 210] on span "Details" at bounding box center [1431, 215] width 30 height 11
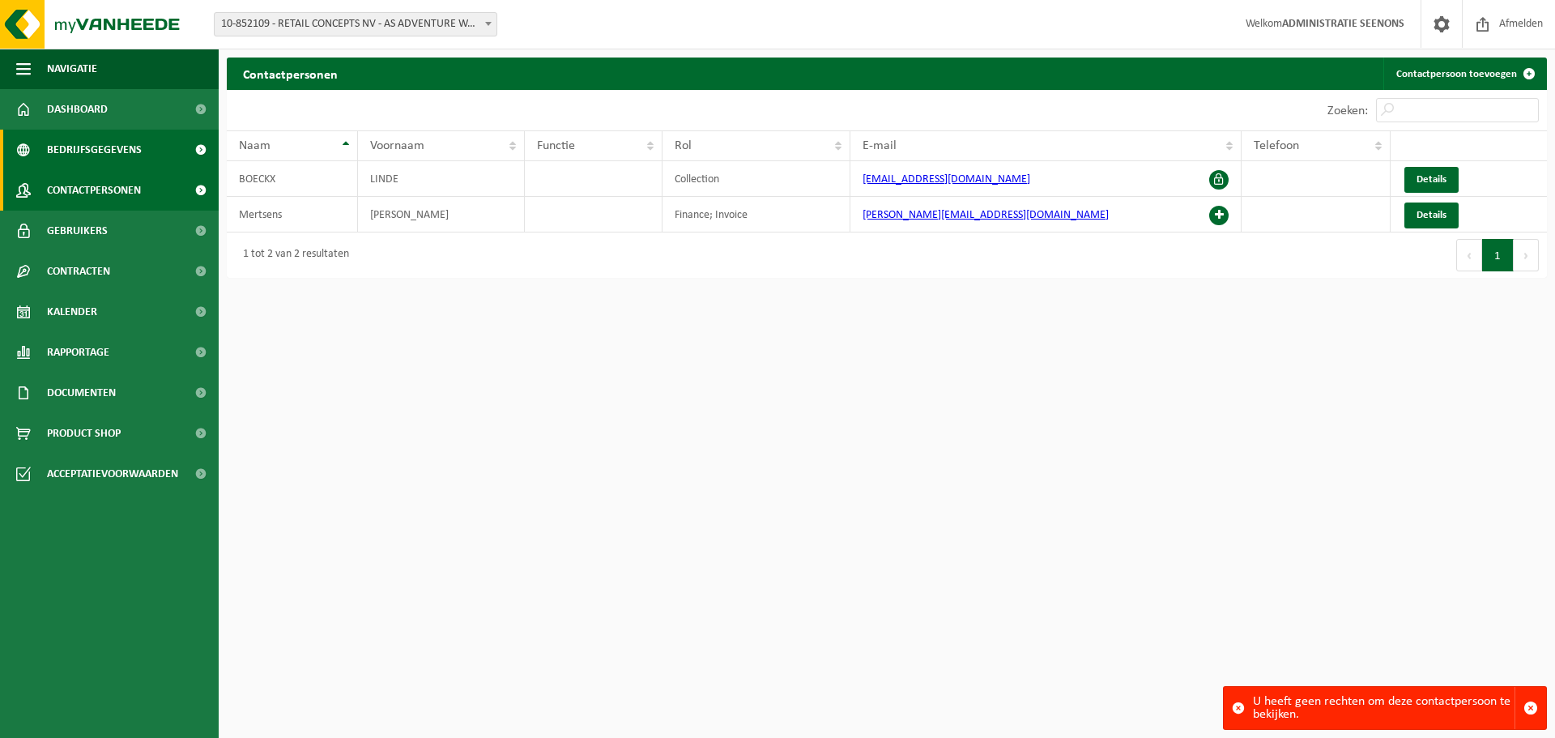
click at [104, 134] on span "Bedrijfsgegevens" at bounding box center [94, 150] width 95 height 40
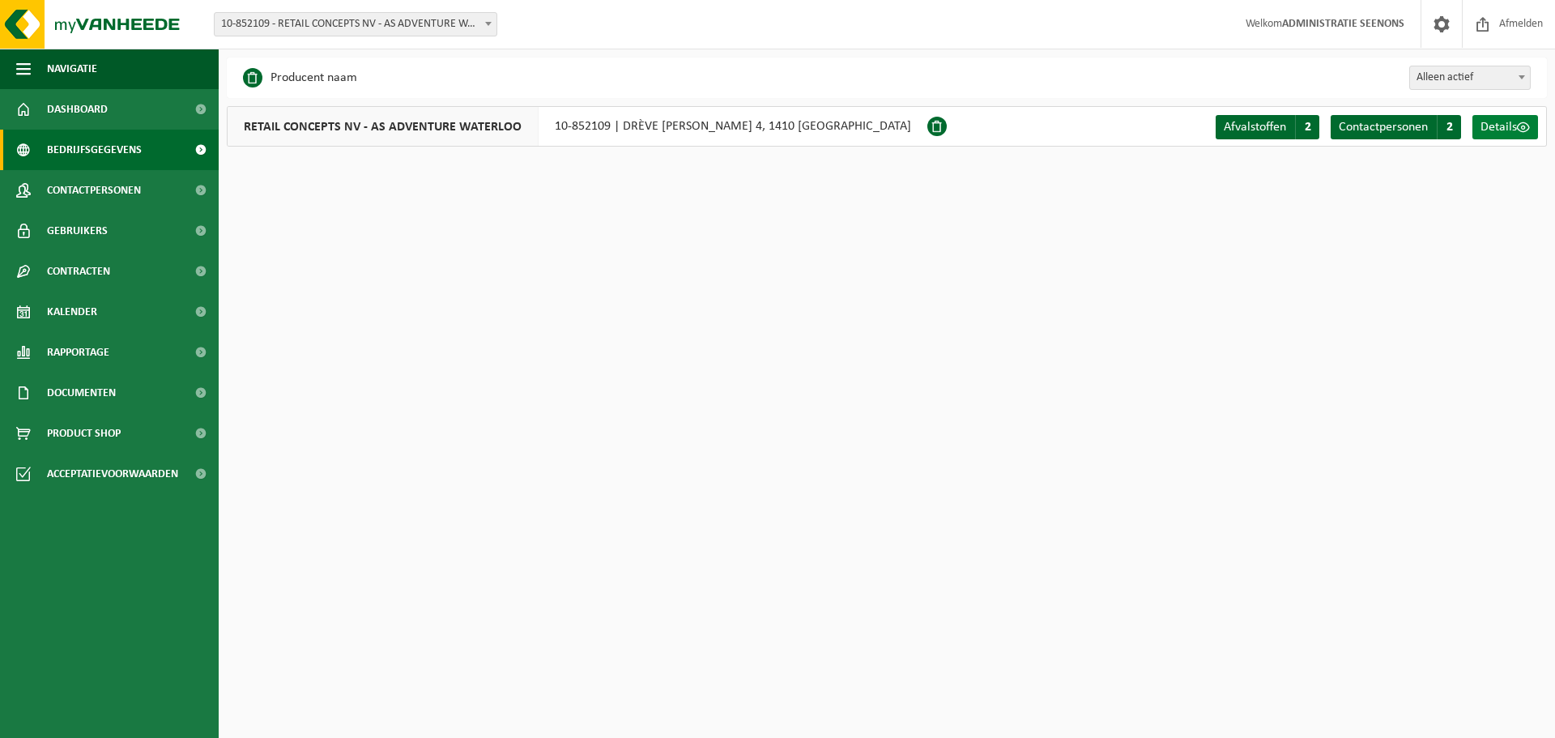
click at [1499, 130] on span "Details" at bounding box center [1498, 127] width 36 height 13
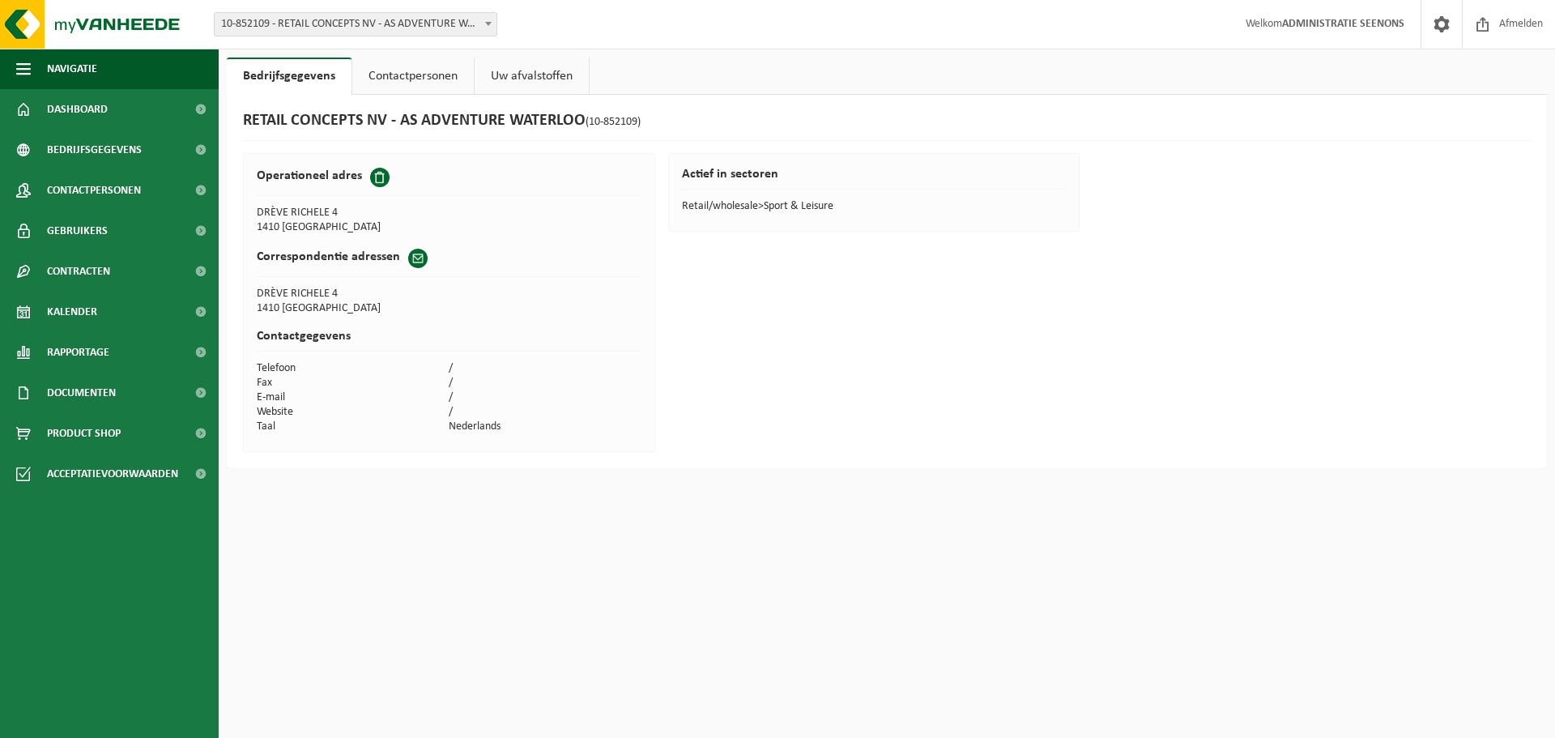
click at [415, 77] on link "Contactpersonen" at bounding box center [412, 75] width 121 height 37
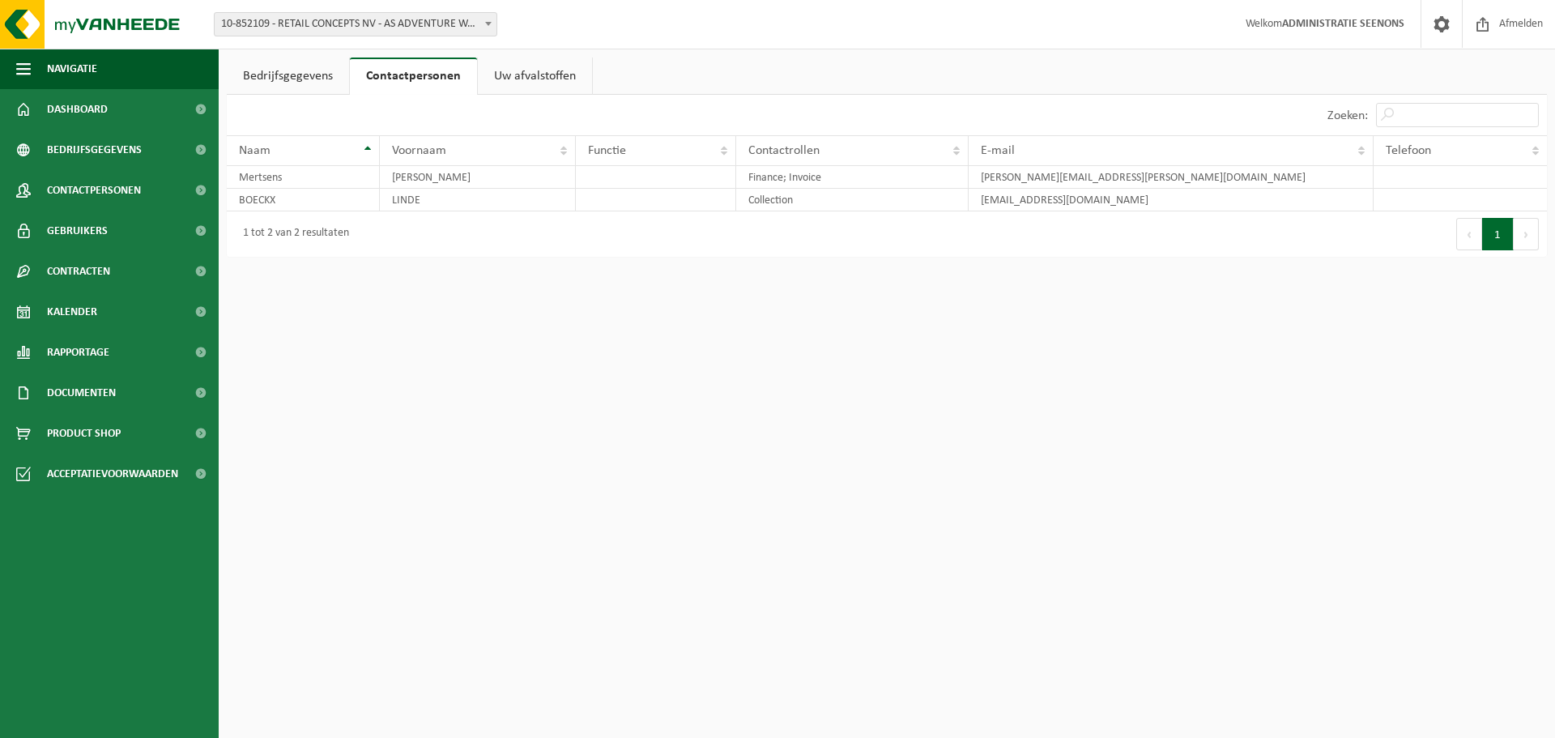
click at [551, 76] on link "Uw afvalstoffen" at bounding box center [535, 75] width 114 height 37
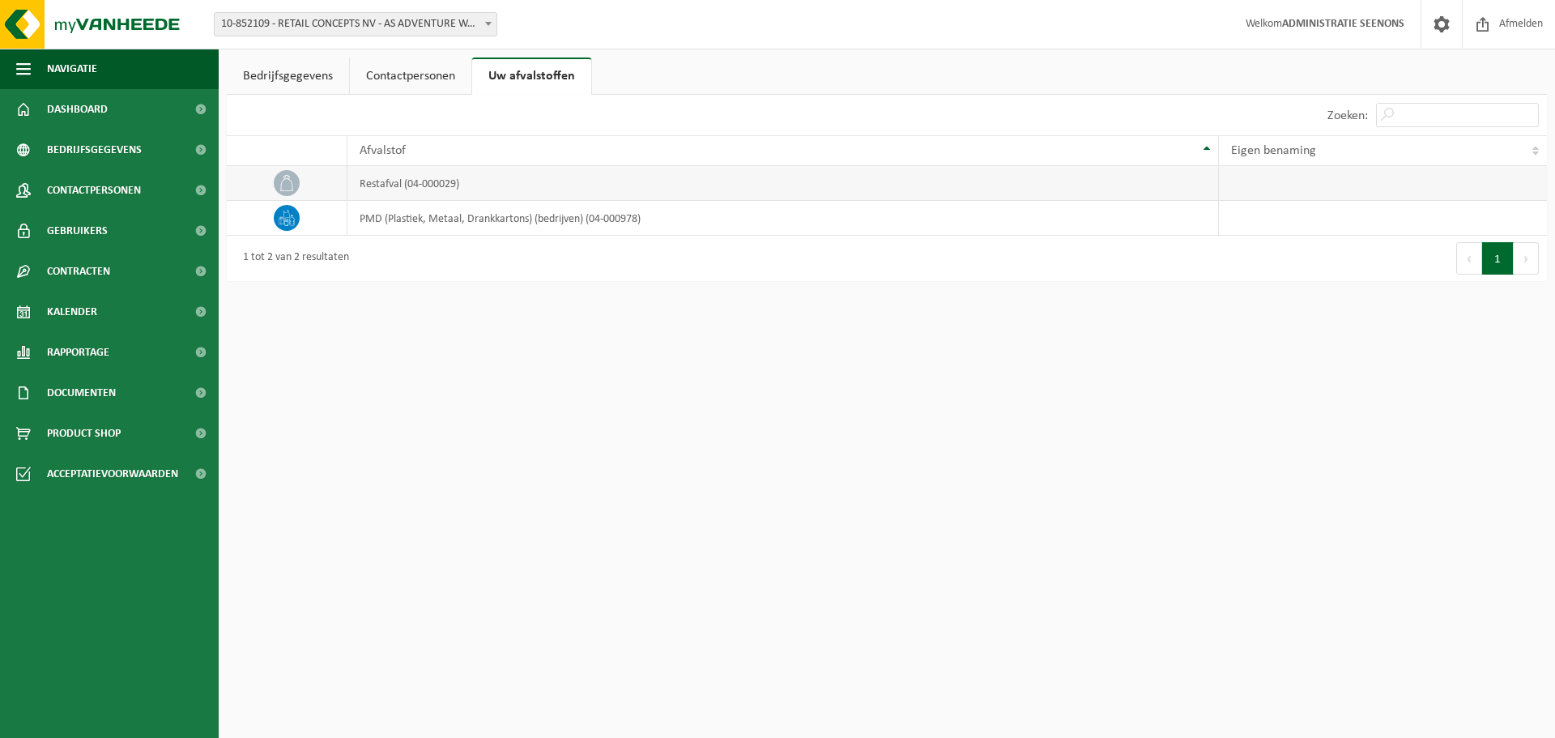
click at [421, 181] on td "restafval (04-000029)" at bounding box center [782, 183] width 870 height 35
click at [287, 70] on link "Bedrijfsgegevens" at bounding box center [288, 75] width 122 height 37
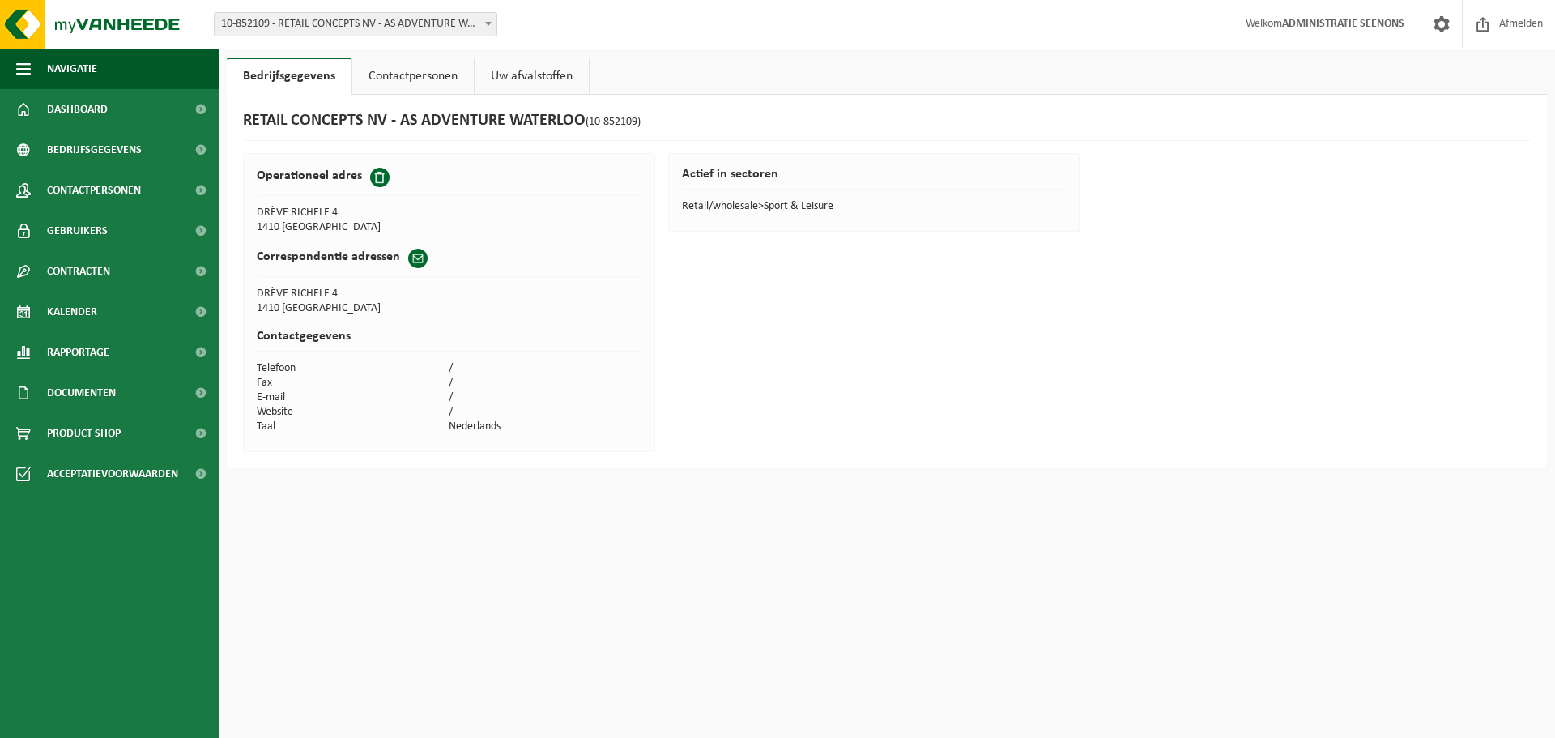
click at [547, 63] on link "Uw afvalstoffen" at bounding box center [532, 75] width 114 height 37
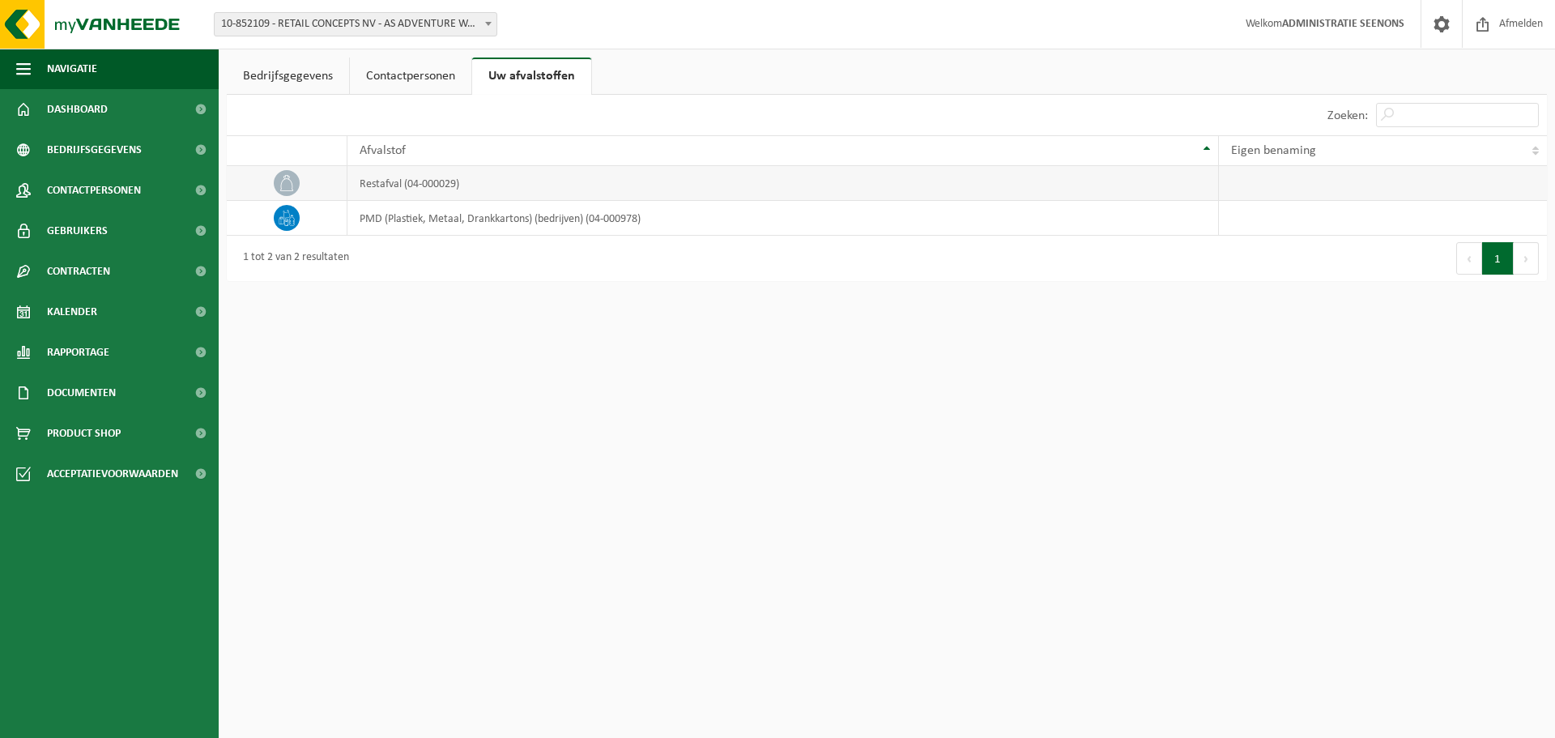
click at [432, 183] on td "restafval (04-000029)" at bounding box center [782, 183] width 870 height 35
drag, startPoint x: 432, startPoint y: 183, endPoint x: 441, endPoint y: 183, distance: 8.9
click at [432, 183] on td "restafval (04-000029)" at bounding box center [782, 183] width 870 height 35
click at [453, 184] on td "restafval (04-000029)" at bounding box center [782, 183] width 870 height 35
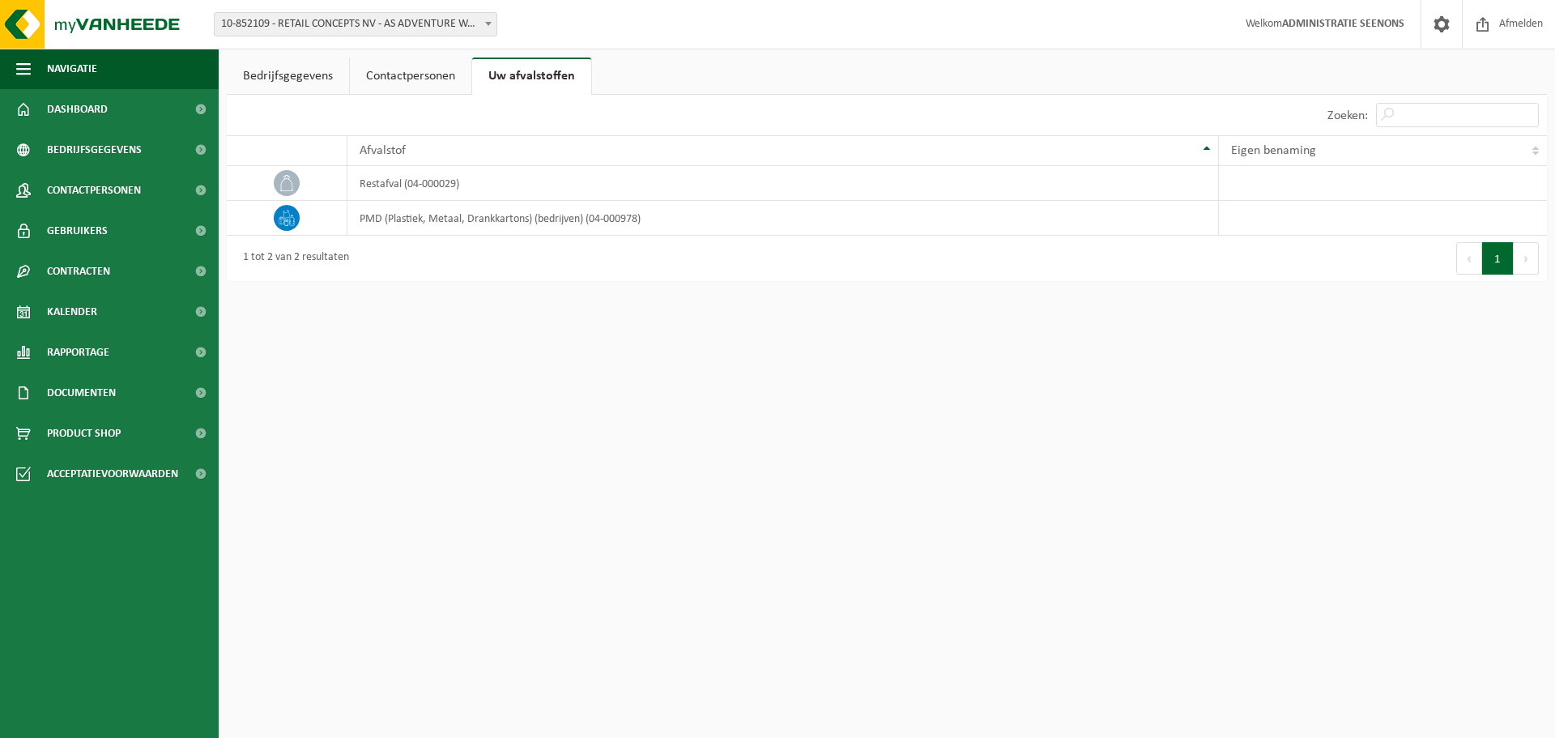
click at [516, 444] on html "Vestiging: 02-013361 - RETAIL CONCEPTS NV-AS ADVENTURE OLEN - OLEN 02-013362 - …" at bounding box center [777, 369] width 1555 height 738
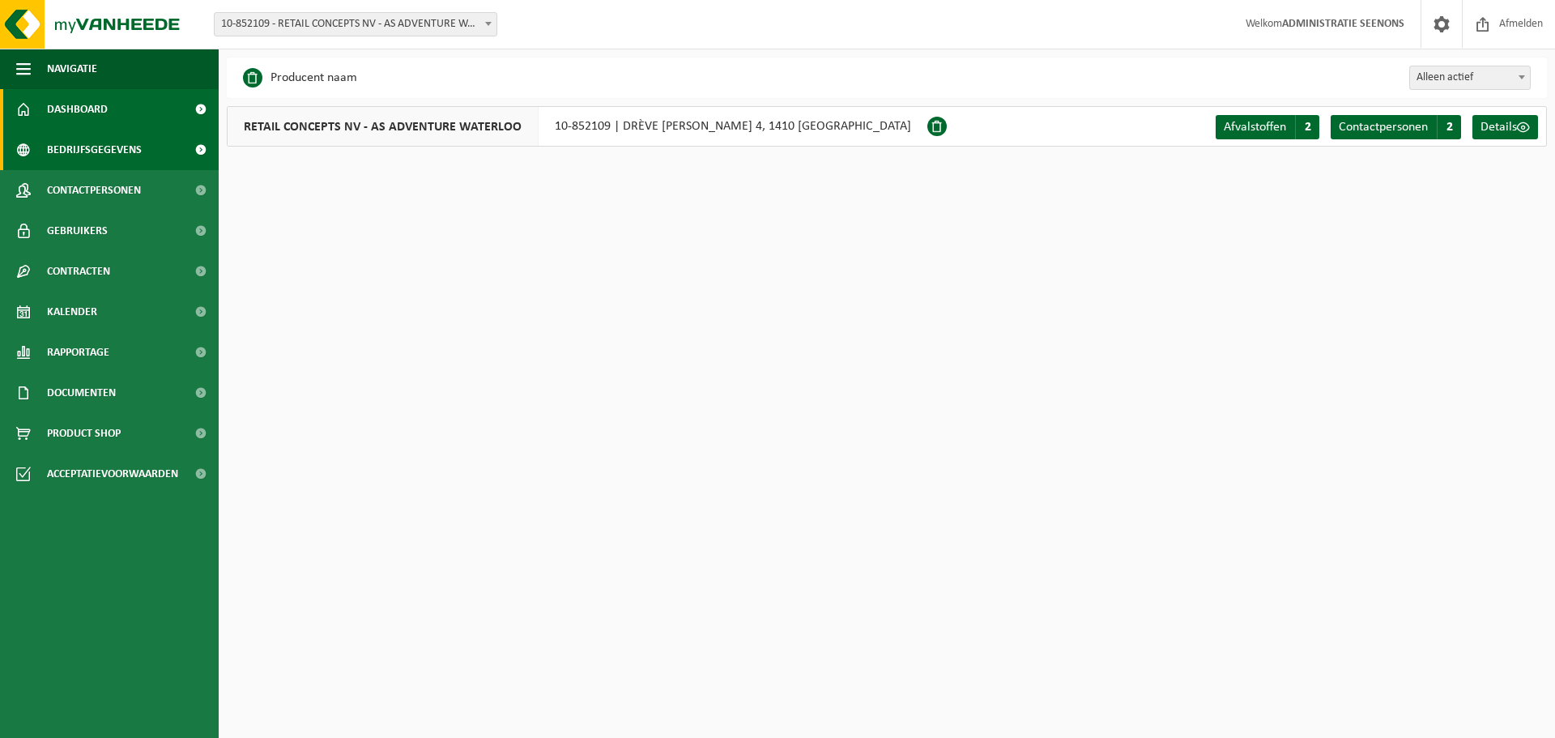
click at [138, 108] on link "Dashboard" at bounding box center [109, 109] width 219 height 40
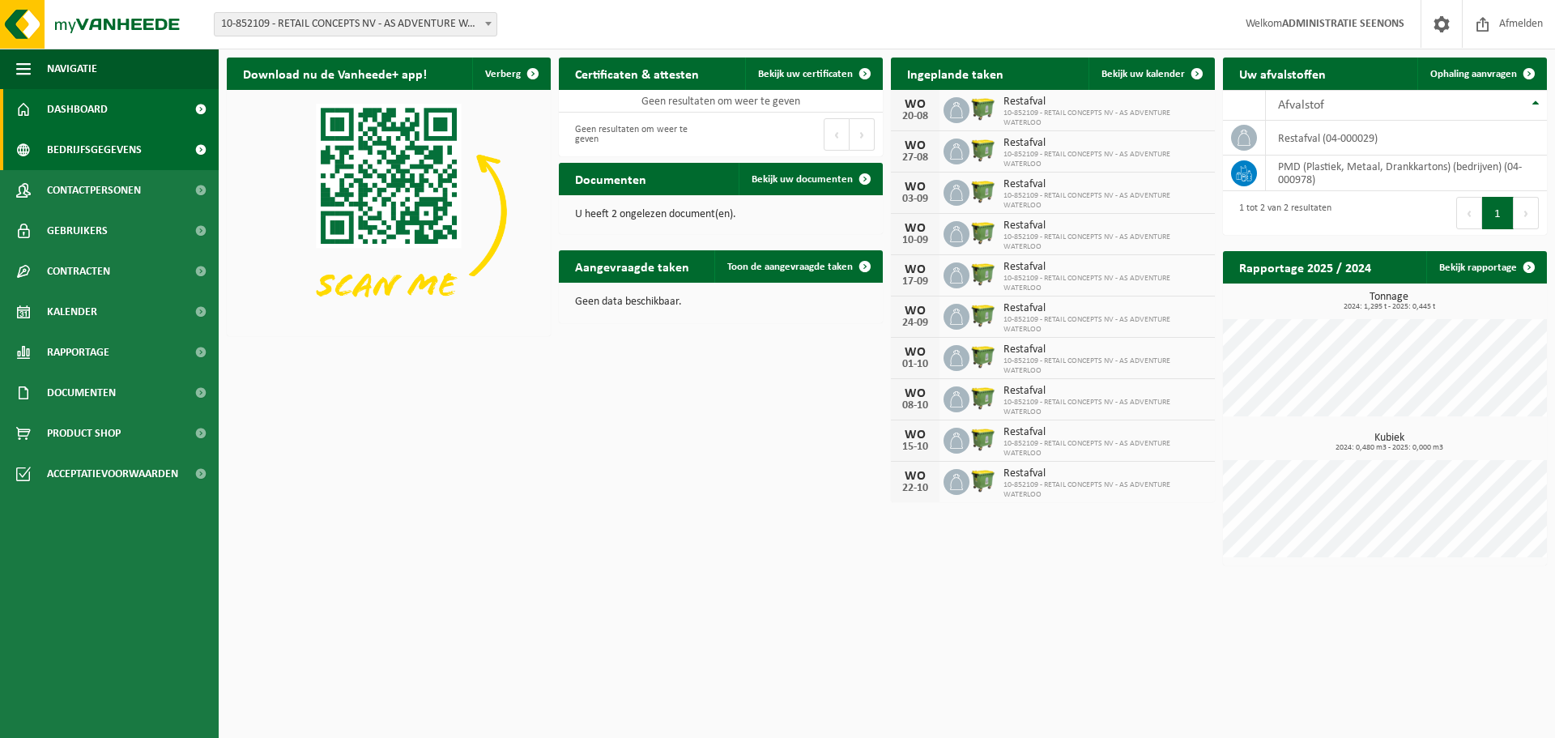
click at [155, 151] on link "Bedrijfsgegevens" at bounding box center [109, 150] width 219 height 40
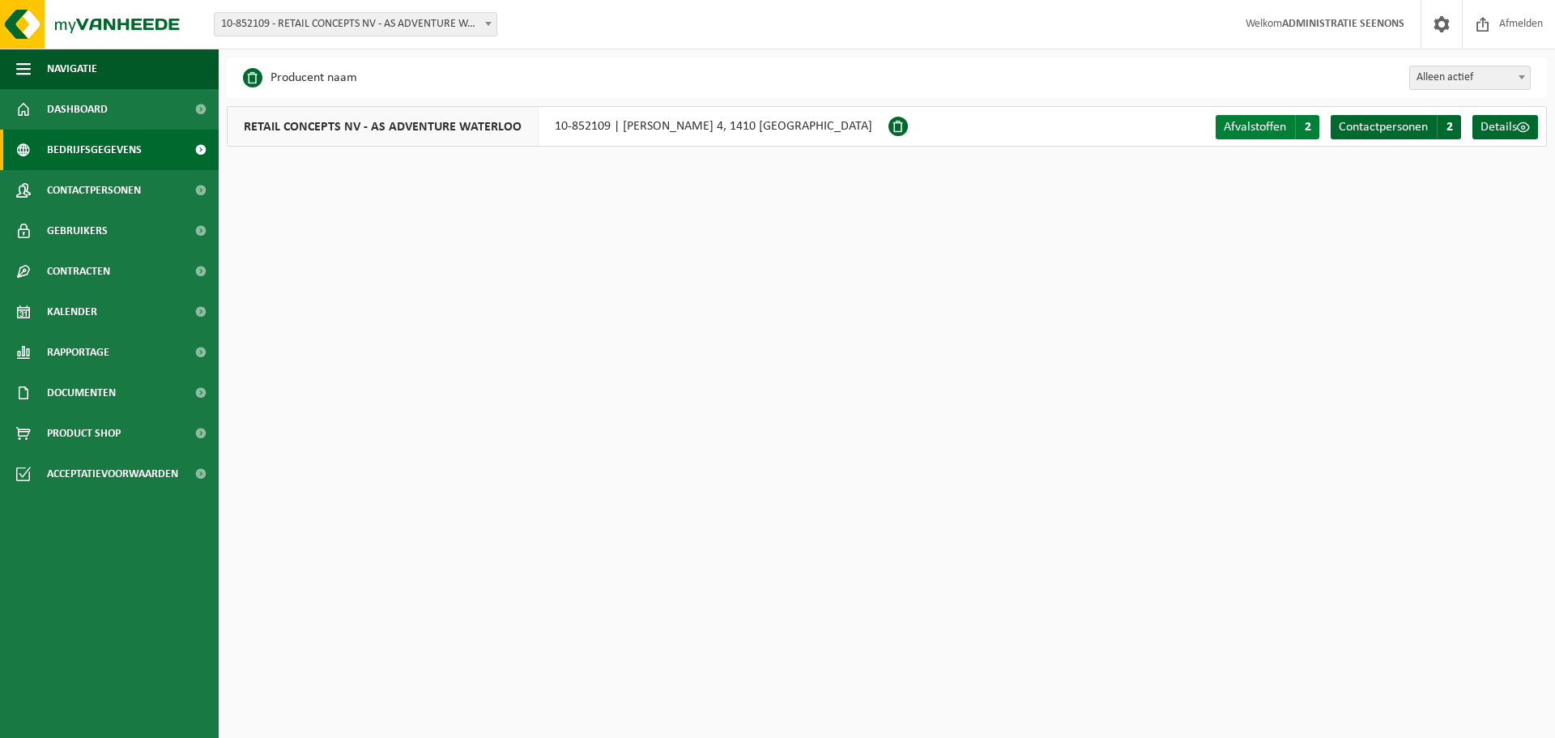
click at [1300, 134] on span "2" at bounding box center [1307, 127] width 24 height 24
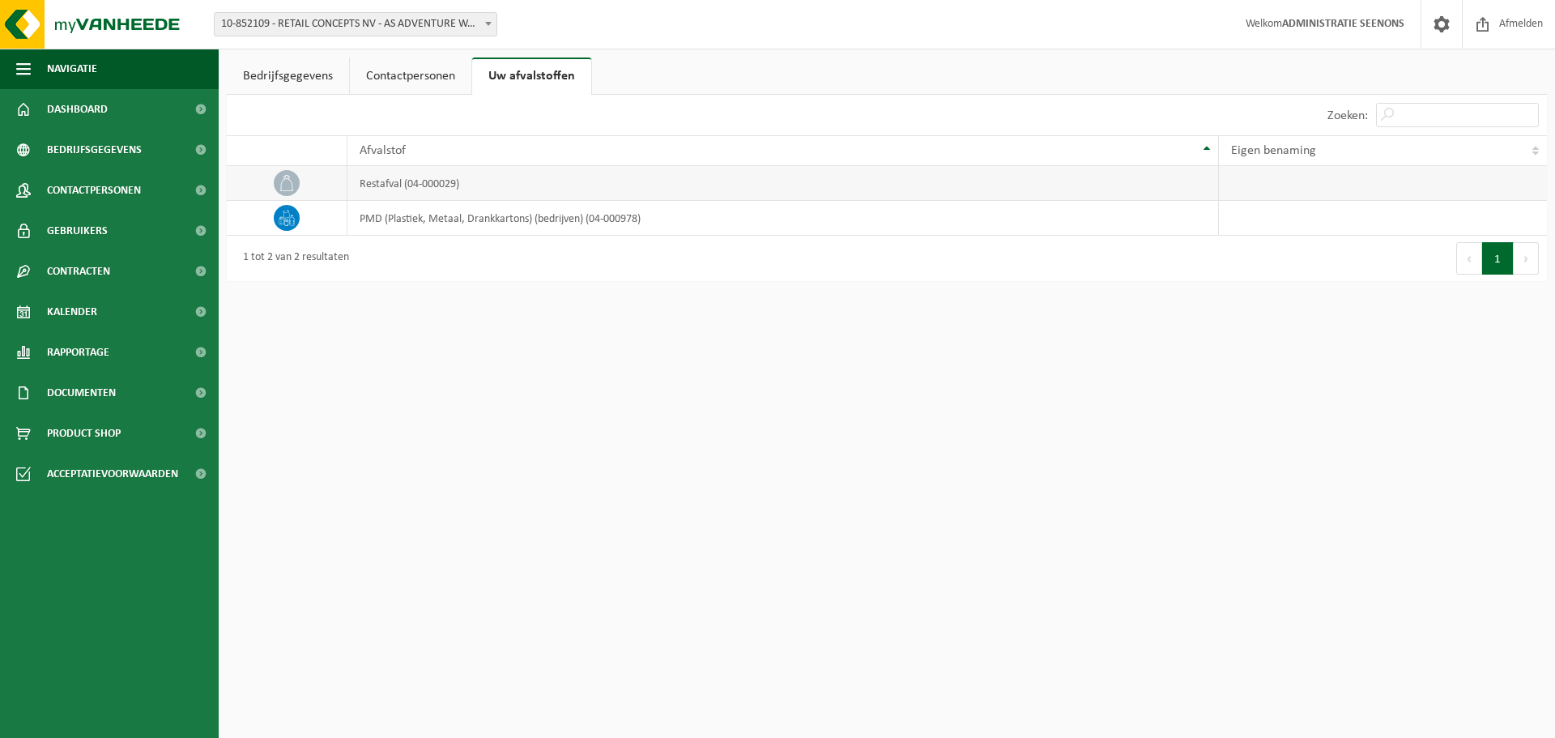
click at [458, 184] on td "restafval (04-000029)" at bounding box center [782, 183] width 870 height 35
click at [408, 185] on td "restafval (04-000029)" at bounding box center [782, 183] width 870 height 35
click at [286, 183] on icon at bounding box center [287, 183] width 16 height 16
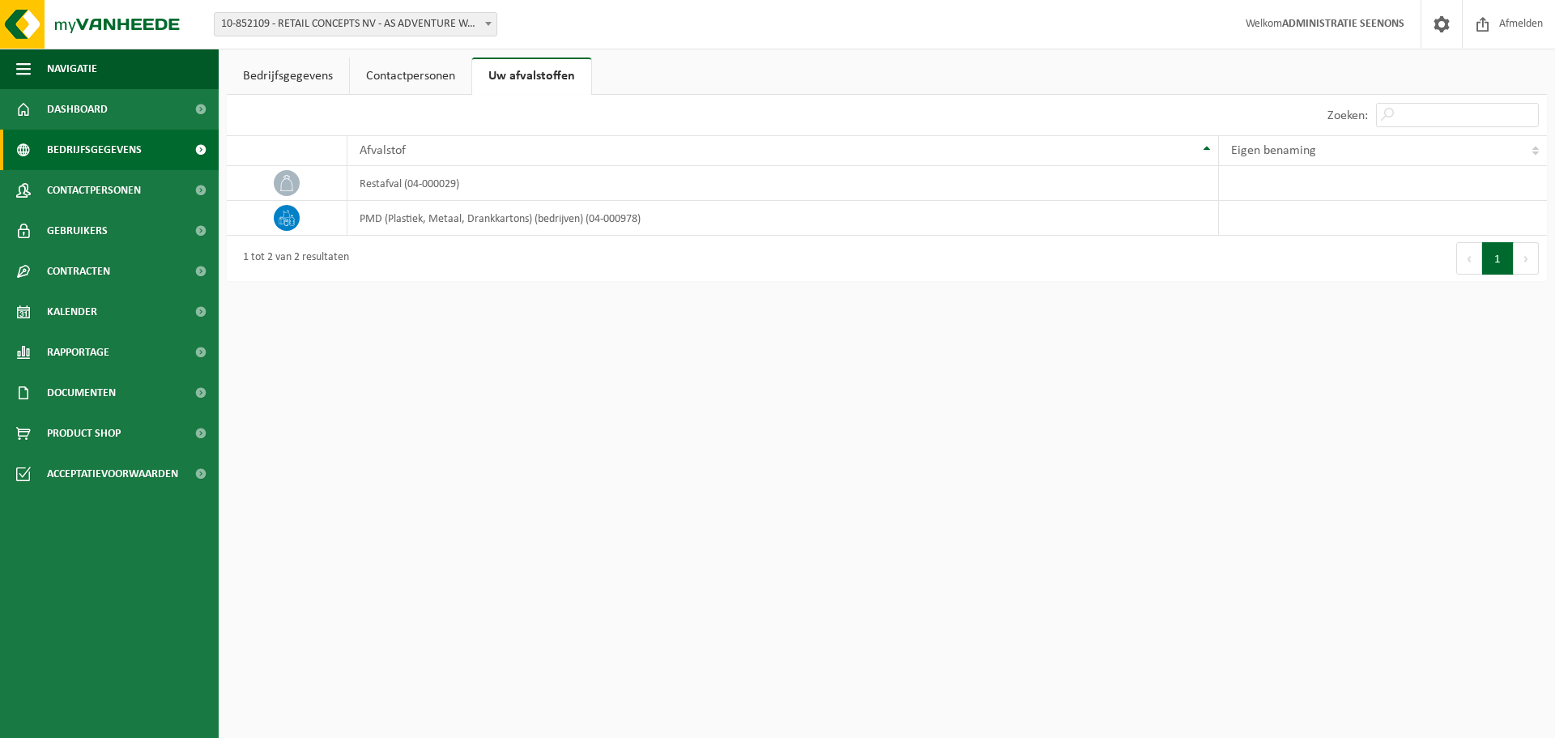
click at [112, 143] on span "Bedrijfsgegevens" at bounding box center [94, 150] width 95 height 40
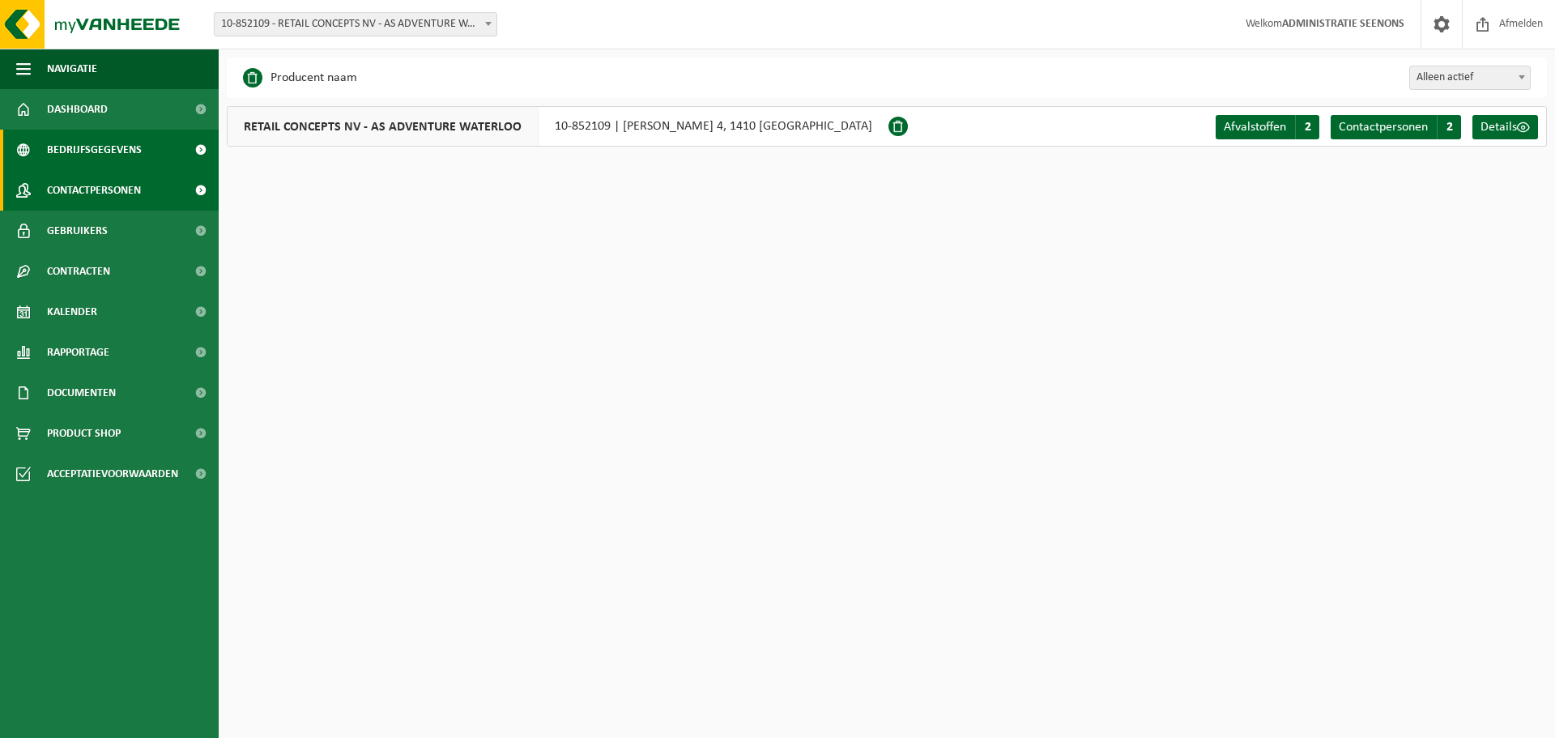
click at [113, 198] on span "Contactpersonen" at bounding box center [94, 190] width 94 height 40
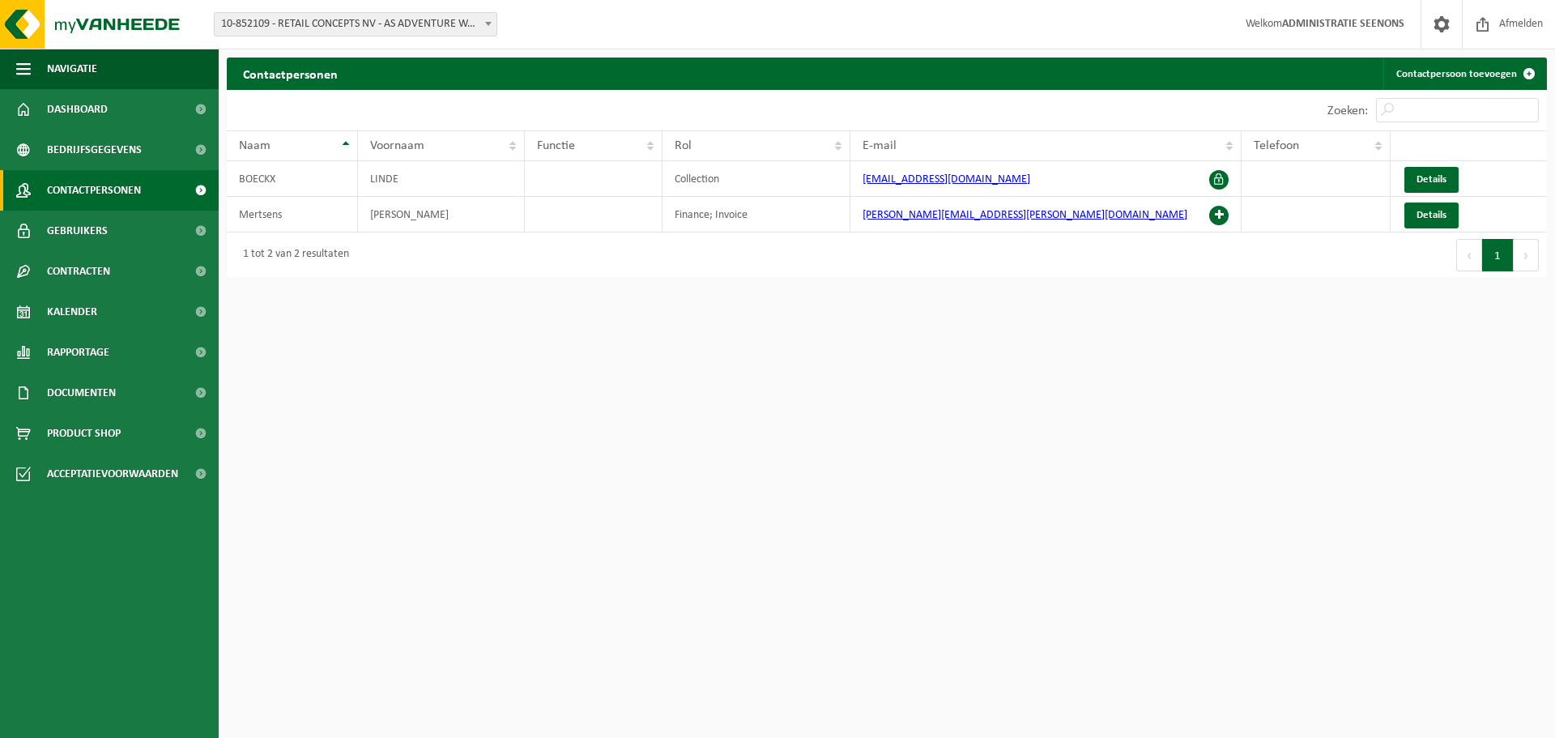
click at [309, 17] on span "10-852109 - RETAIL CONCEPTS NV - AS ADVENTURE WATERLOO - [GEOGRAPHIC_DATA]" at bounding box center [356, 24] width 282 height 23
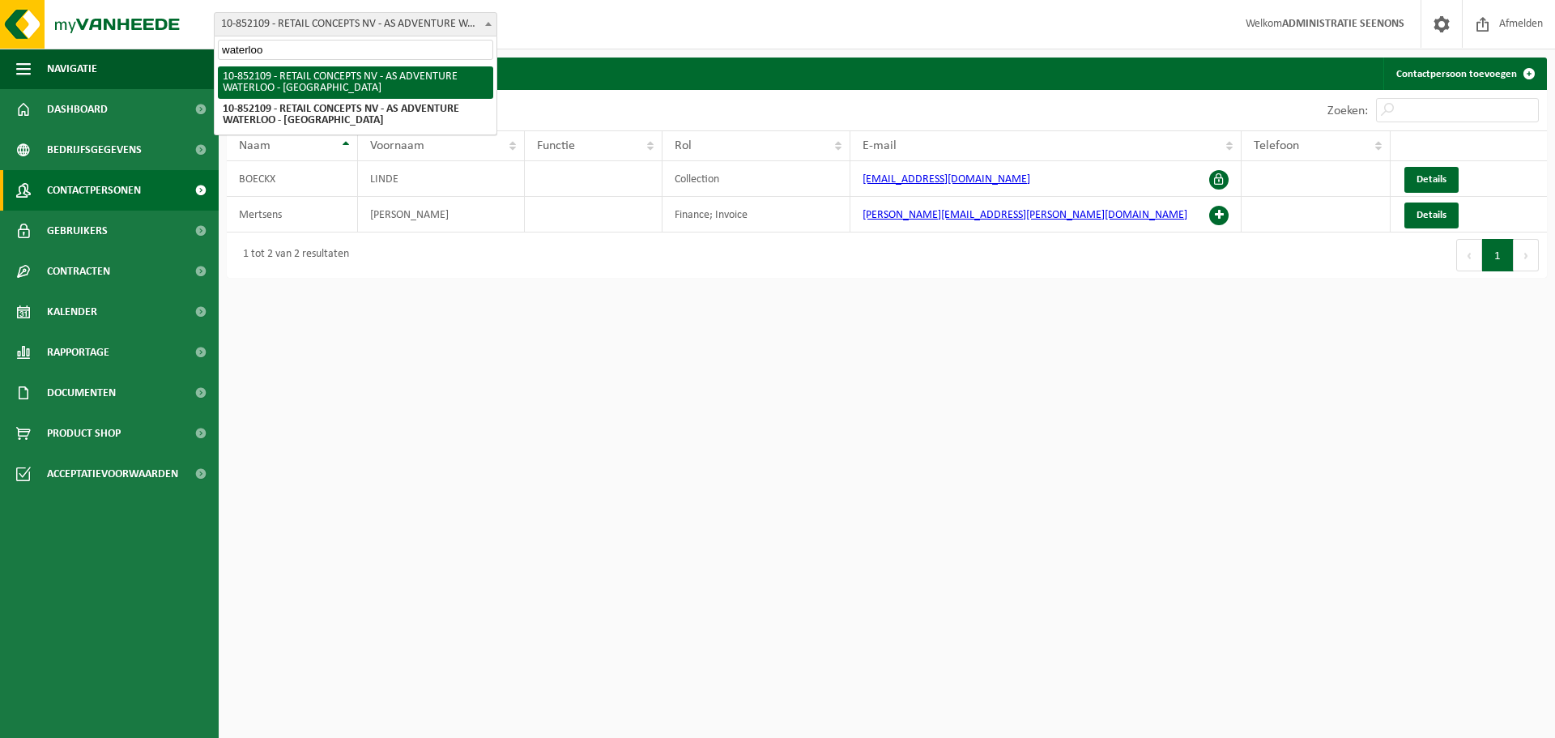
type input "waterloo"
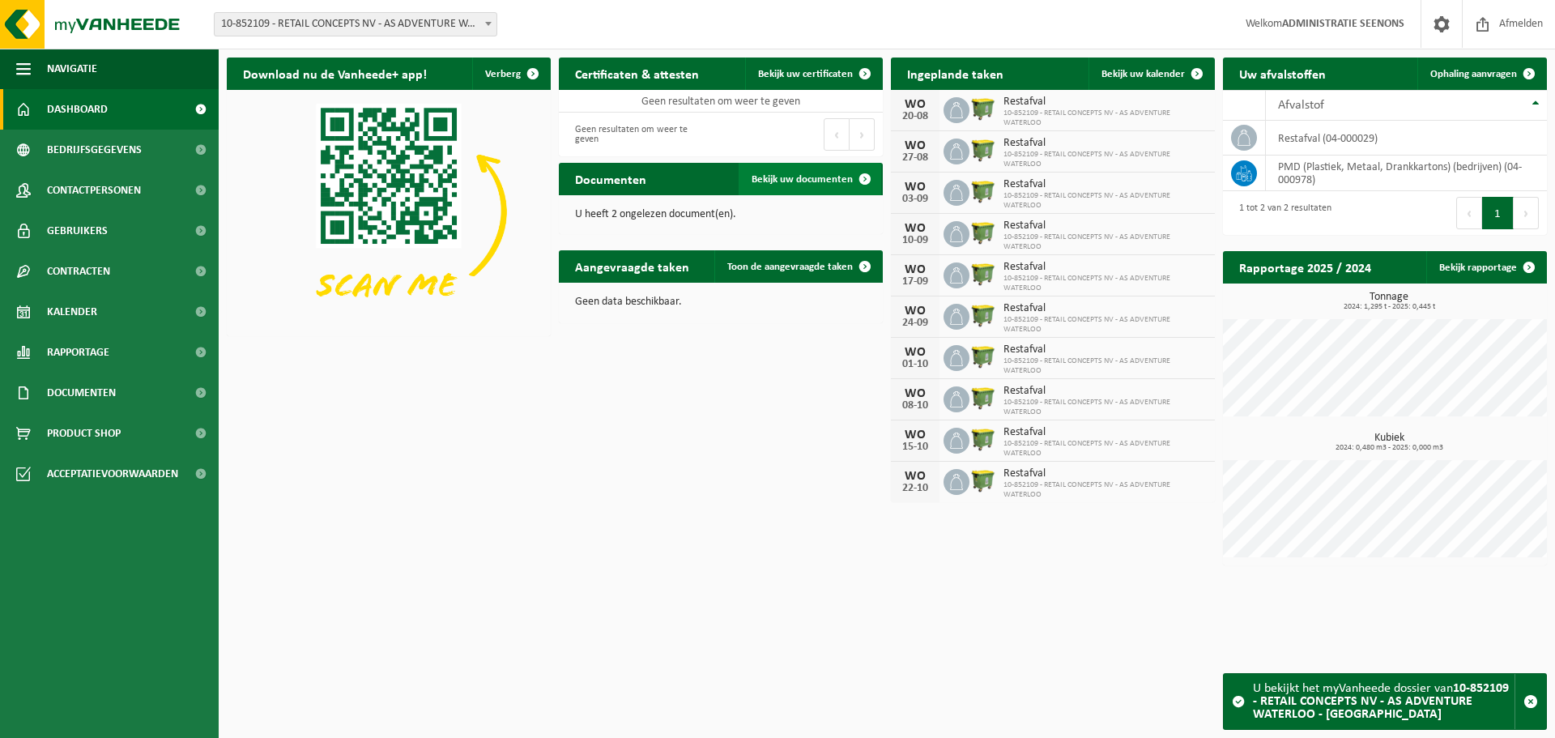
click at [819, 185] on span "Bekijk uw documenten" at bounding box center [801, 179] width 101 height 11
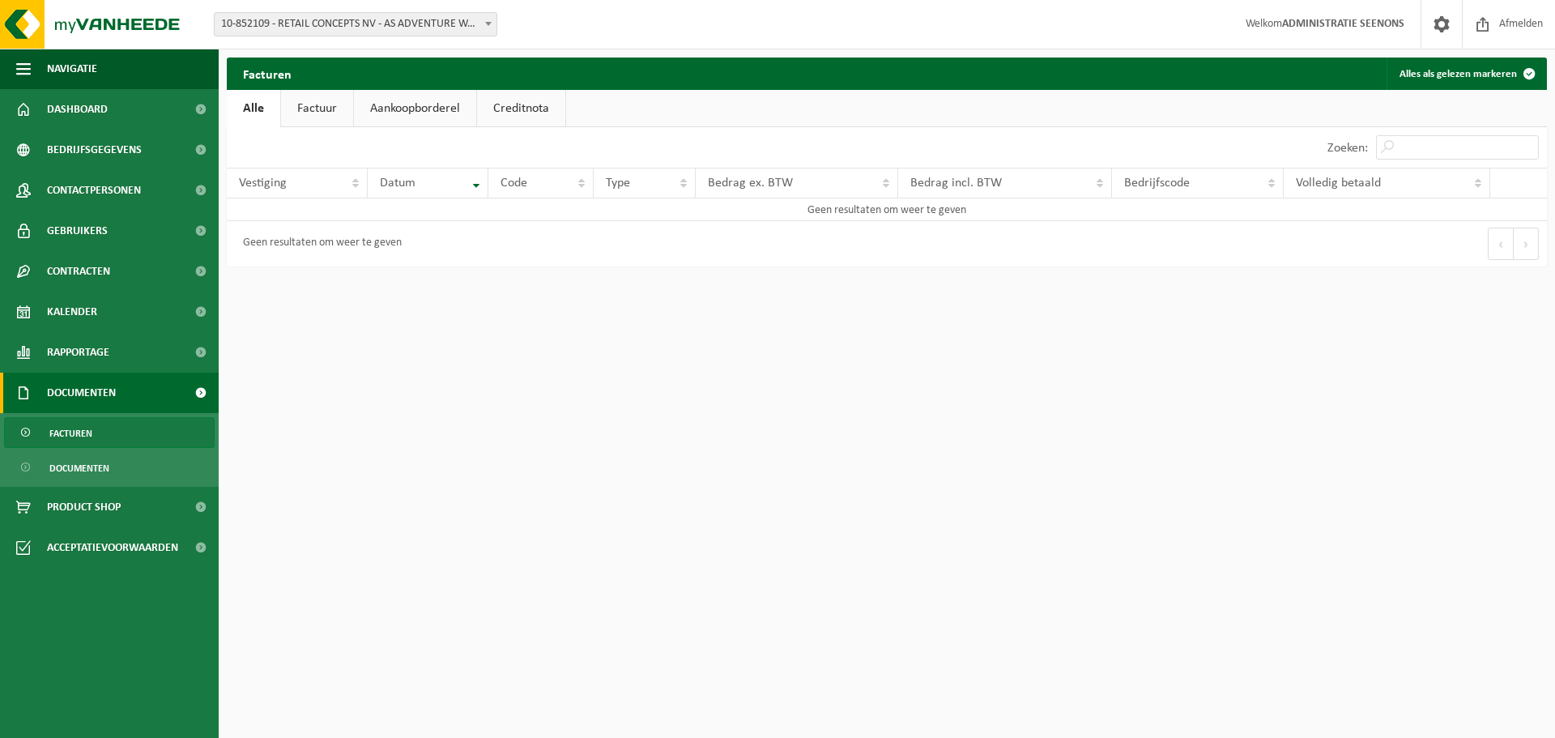
click at [536, 121] on link "Creditnota" at bounding box center [521, 108] width 88 height 37
click at [439, 121] on link "Aankoopborderel" at bounding box center [414, 108] width 122 height 37
click at [313, 110] on link "Factuur" at bounding box center [316, 108] width 72 height 37
click at [249, 108] on link "Alle" at bounding box center [253, 108] width 53 height 37
click at [138, 464] on link "Documenten" at bounding box center [109, 467] width 211 height 31
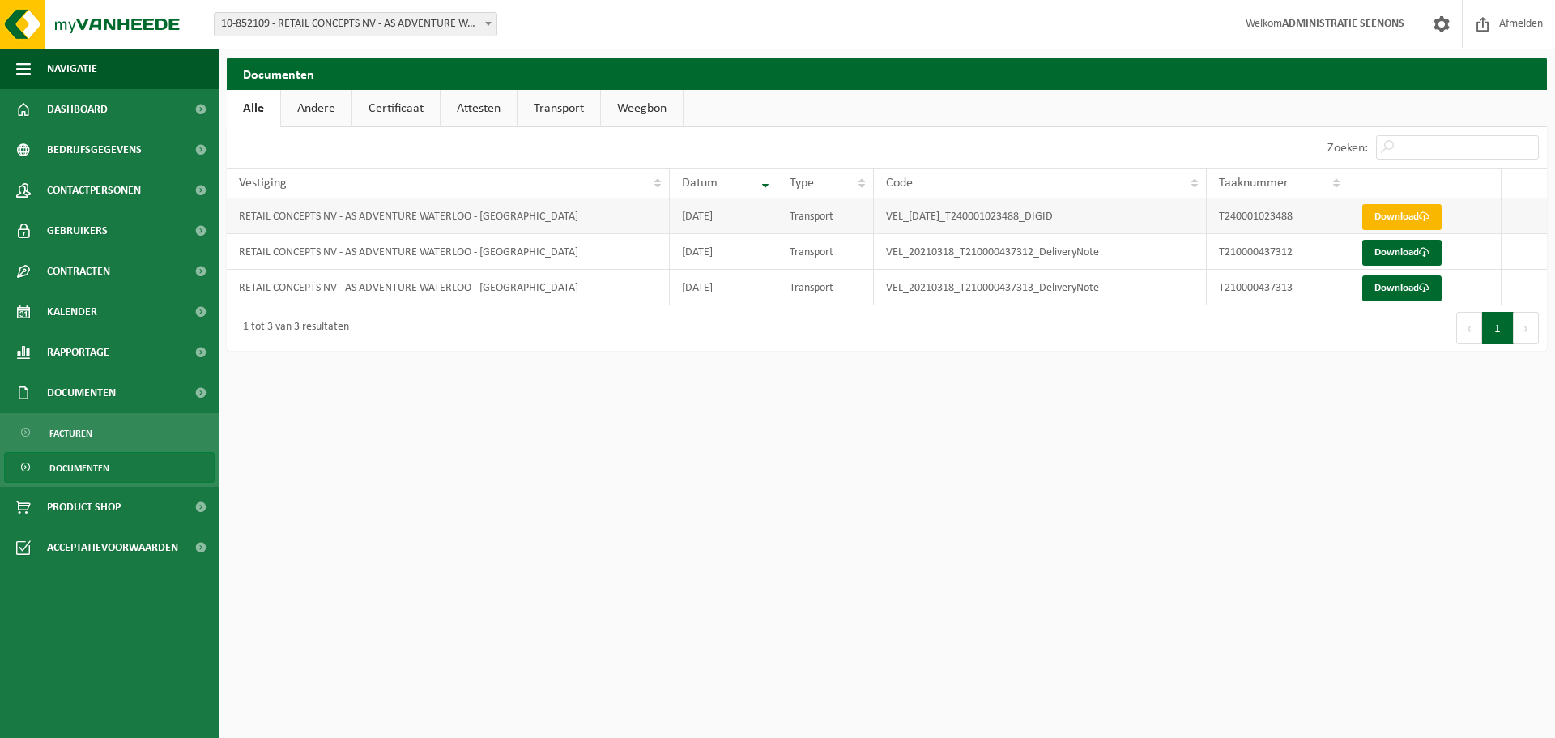
click at [1421, 219] on span at bounding box center [1424, 216] width 11 height 11
click at [749, 363] on div "Navigatie Afmelden Dashboard Bedrijfsgegevens Contactpersonen Gebruikers Contra…" at bounding box center [777, 183] width 1555 height 367
click at [150, 404] on link "Documenten" at bounding box center [109, 392] width 219 height 40
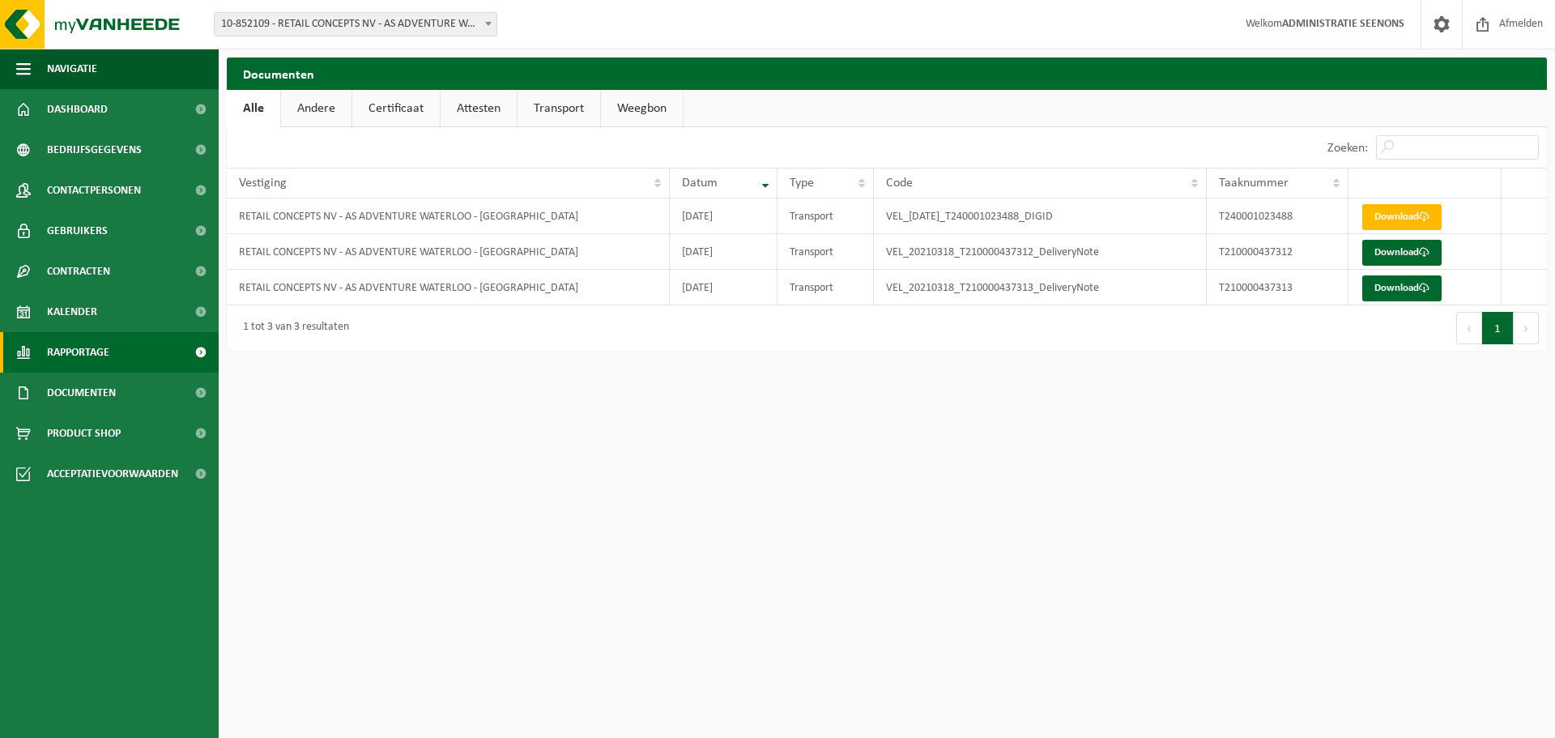
click at [160, 343] on link "Rapportage" at bounding box center [109, 352] width 219 height 40
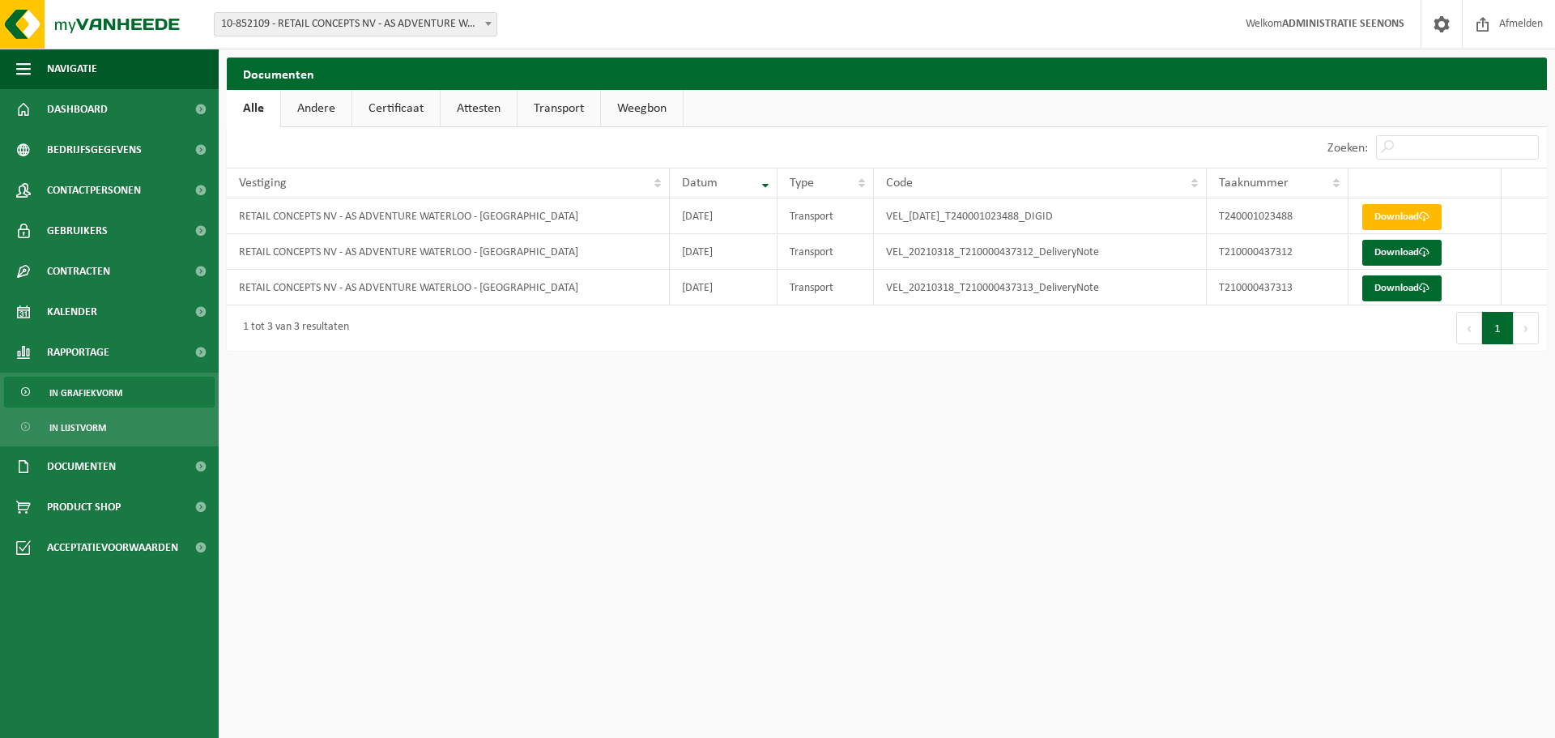
click at [160, 398] on link "In grafiekvorm" at bounding box center [109, 392] width 211 height 31
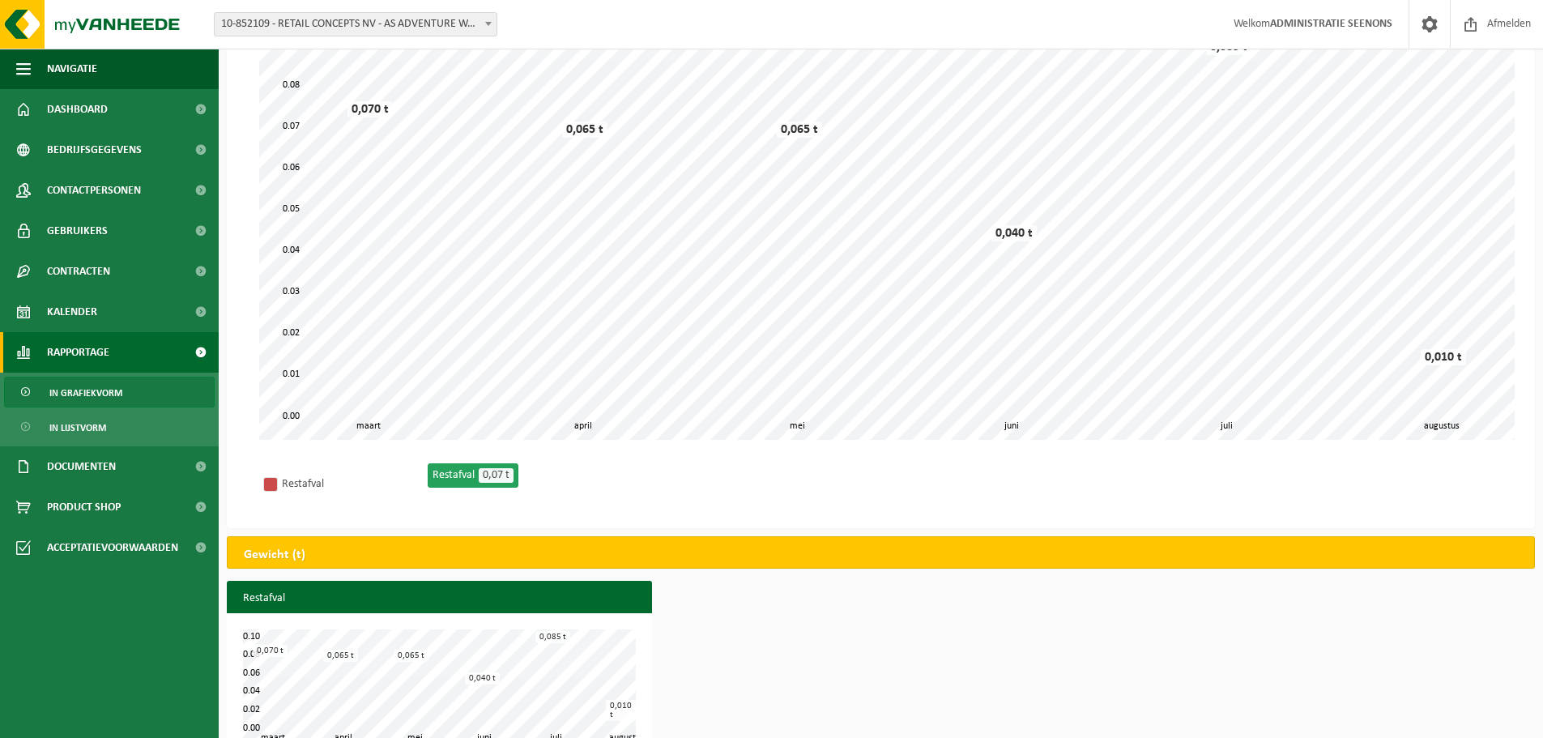
scroll to position [183, 0]
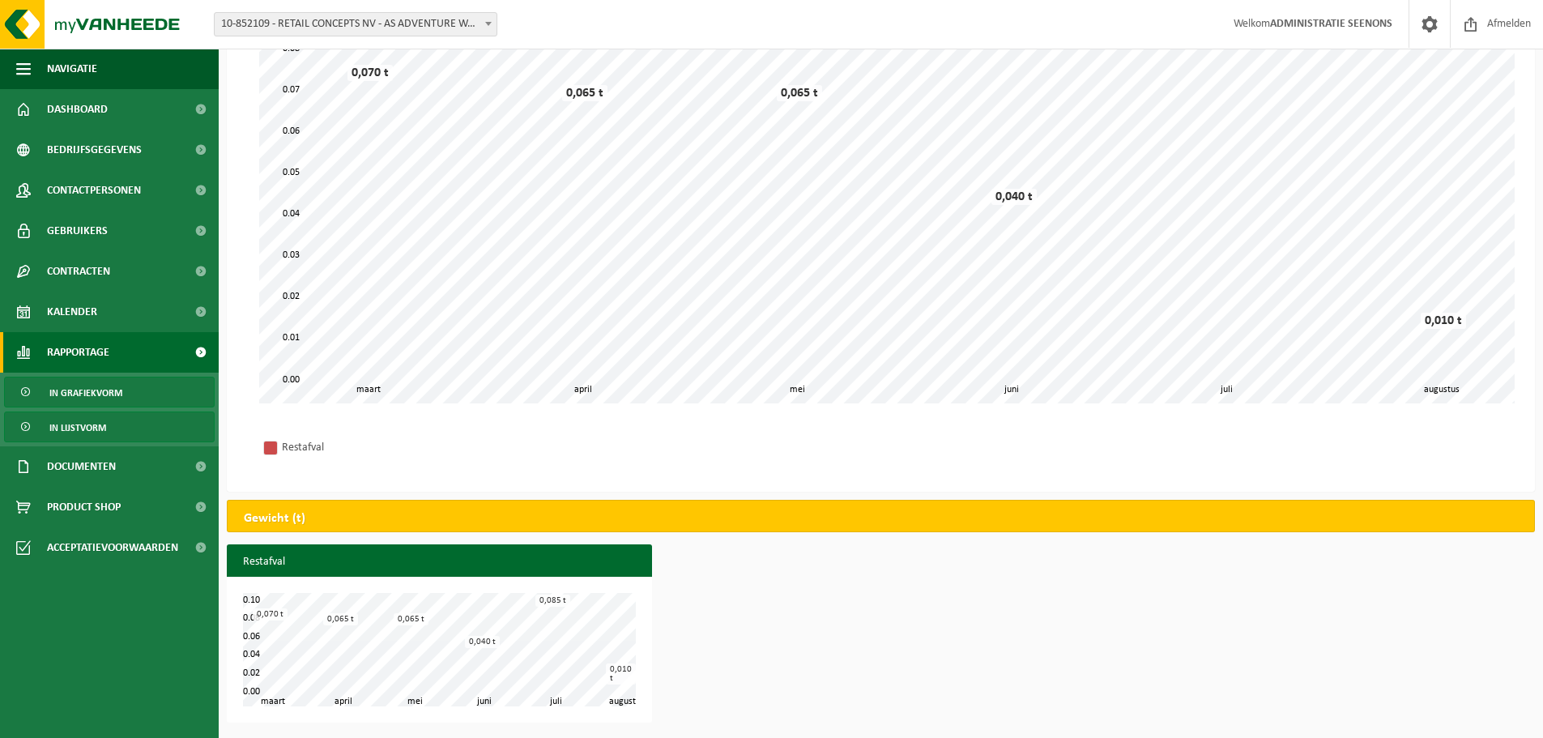
click at [94, 436] on span "In lijstvorm" at bounding box center [77, 427] width 57 height 31
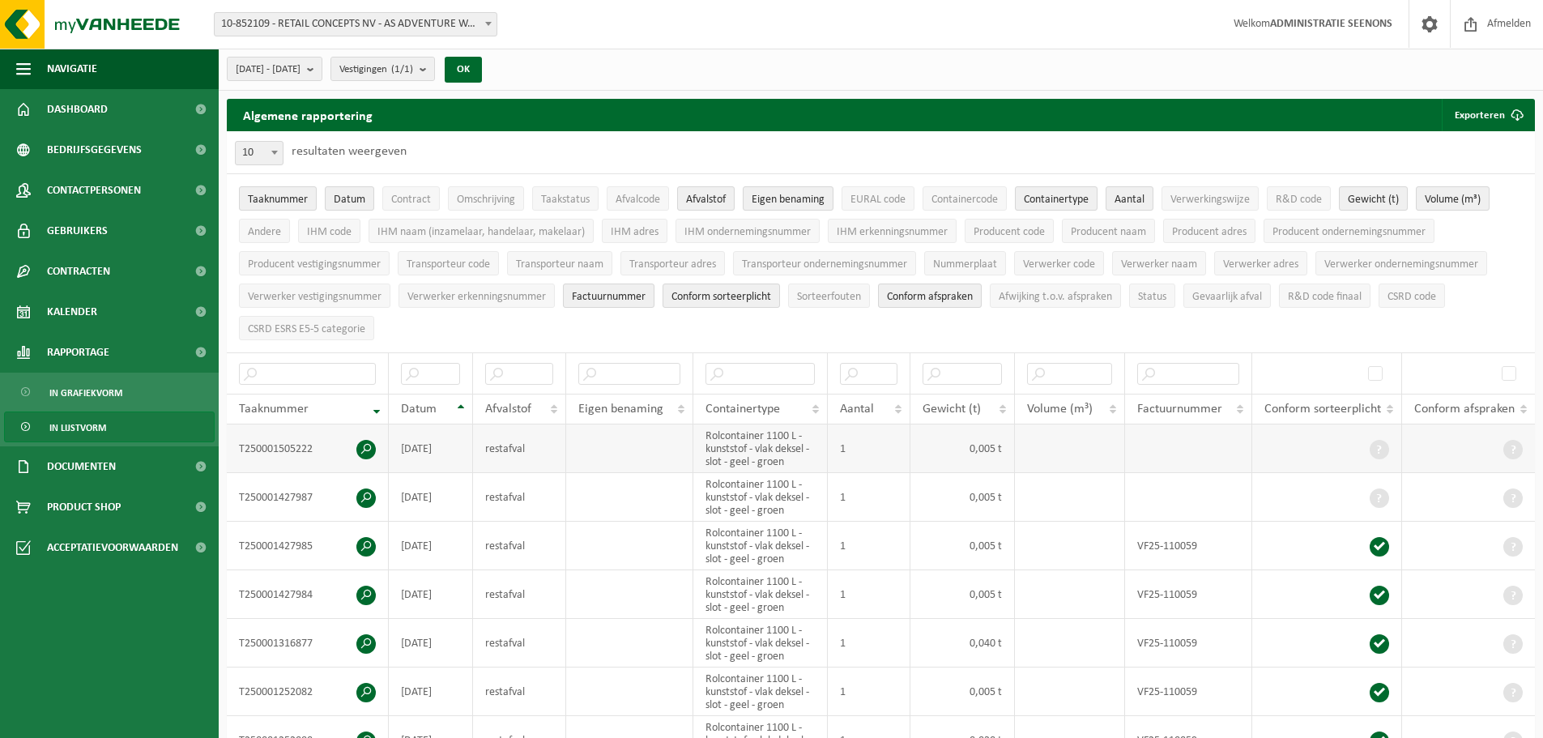
click at [367, 448] on span at bounding box center [365, 449] width 19 height 19
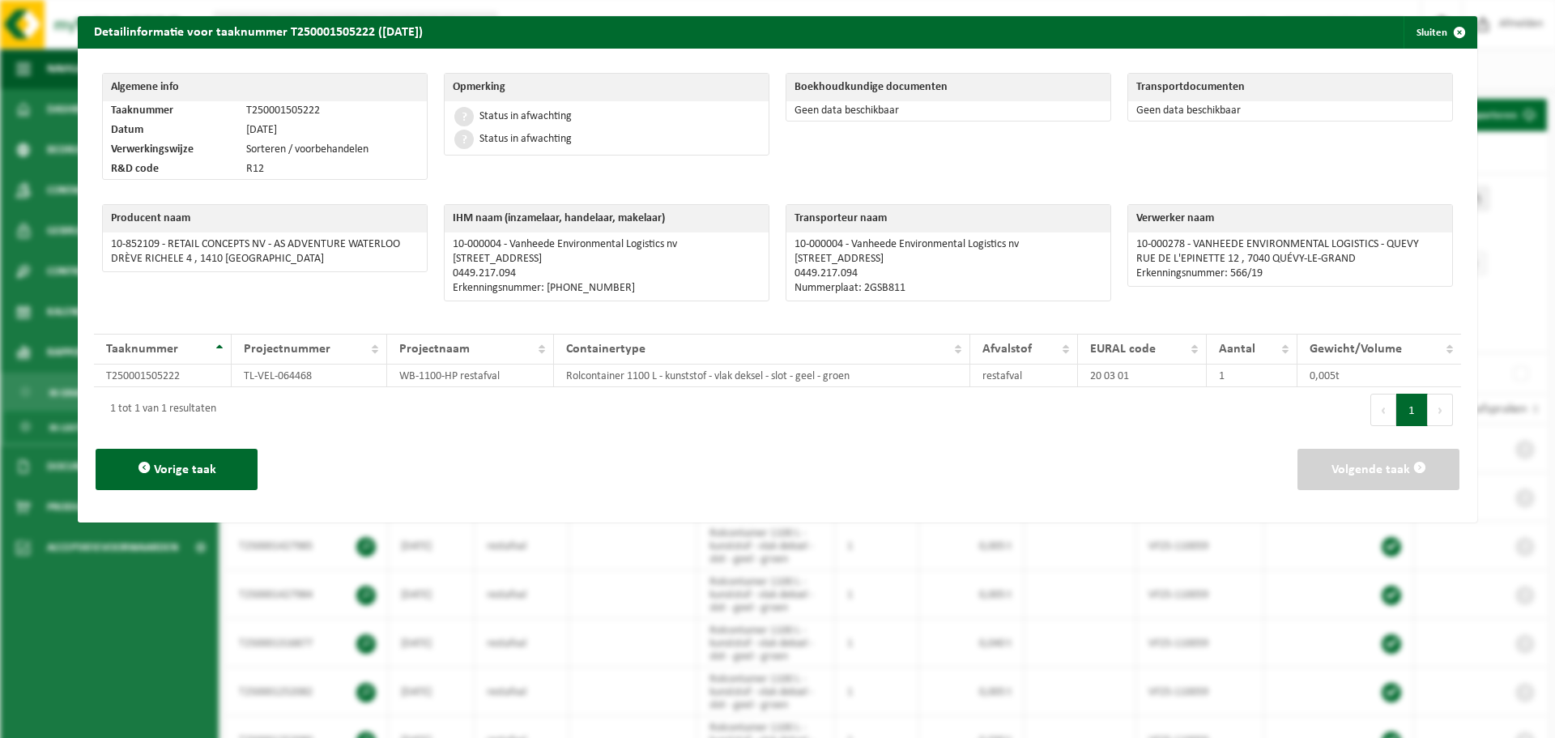
click at [945, 549] on div "Detailinformatie voor taaknummer T250001505222 ([DATE]) Sluiten Algemene info T…" at bounding box center [777, 369] width 1555 height 738
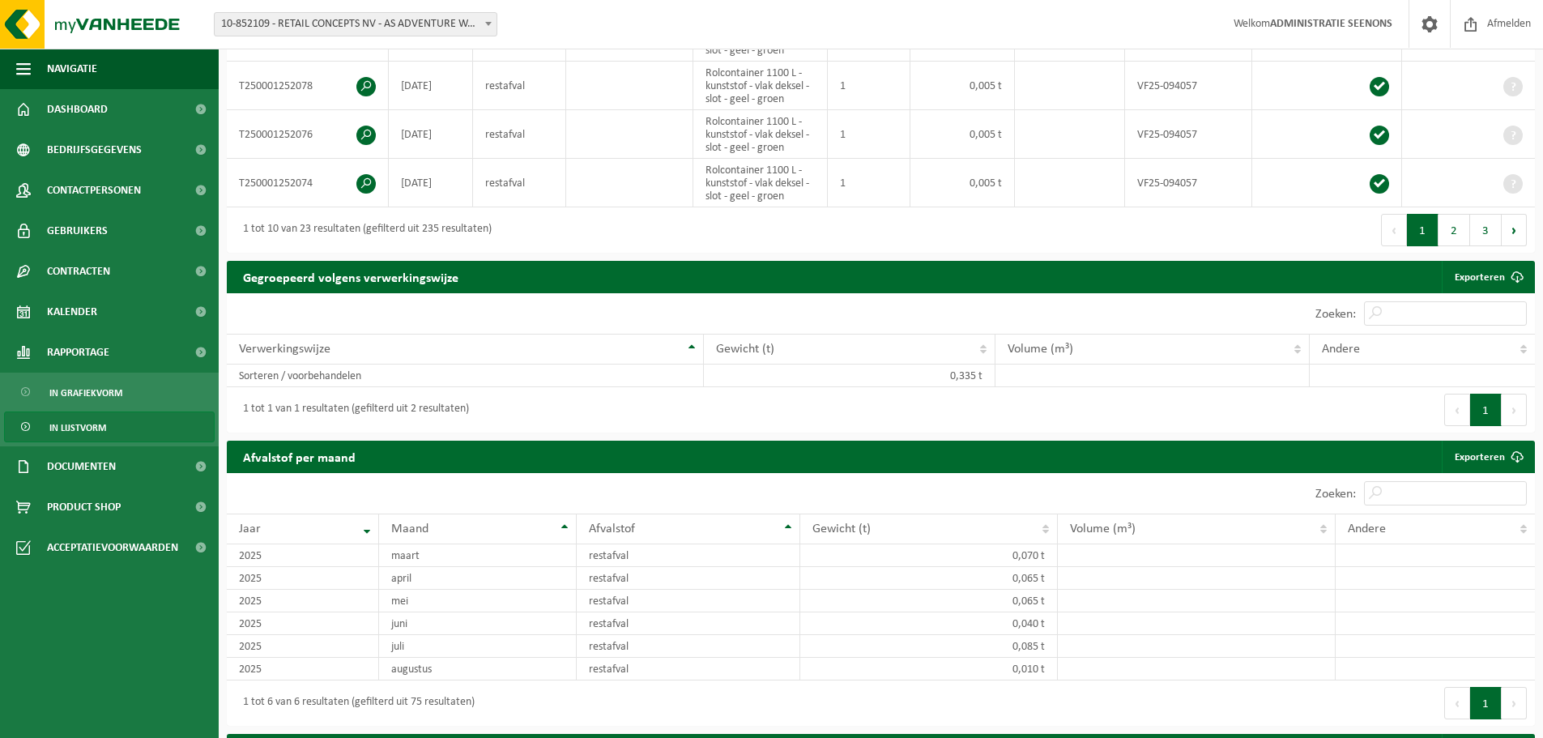
scroll to position [972, 0]
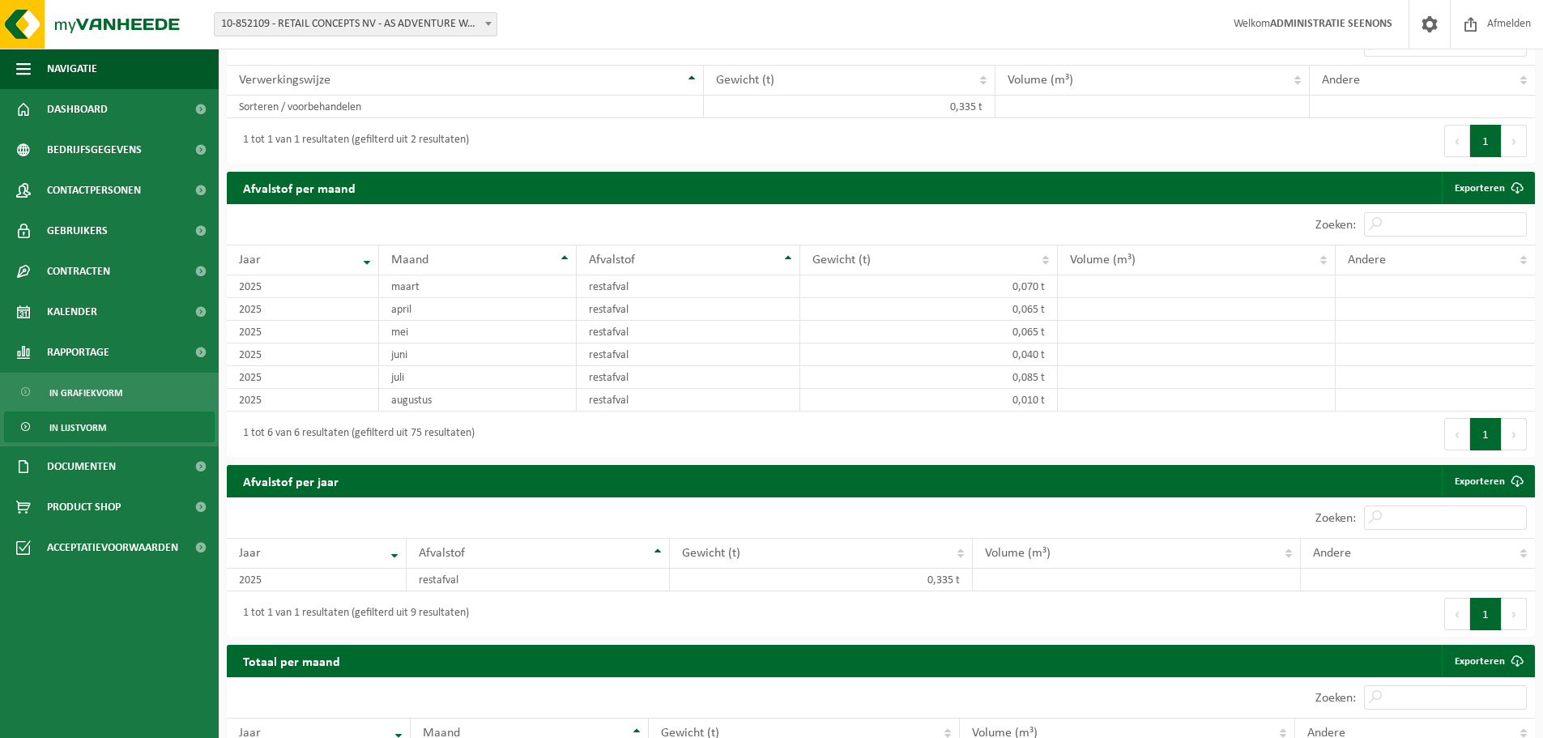
click at [623, 411] on div "1 tot 6 van 6 resultaten (gefilterd uit 75 resultaten)" at bounding box center [554, 433] width 654 height 45
click at [623, 395] on td "restafval" at bounding box center [688, 400] width 223 height 23
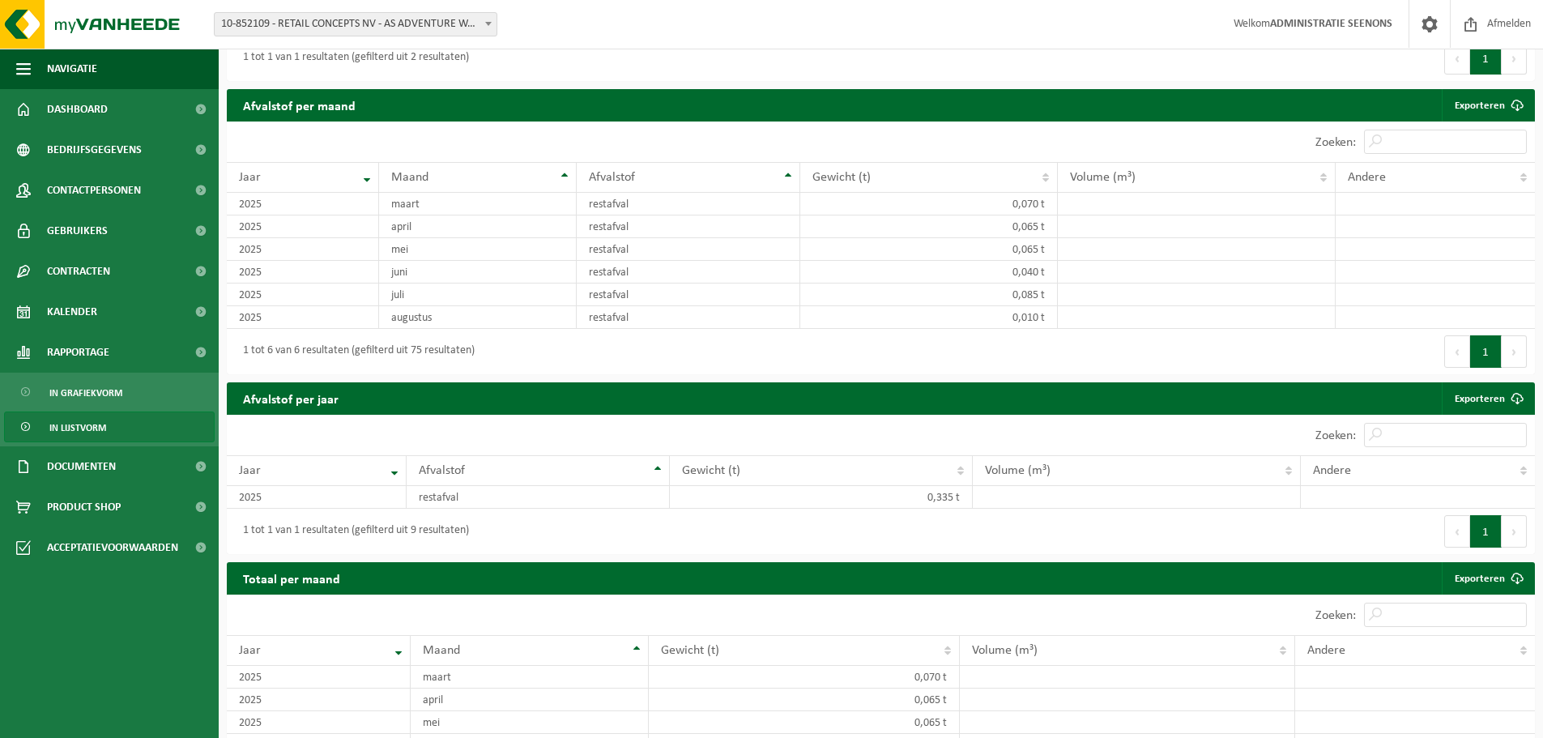
scroll to position [1168, 0]
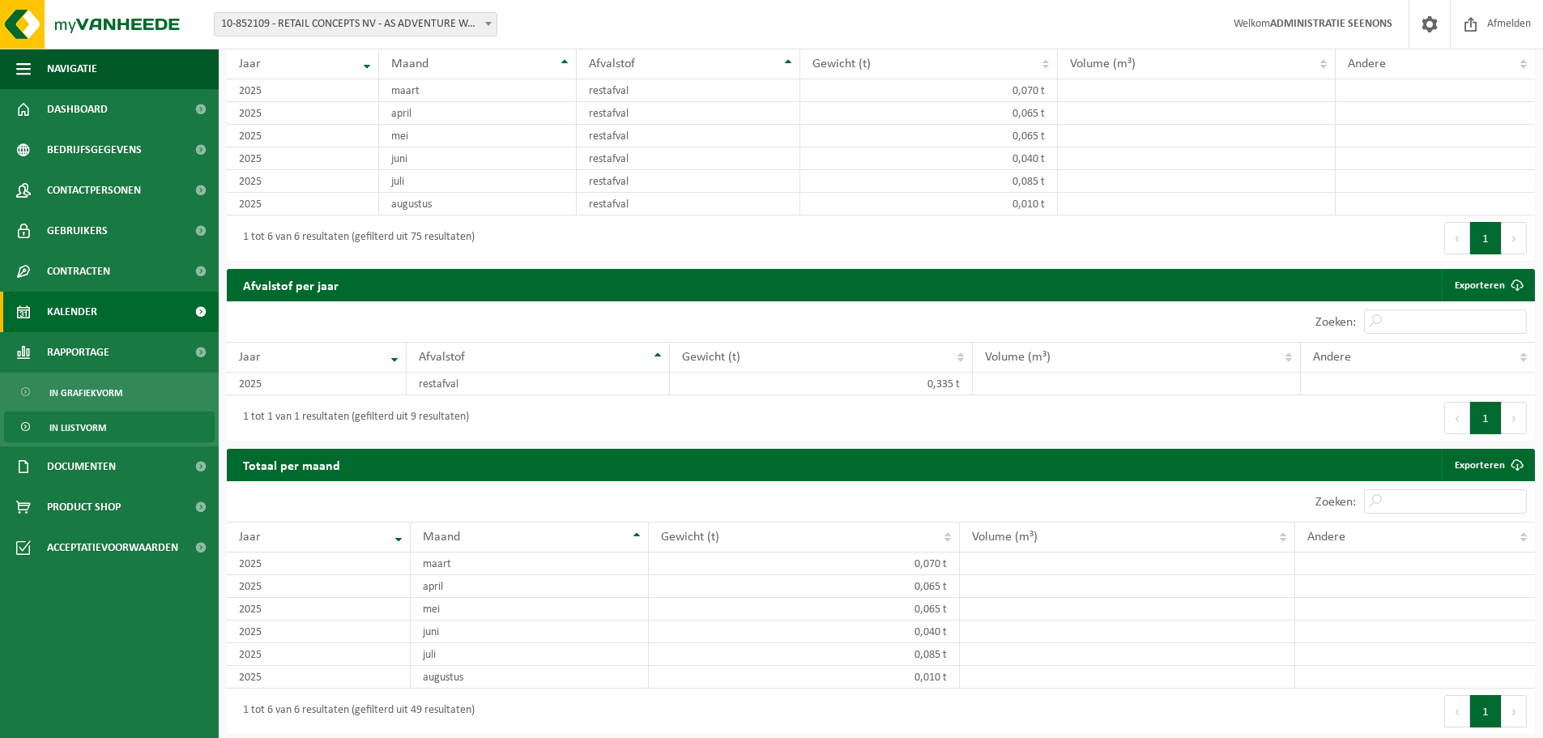
click at [68, 331] on span "Kalender" at bounding box center [72, 312] width 50 height 40
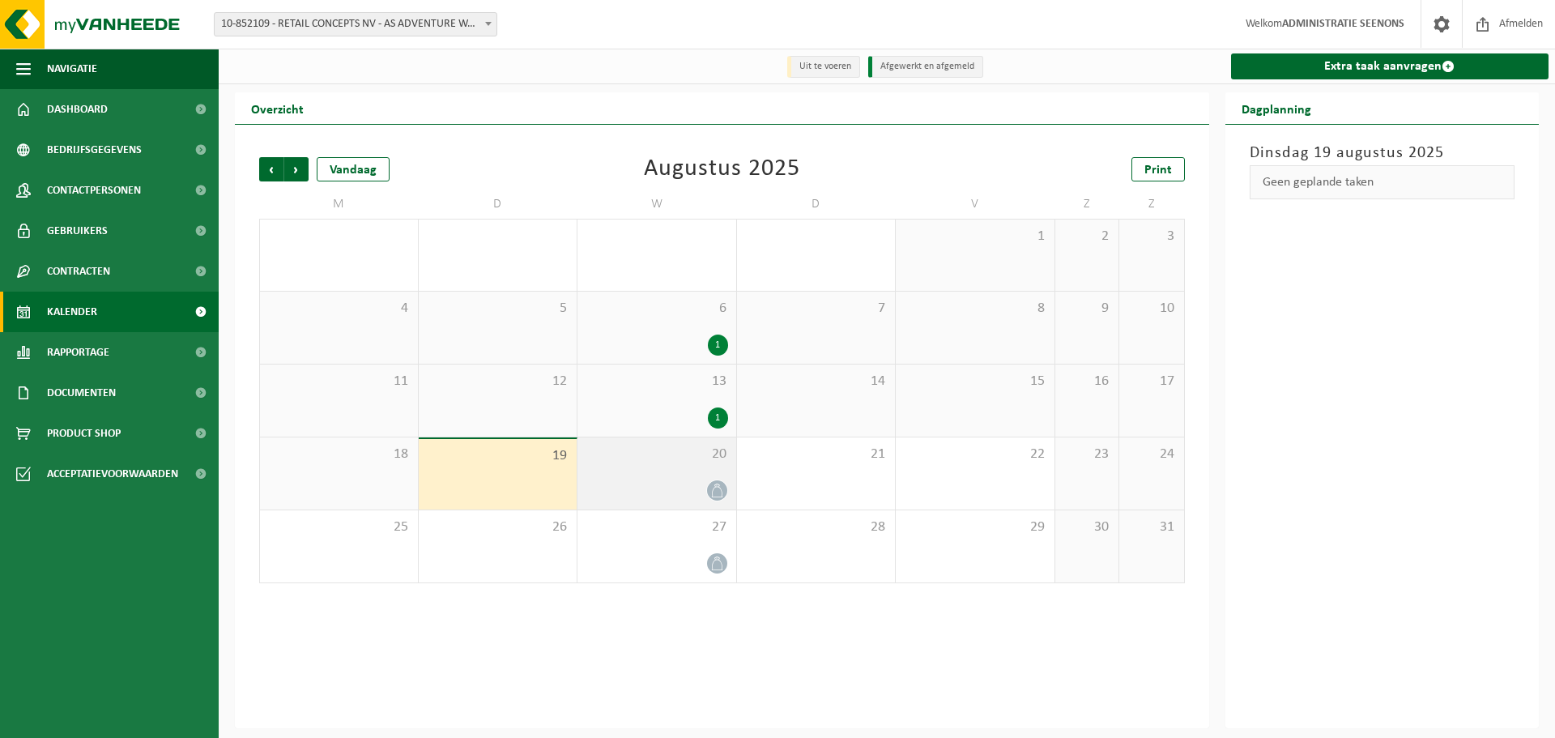
click at [694, 452] on span "20" at bounding box center [656, 454] width 143 height 18
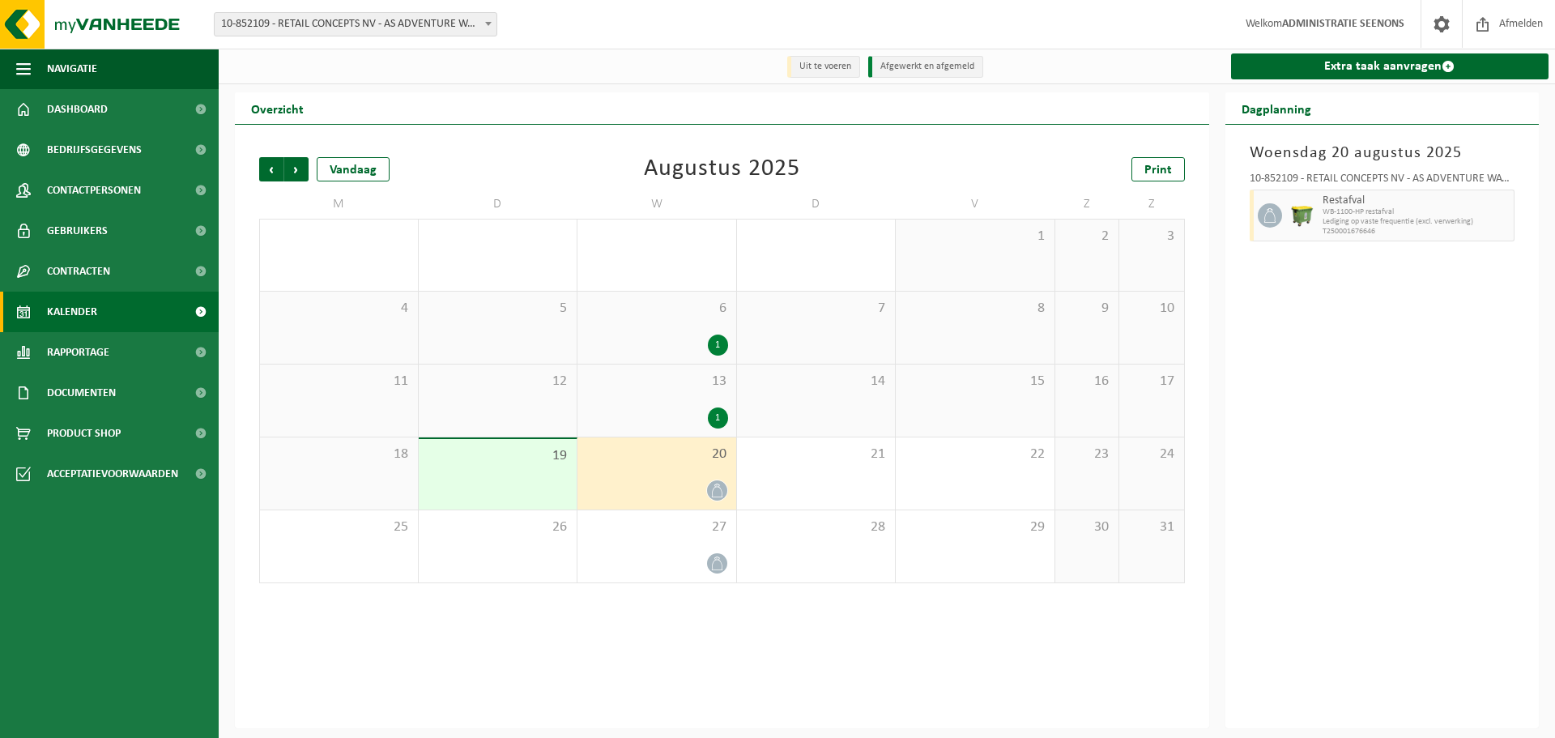
click at [1384, 233] on span "T250001676646" at bounding box center [1416, 232] width 188 height 10
drag, startPoint x: 1384, startPoint y: 233, endPoint x: 1351, endPoint y: 234, distance: 32.4
click at [1351, 234] on span "T250001676646" at bounding box center [1416, 232] width 188 height 10
